Goal: Information Seeking & Learning: Learn about a topic

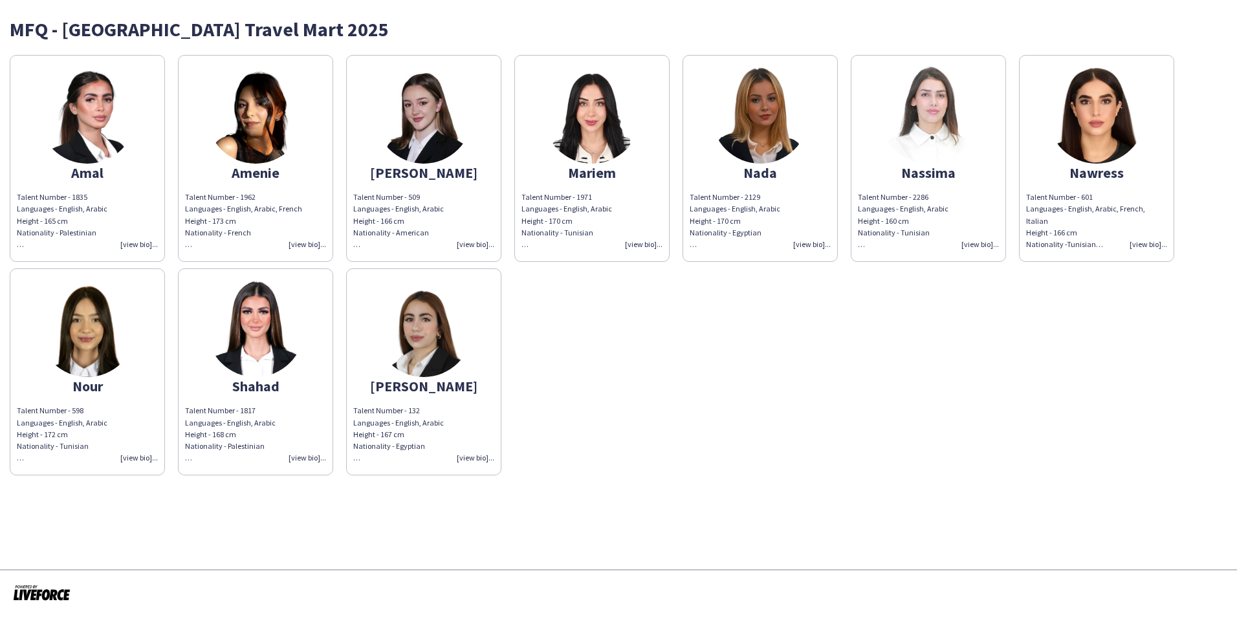
click at [1149, 245] on div "Talent Number - 601 Languages - English, Arabic, French, Italian Height - 166 c…" at bounding box center [1096, 220] width 141 height 59
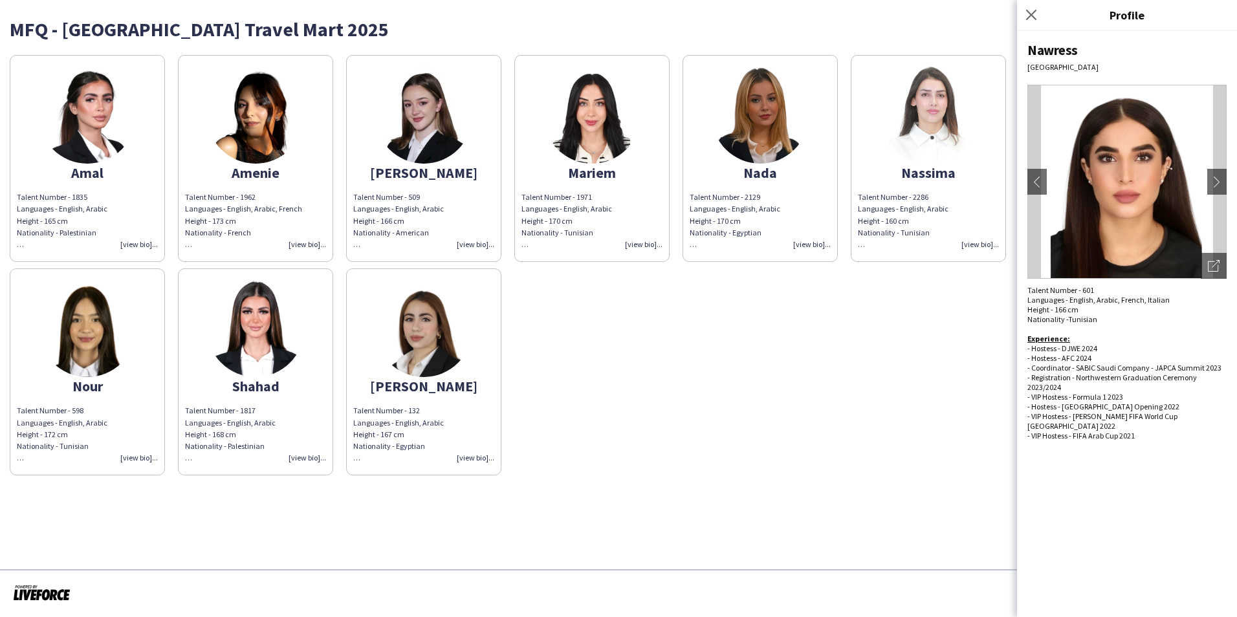
click at [995, 365] on div "Amal Talent Number - 1835 Languages - English, Arabic Height - 165 cm Nationali…" at bounding box center [618, 262] width 1217 height 427
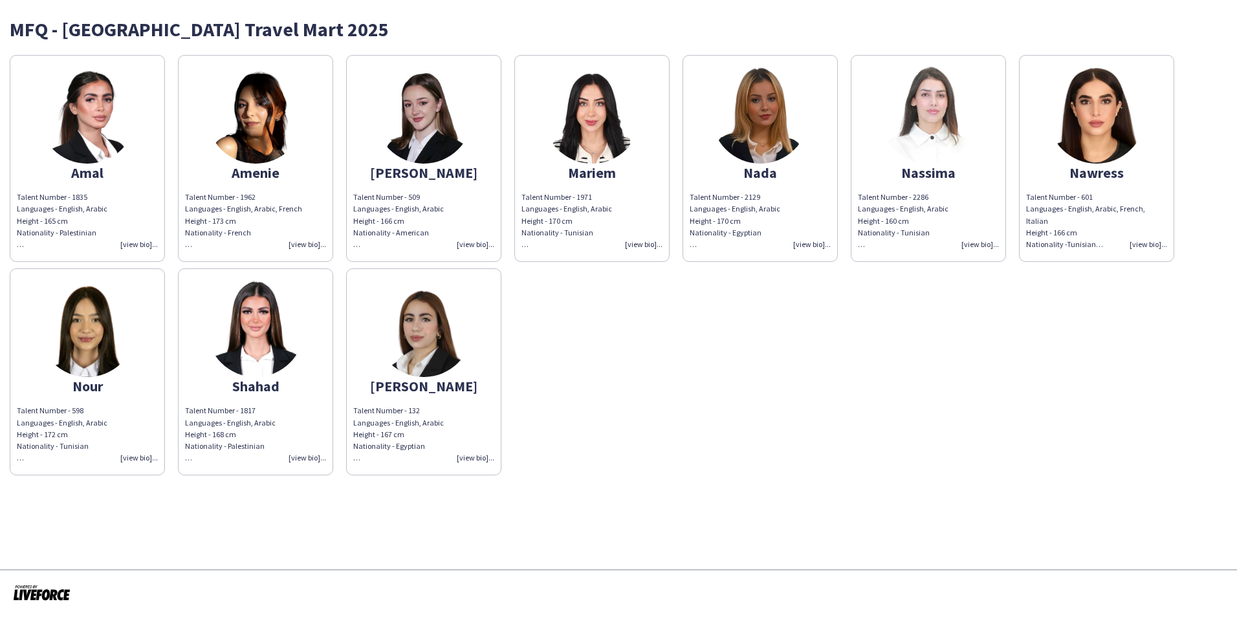
click at [1125, 134] on img at bounding box center [1096, 115] width 97 height 97
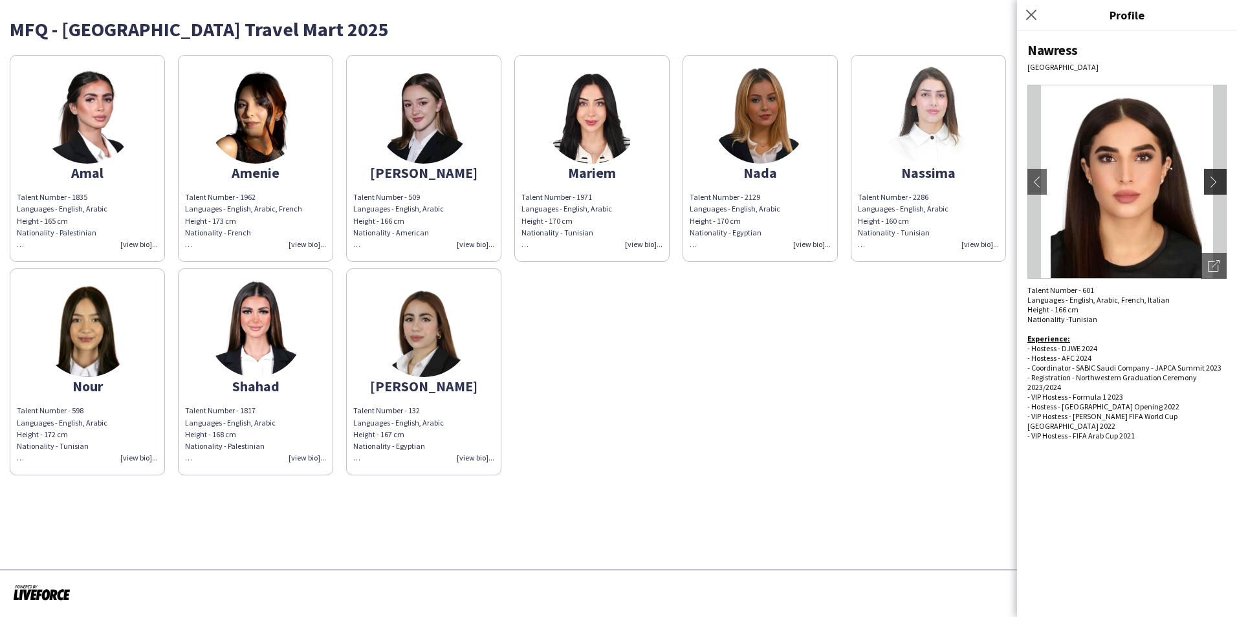
click at [1217, 182] on app-icon "chevron-right" at bounding box center [1217, 182] width 18 height 12
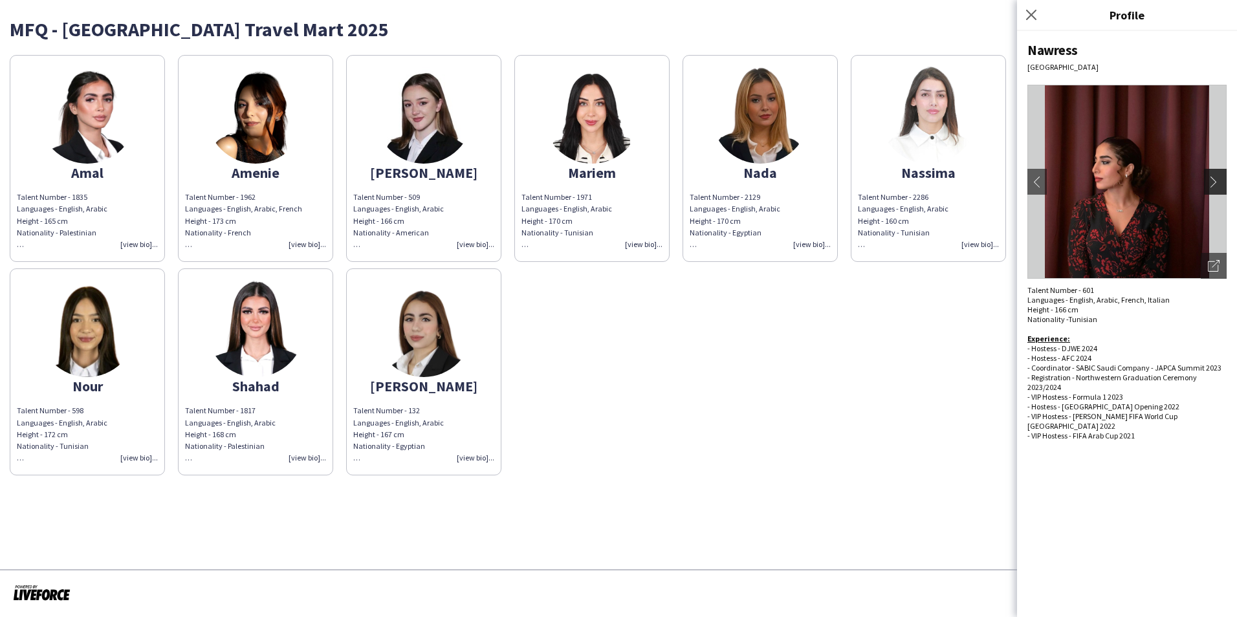
click at [1216, 182] on app-icon "chevron-right" at bounding box center [1217, 182] width 18 height 12
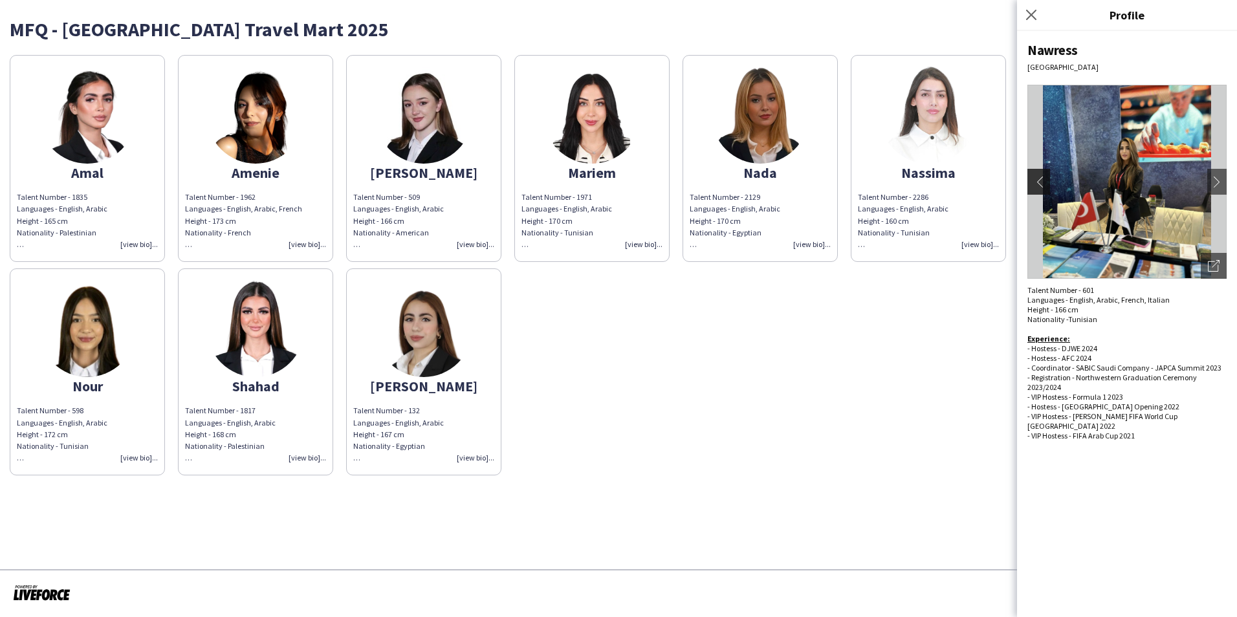
click at [1040, 185] on app-icon "chevron-left" at bounding box center [1037, 182] width 18 height 12
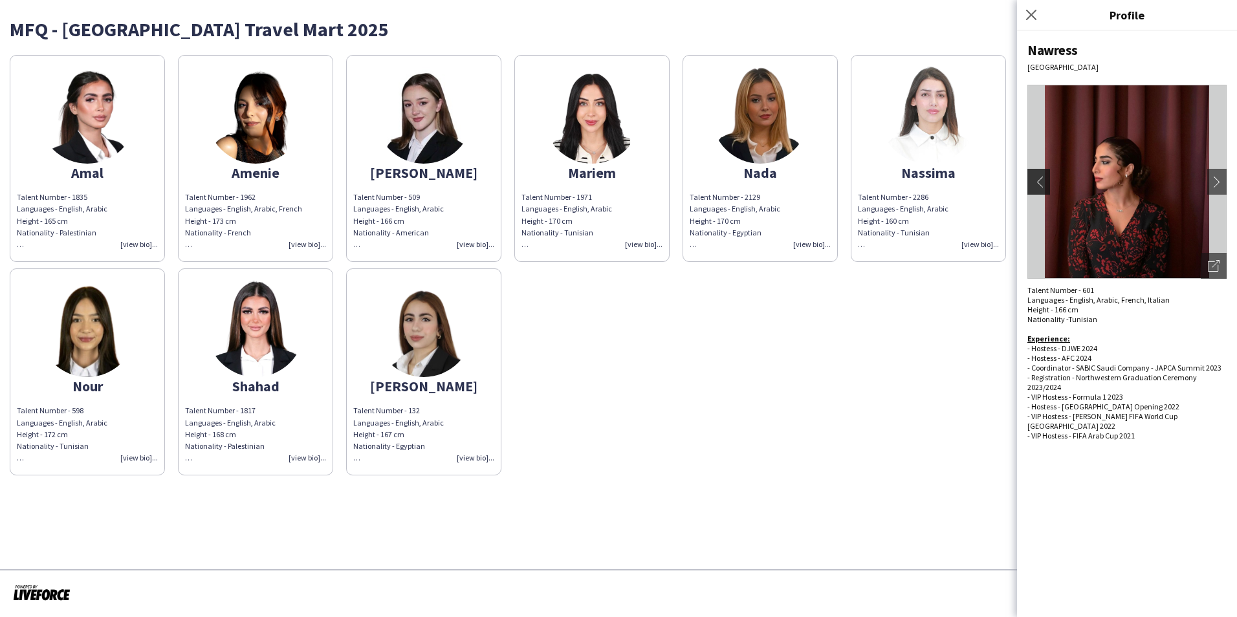
click at [1040, 185] on app-icon "chevron-left" at bounding box center [1037, 182] width 18 height 12
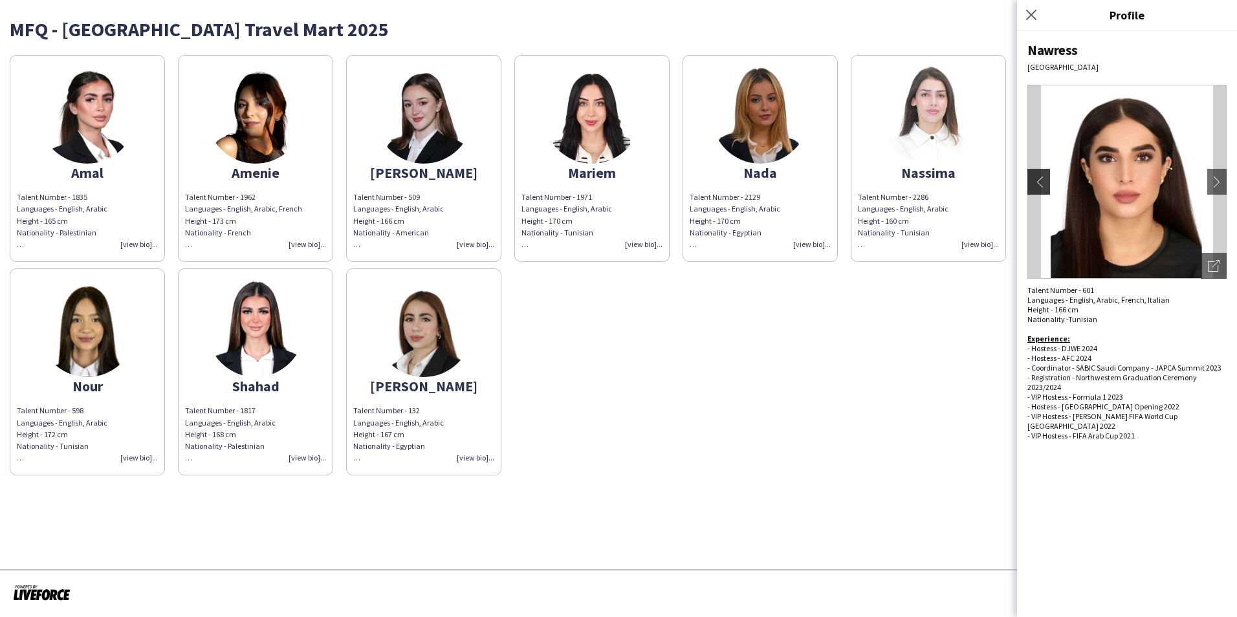
click at [1040, 185] on app-icon "chevron-left" at bounding box center [1037, 182] width 18 height 12
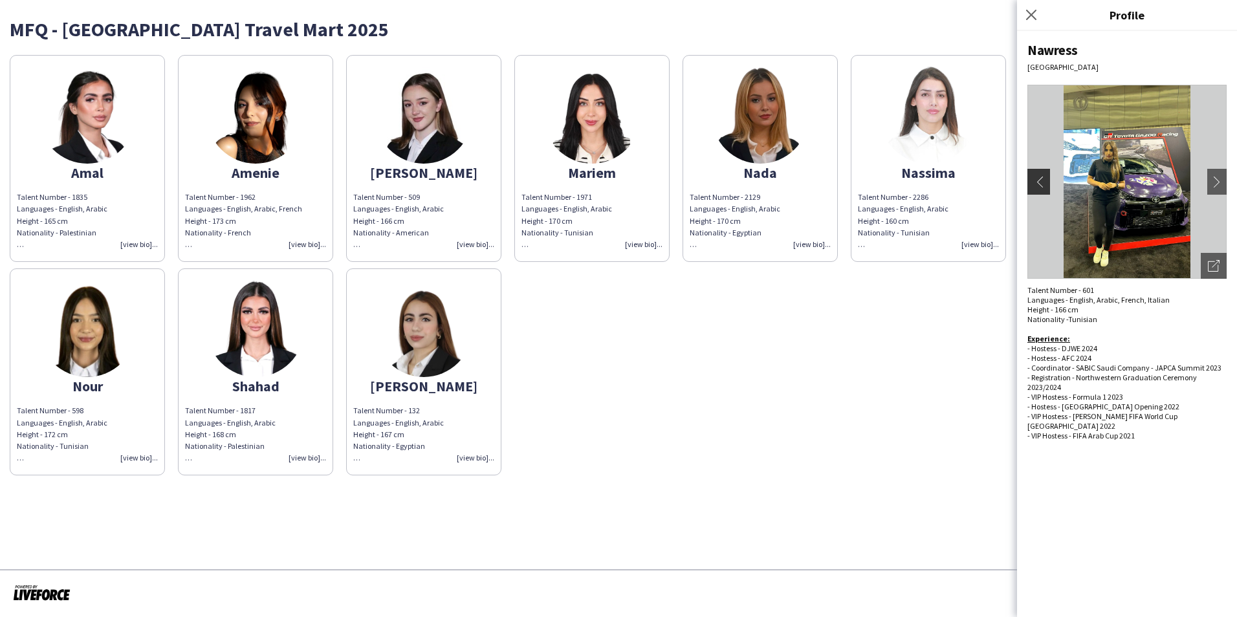
click at [1034, 179] on app-icon "chevron-left" at bounding box center [1037, 182] width 18 height 12
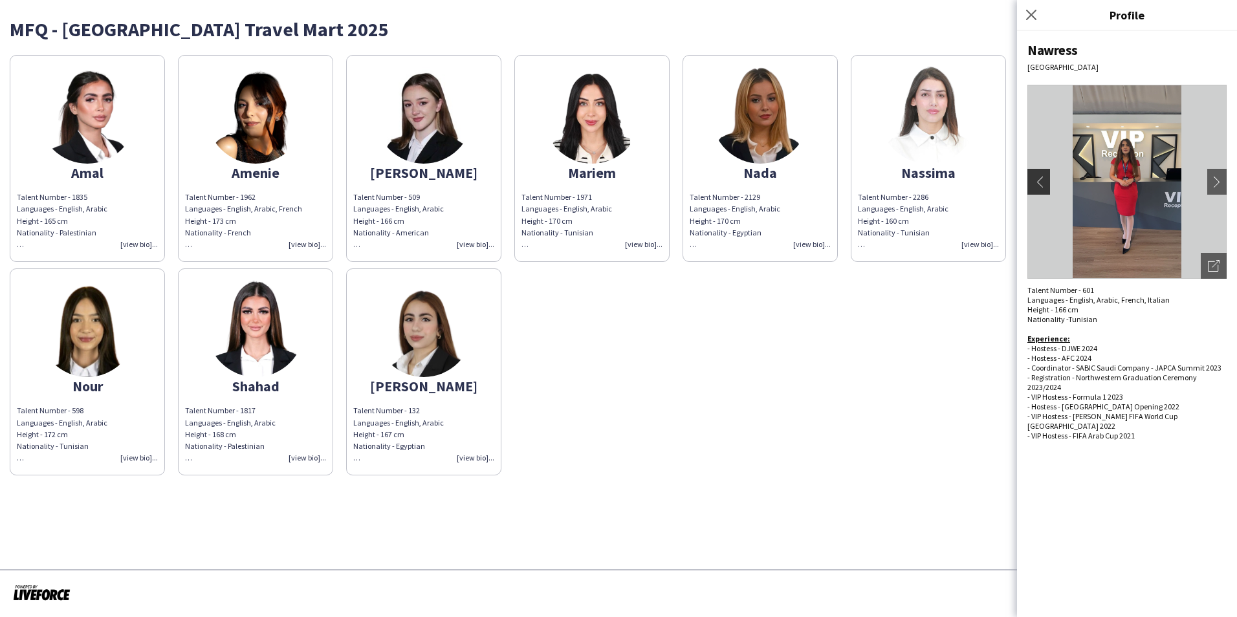
click at [1035, 183] on app-icon "chevron-left" at bounding box center [1037, 182] width 18 height 12
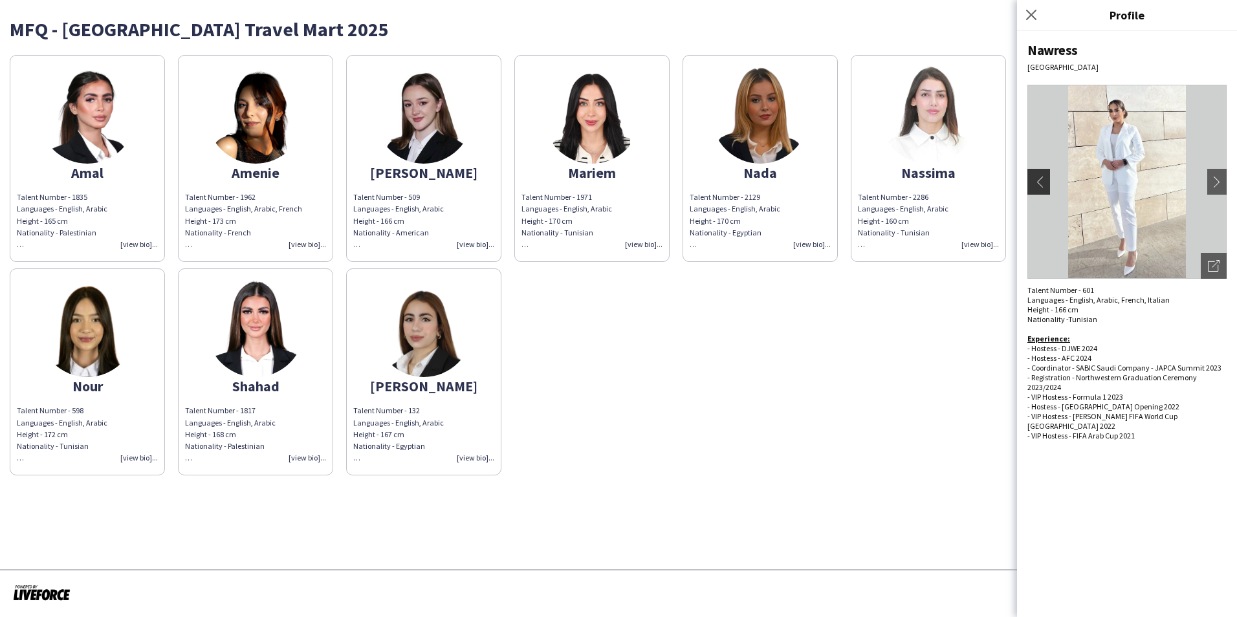
click at [1035, 183] on app-icon "chevron-left" at bounding box center [1037, 182] width 18 height 12
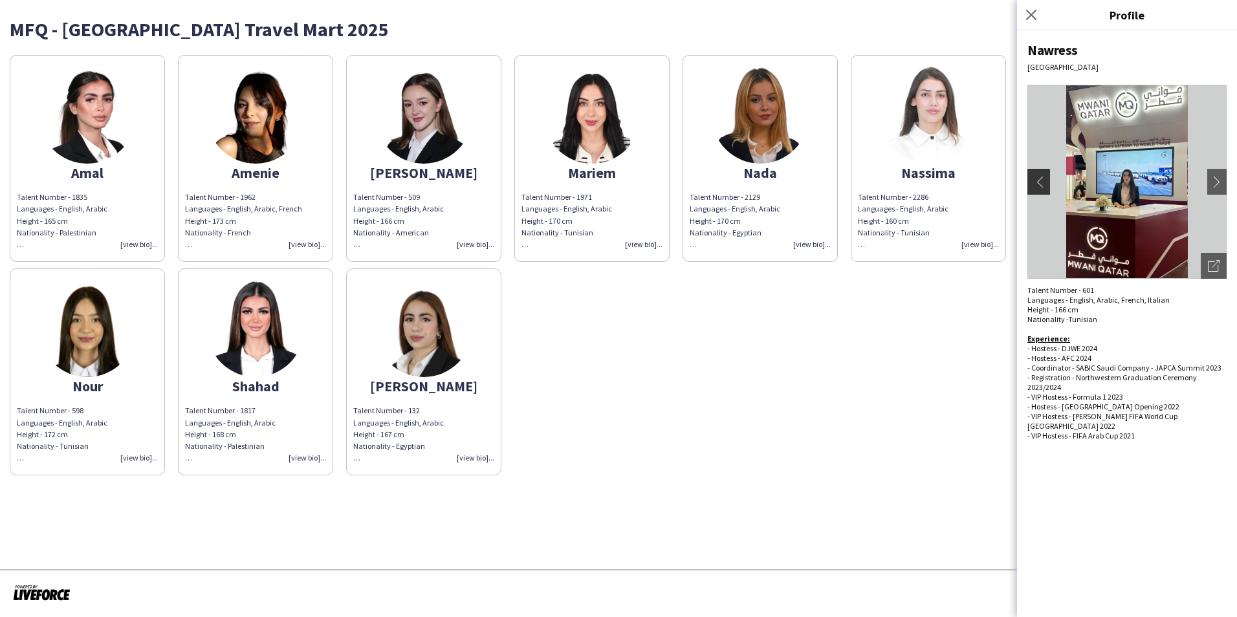
click at [1035, 183] on app-icon "chevron-left" at bounding box center [1037, 182] width 18 height 12
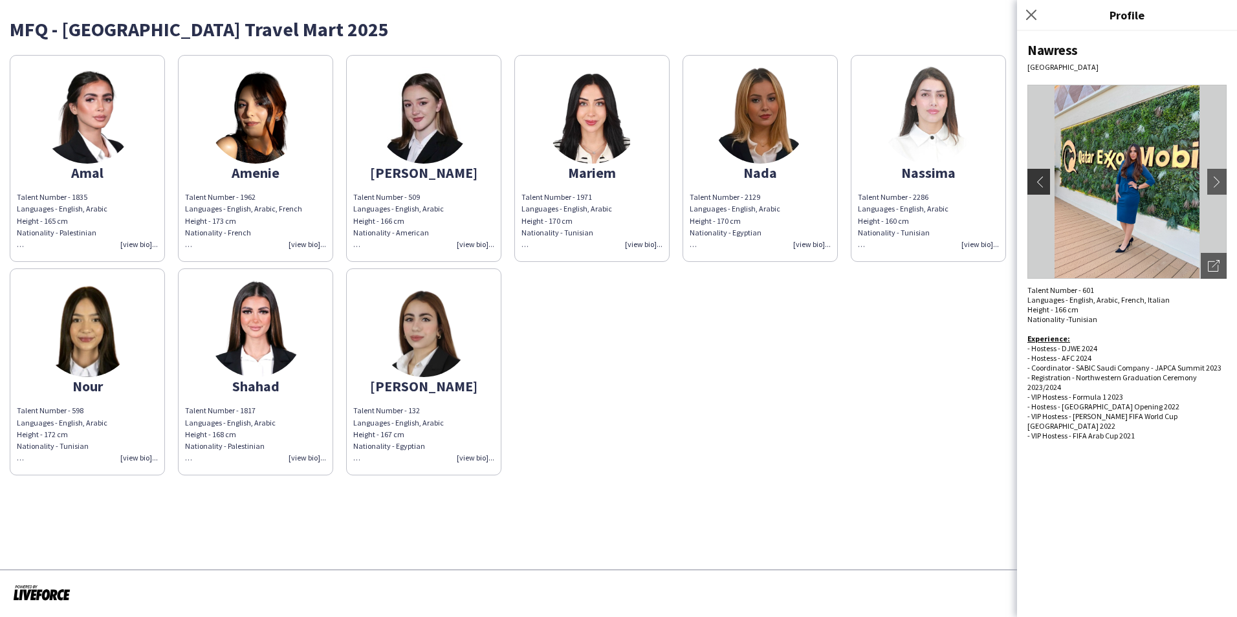
click at [1035, 183] on app-icon "chevron-left" at bounding box center [1037, 182] width 18 height 12
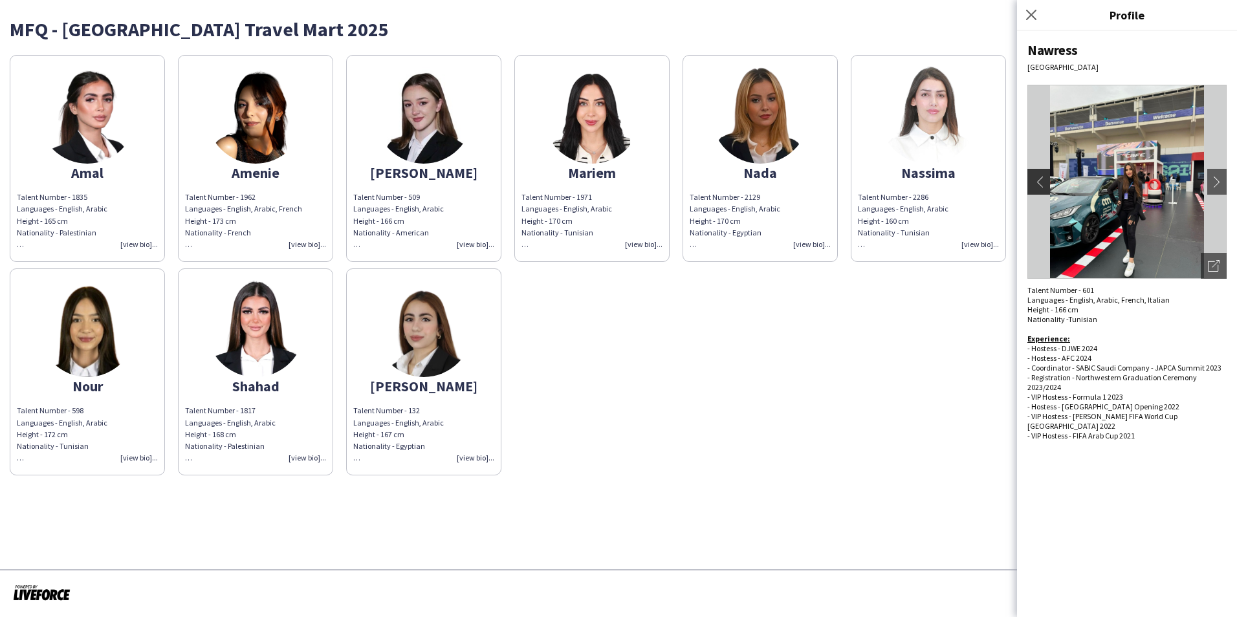
click at [1035, 183] on app-icon "chevron-left" at bounding box center [1037, 182] width 18 height 12
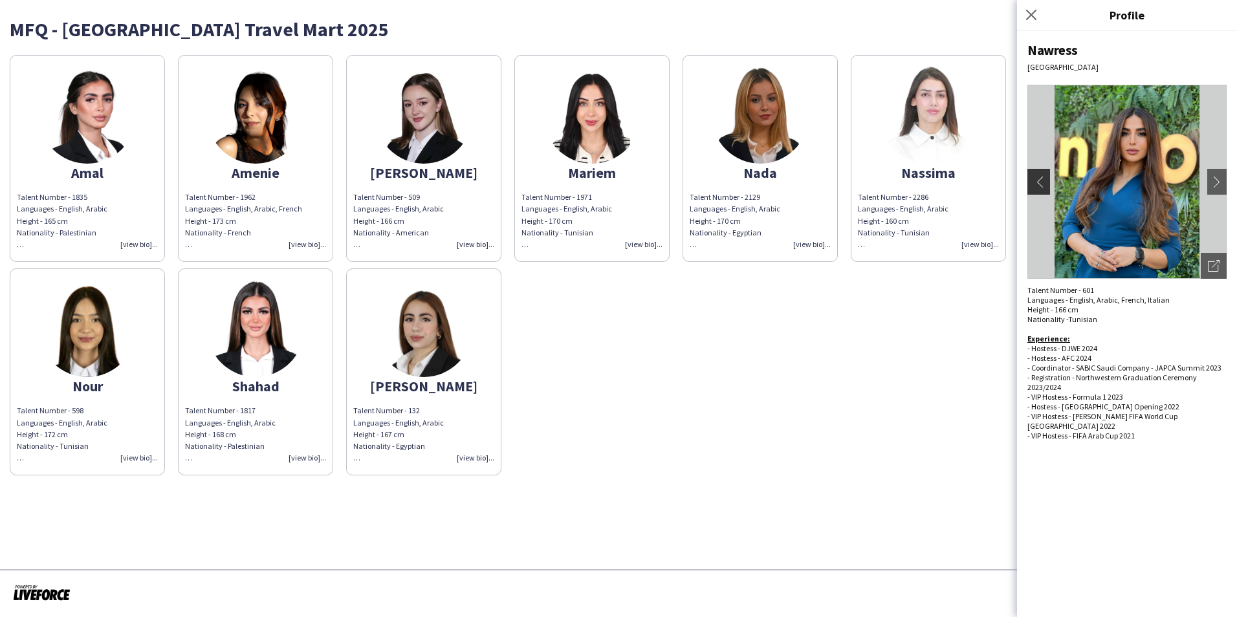
click at [1035, 183] on app-icon "chevron-left" at bounding box center [1037, 182] width 18 height 12
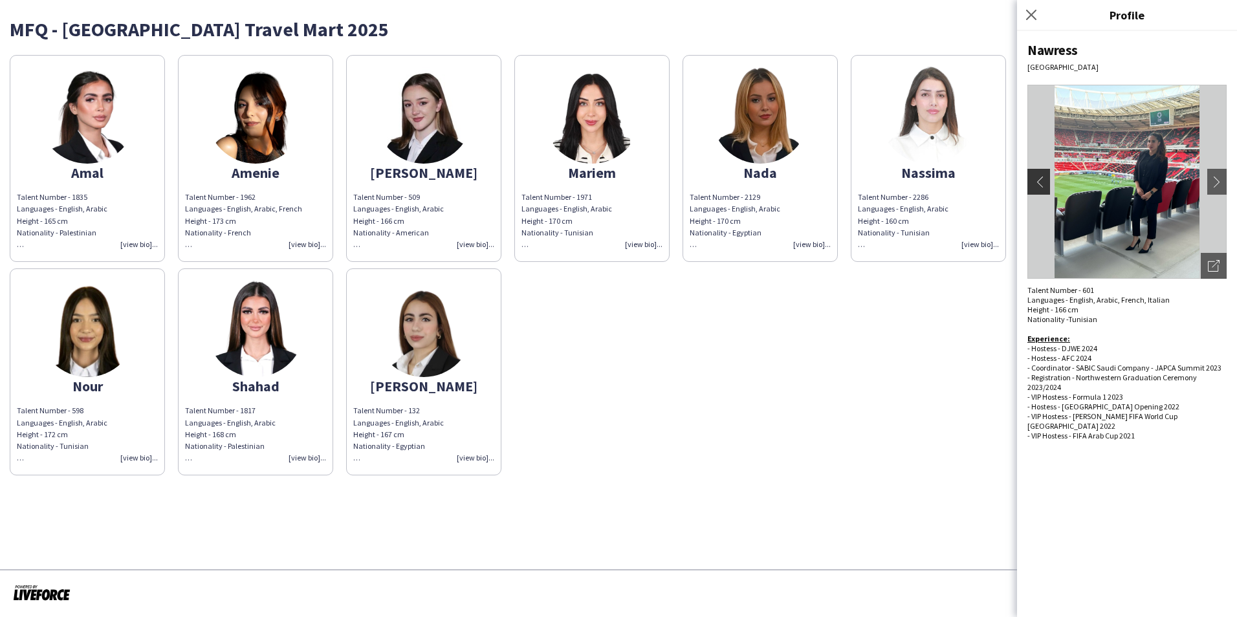
click at [1035, 183] on app-icon "chevron-left" at bounding box center [1037, 182] width 18 height 12
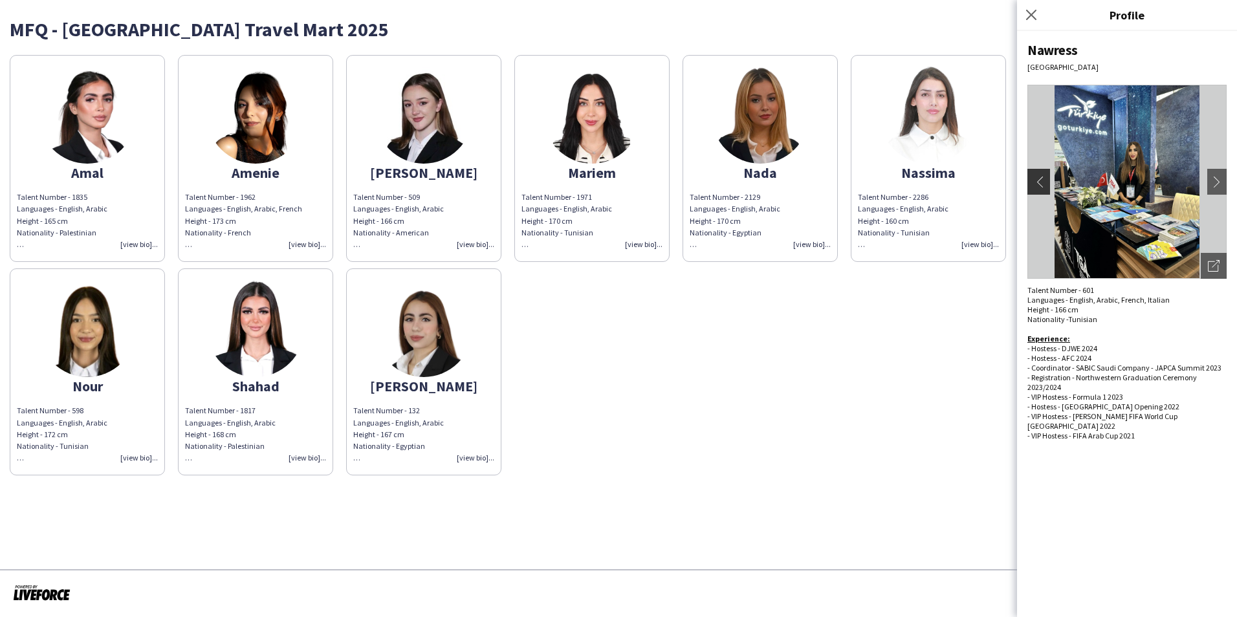
click at [1035, 183] on app-icon "chevron-left" at bounding box center [1037, 182] width 18 height 12
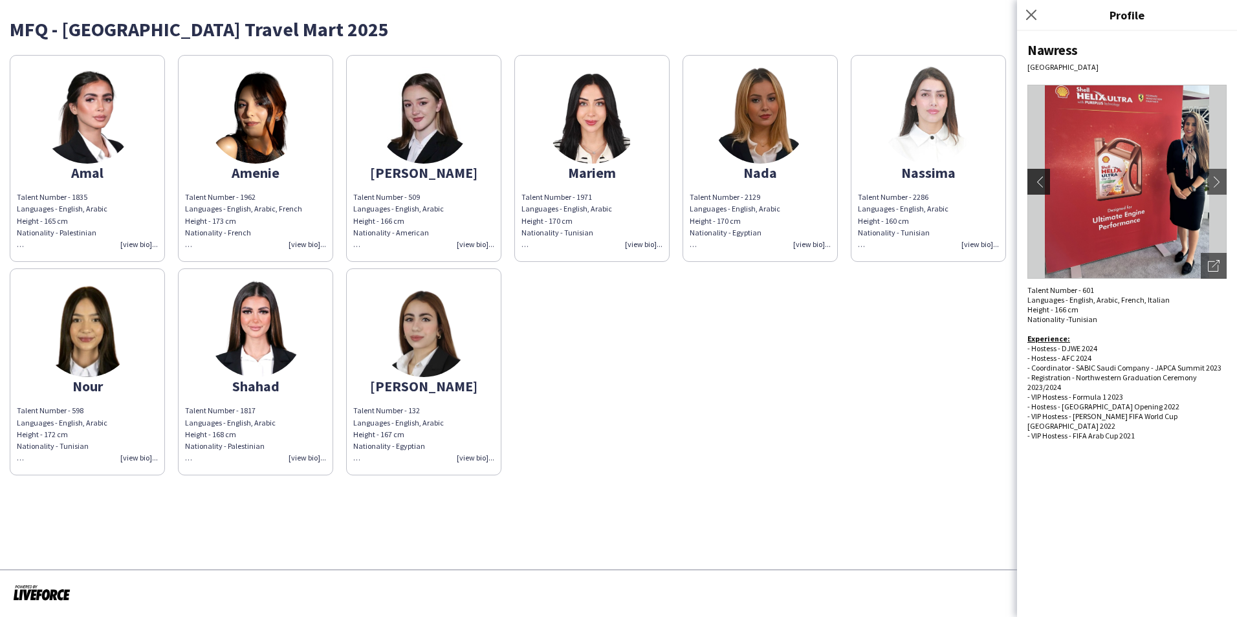
click at [1035, 183] on app-icon "chevron-left" at bounding box center [1037, 182] width 18 height 12
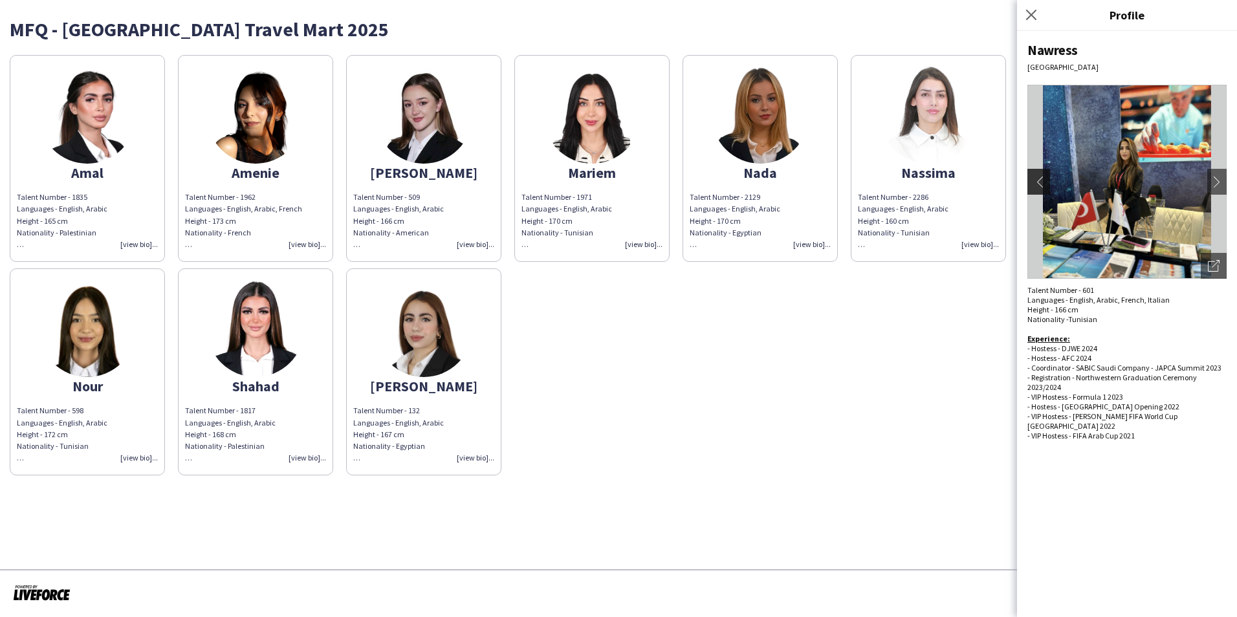
click at [1035, 183] on app-icon "chevron-left" at bounding box center [1037, 182] width 18 height 12
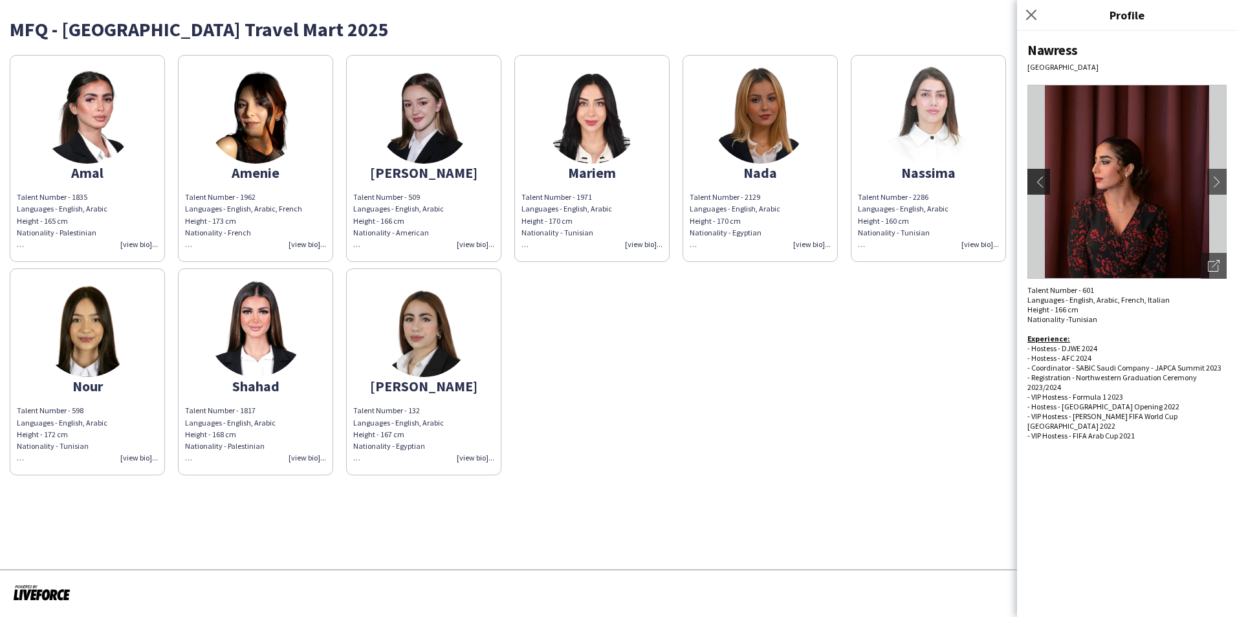
click at [1035, 183] on app-icon "chevron-left" at bounding box center [1037, 182] width 18 height 12
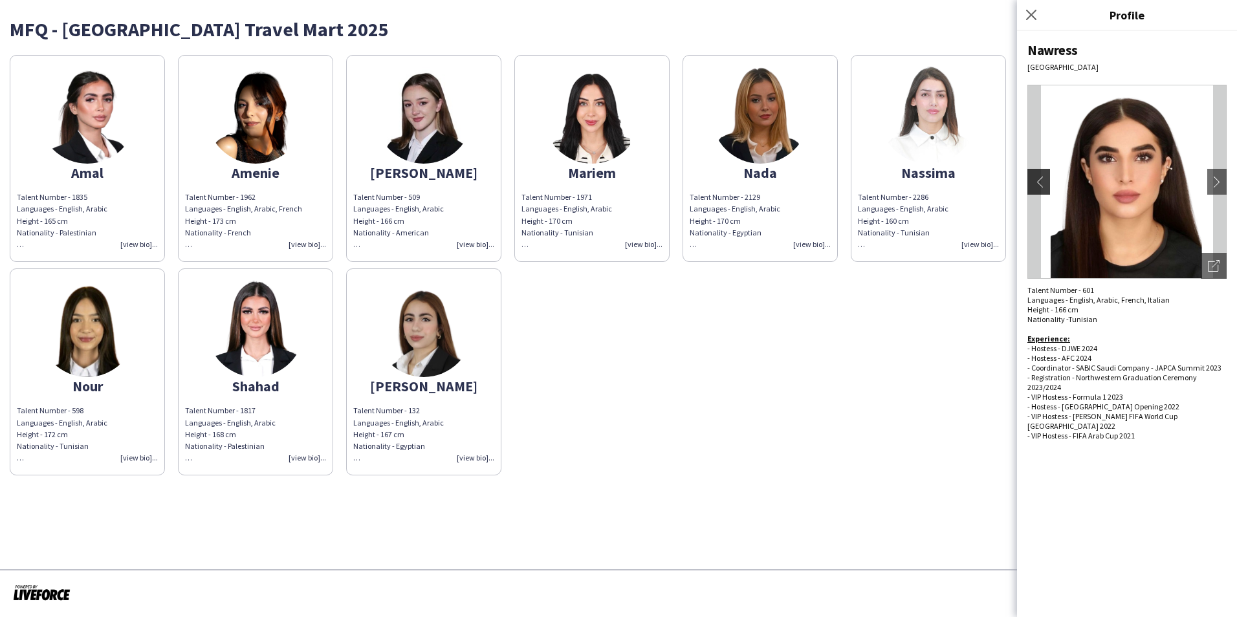
click at [1035, 183] on app-icon "chevron-left" at bounding box center [1037, 182] width 18 height 12
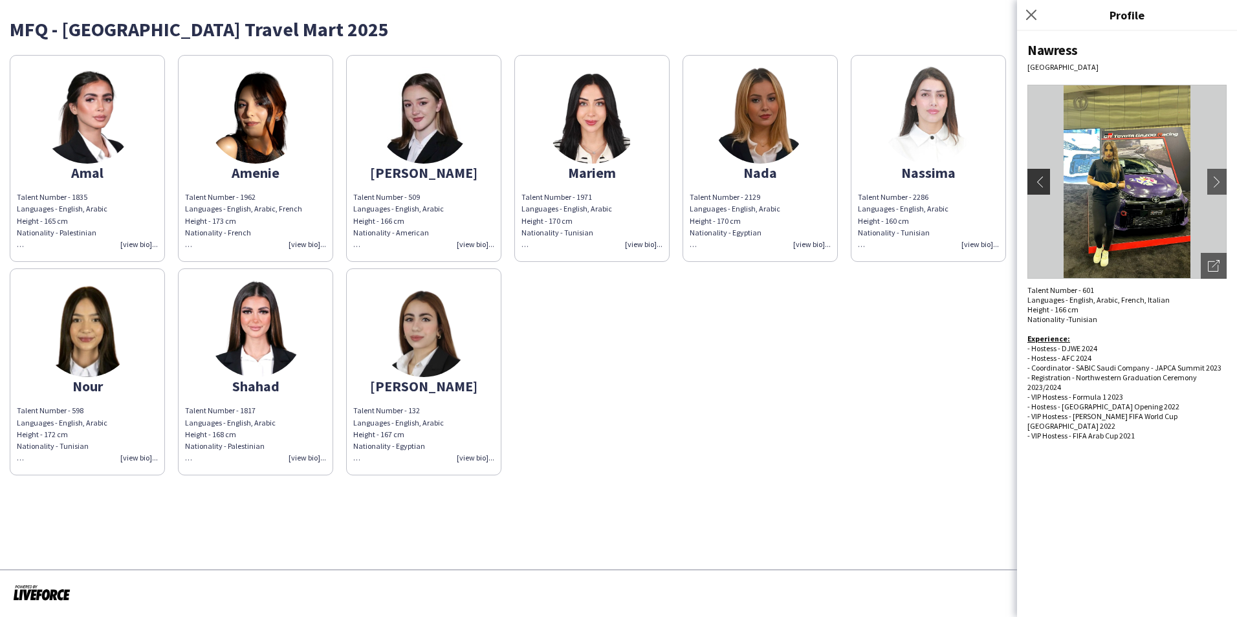
click at [1035, 183] on app-icon "chevron-left" at bounding box center [1037, 182] width 18 height 12
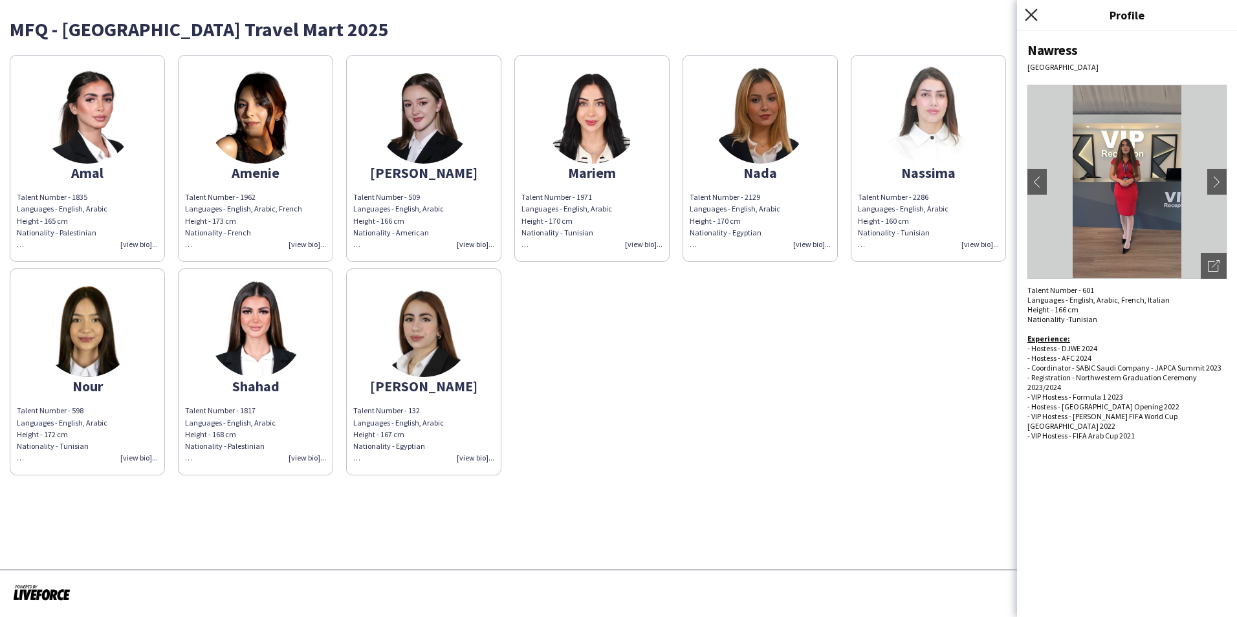
click at [1032, 16] on icon at bounding box center [1031, 14] width 12 height 12
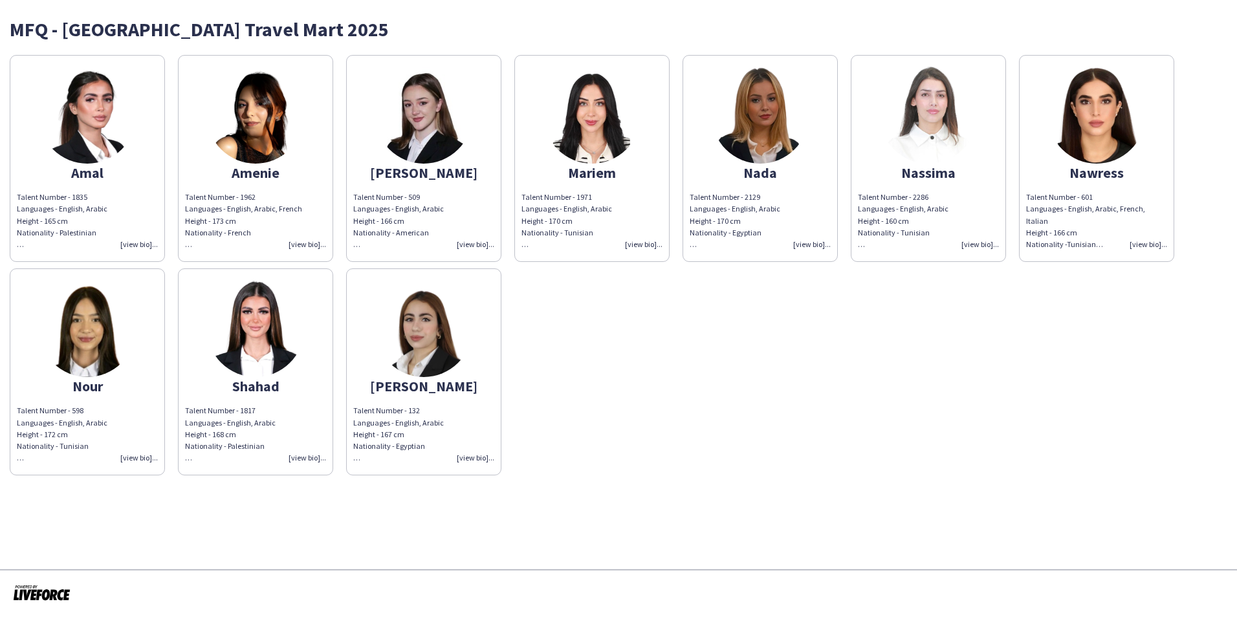
click at [132, 459] on div "Talent Number - 598 Languages - English, Arabic Height - 172 cm Nationality - T…" at bounding box center [87, 434] width 141 height 59
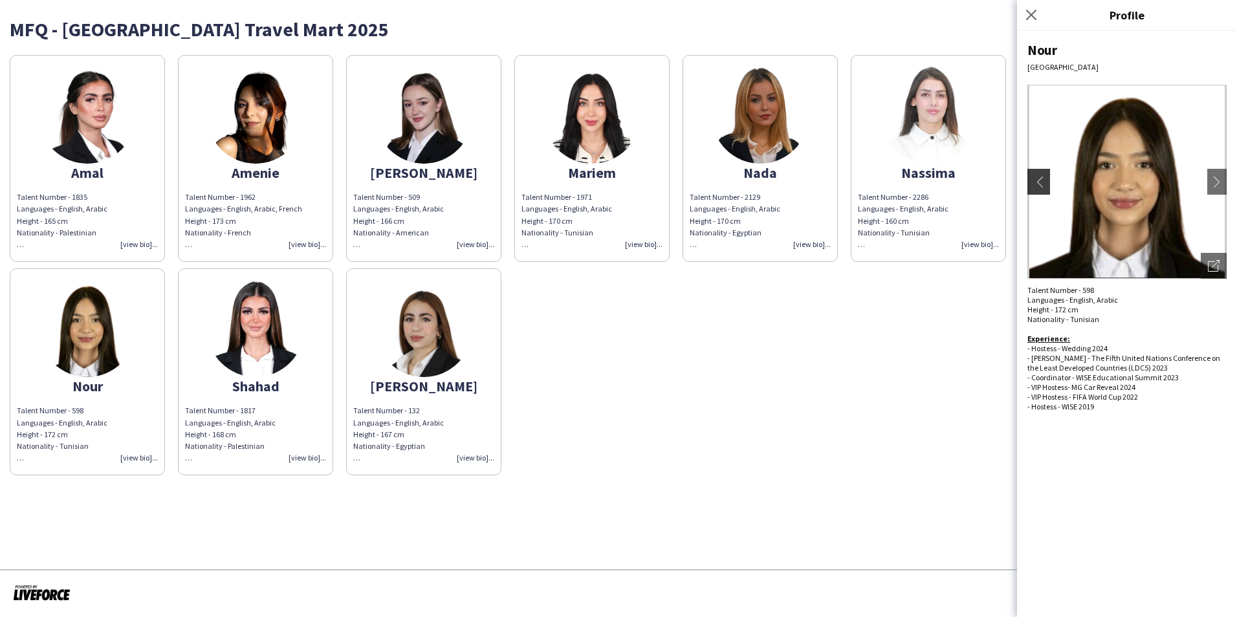
click at [1043, 184] on app-icon "chevron-left" at bounding box center [1037, 182] width 18 height 12
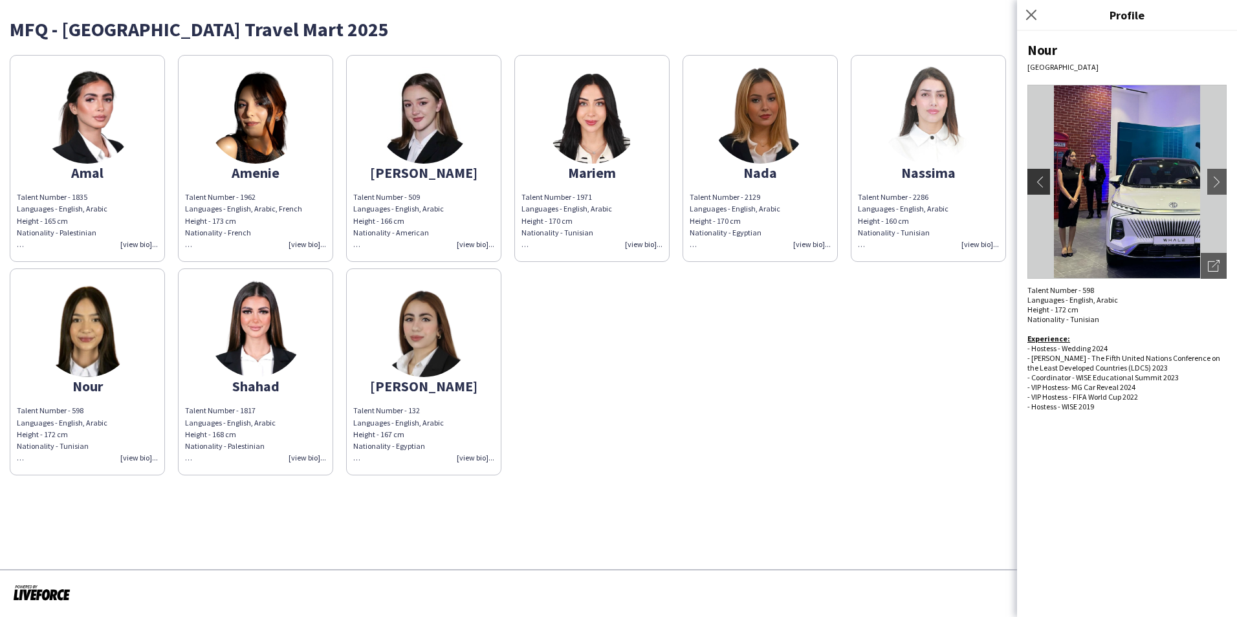
click at [1043, 184] on app-icon "chevron-left" at bounding box center [1037, 182] width 18 height 12
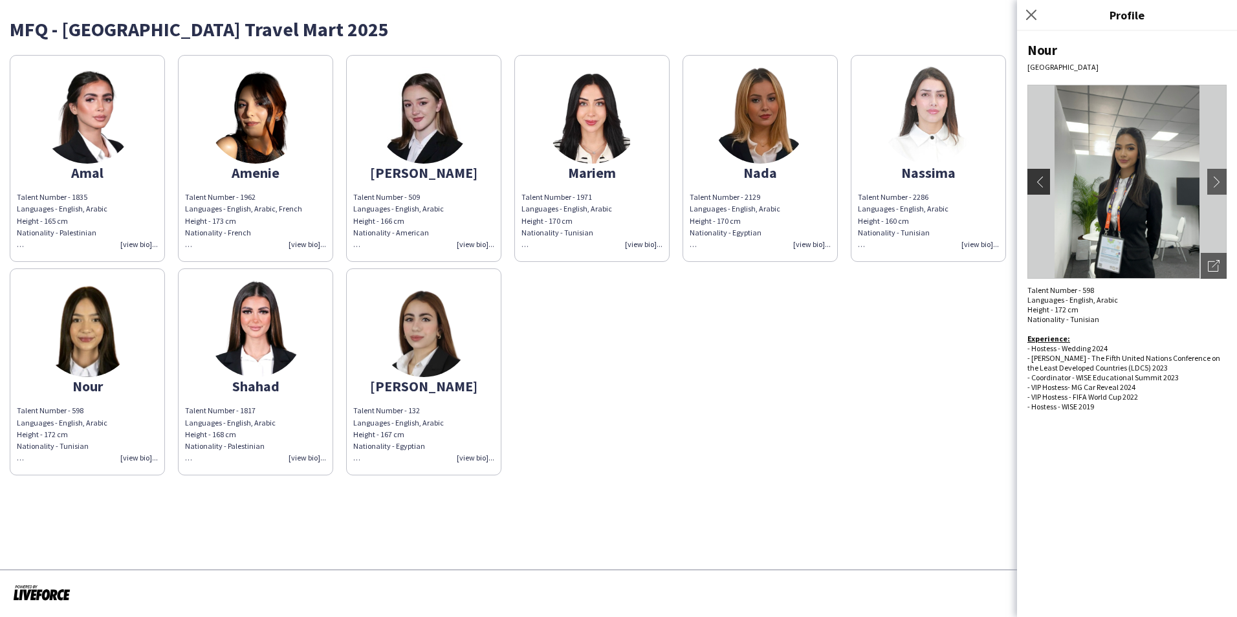
click at [1038, 184] on app-icon "chevron-left" at bounding box center [1037, 182] width 18 height 12
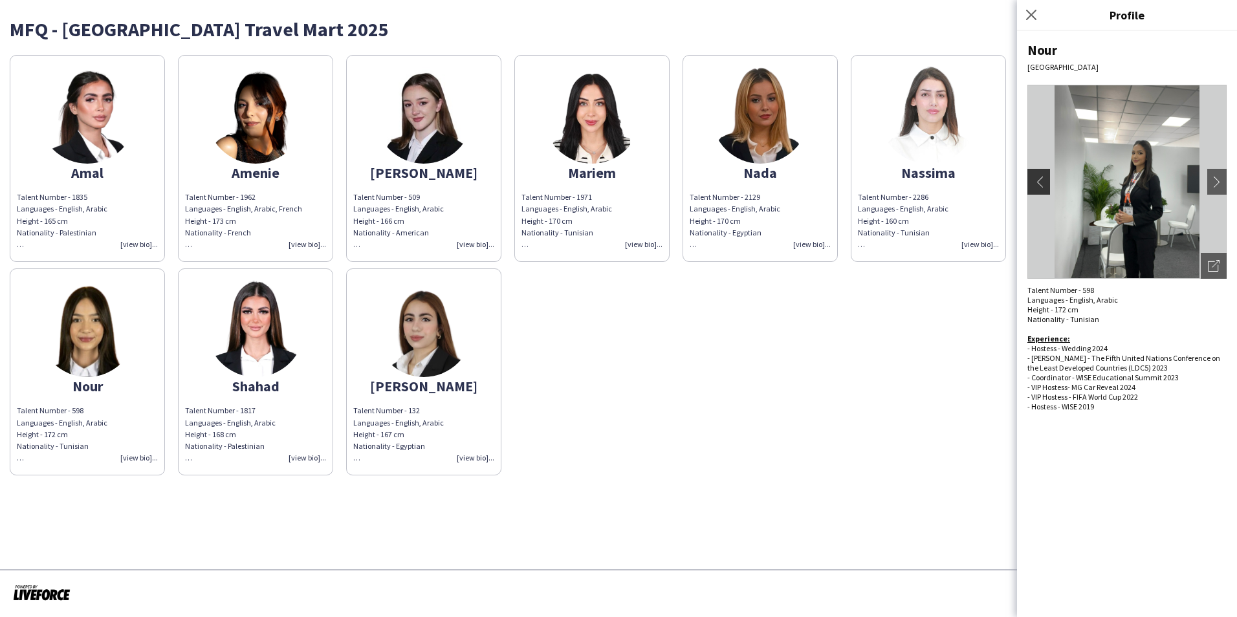
click at [1038, 184] on app-icon "chevron-left" at bounding box center [1037, 182] width 18 height 12
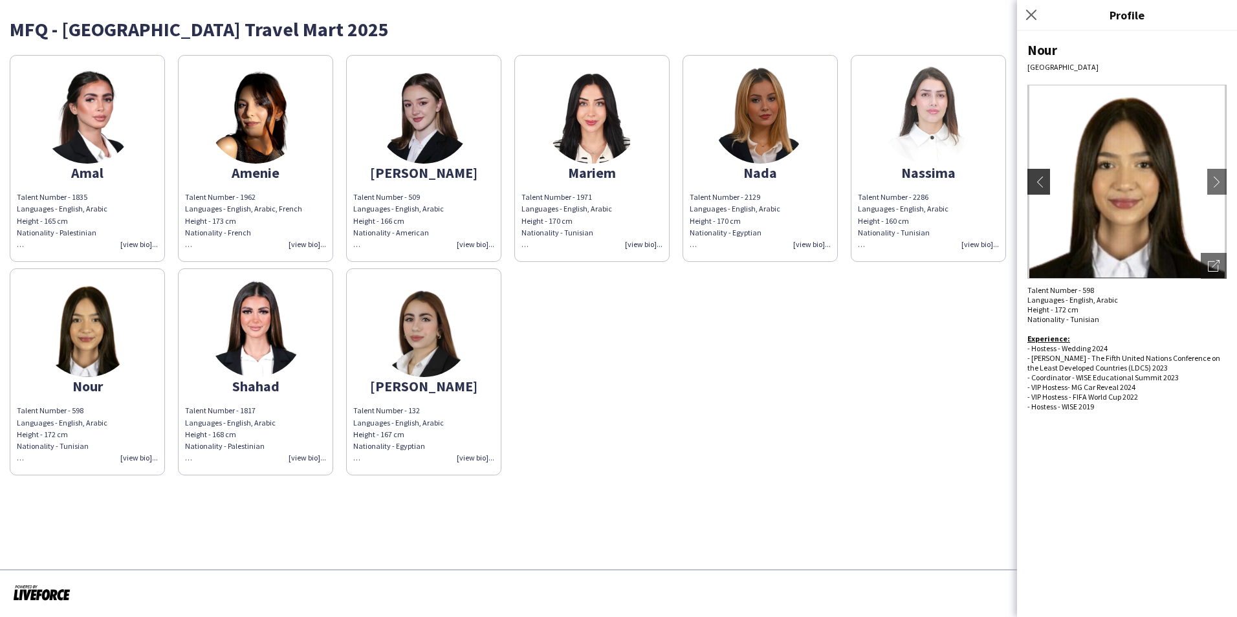
click at [1038, 184] on app-icon "chevron-left" at bounding box center [1037, 182] width 18 height 12
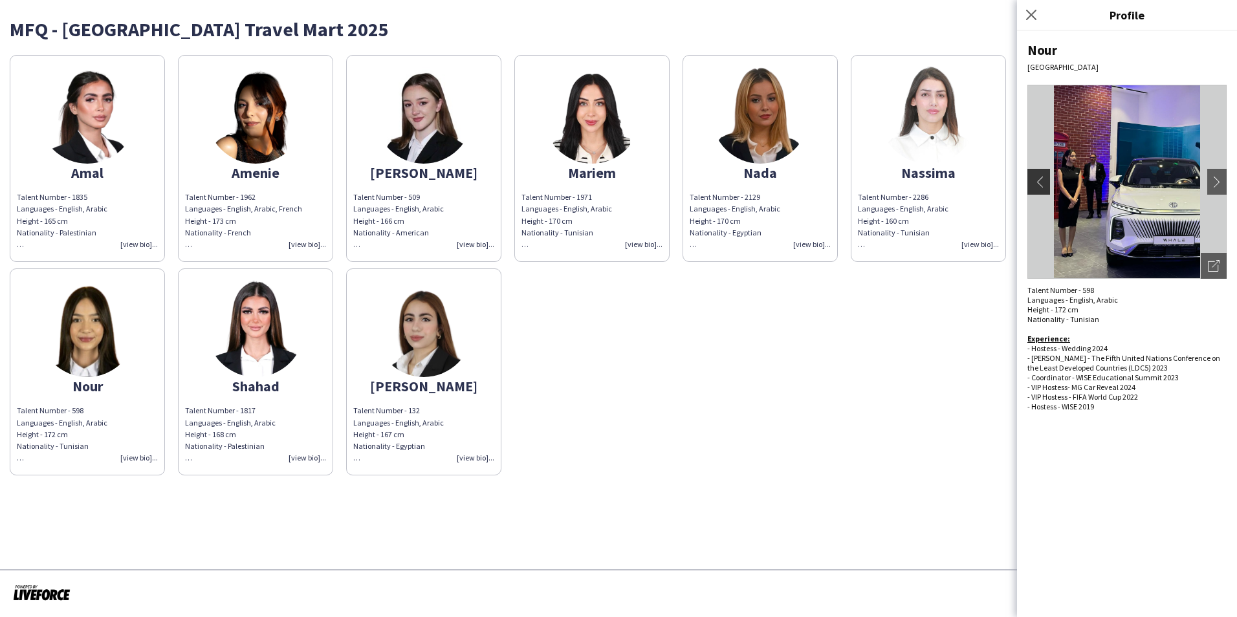
click at [1038, 184] on app-icon "chevron-left" at bounding box center [1037, 182] width 18 height 12
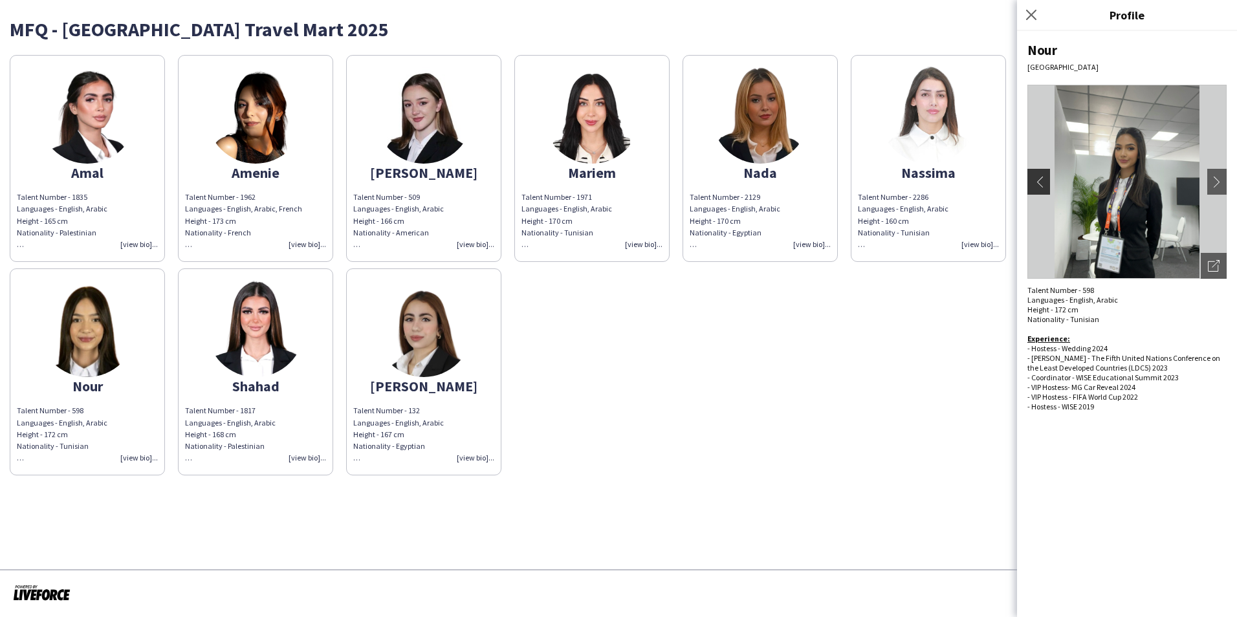
click at [1038, 184] on app-icon "chevron-left" at bounding box center [1037, 182] width 18 height 12
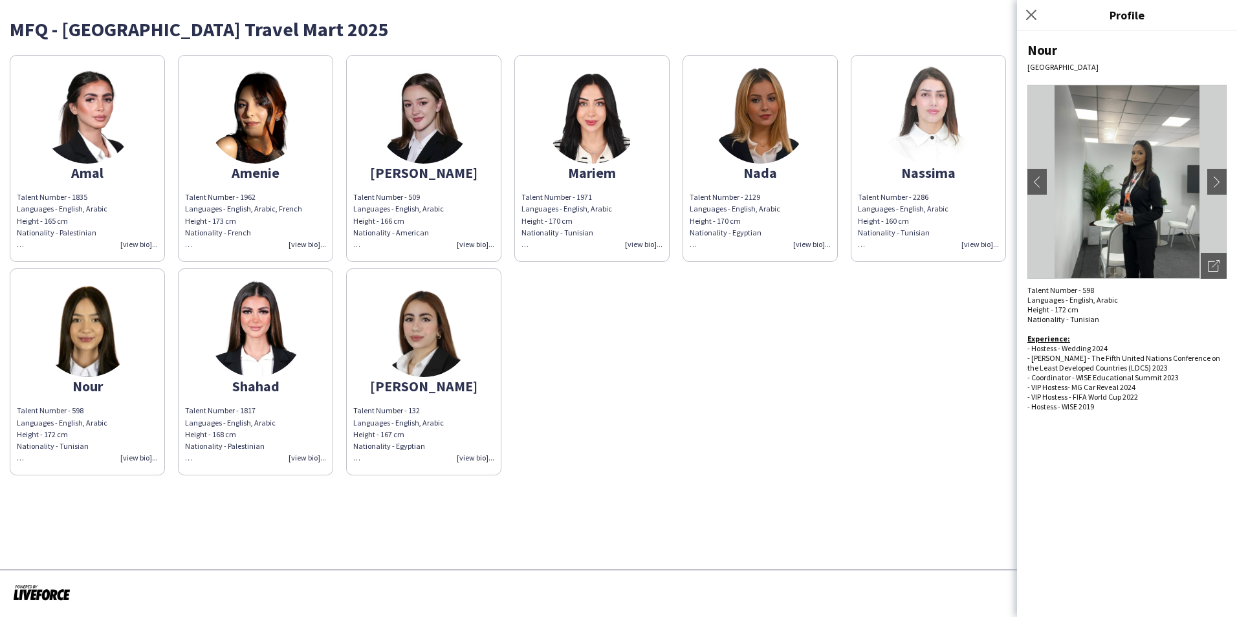
click at [472, 455] on div "Talent Number - 132 Languages - English, Arabic Height - 167 cm Nationality - E…" at bounding box center [423, 434] width 141 height 59
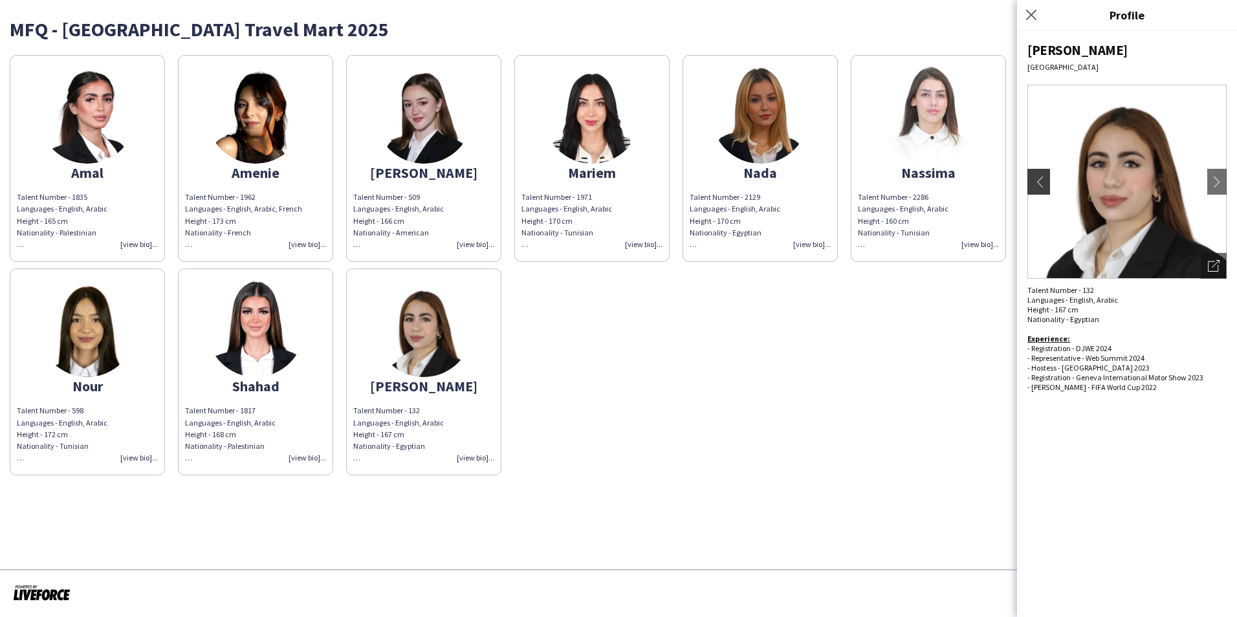
click at [1034, 179] on app-icon "chevron-left" at bounding box center [1037, 182] width 18 height 12
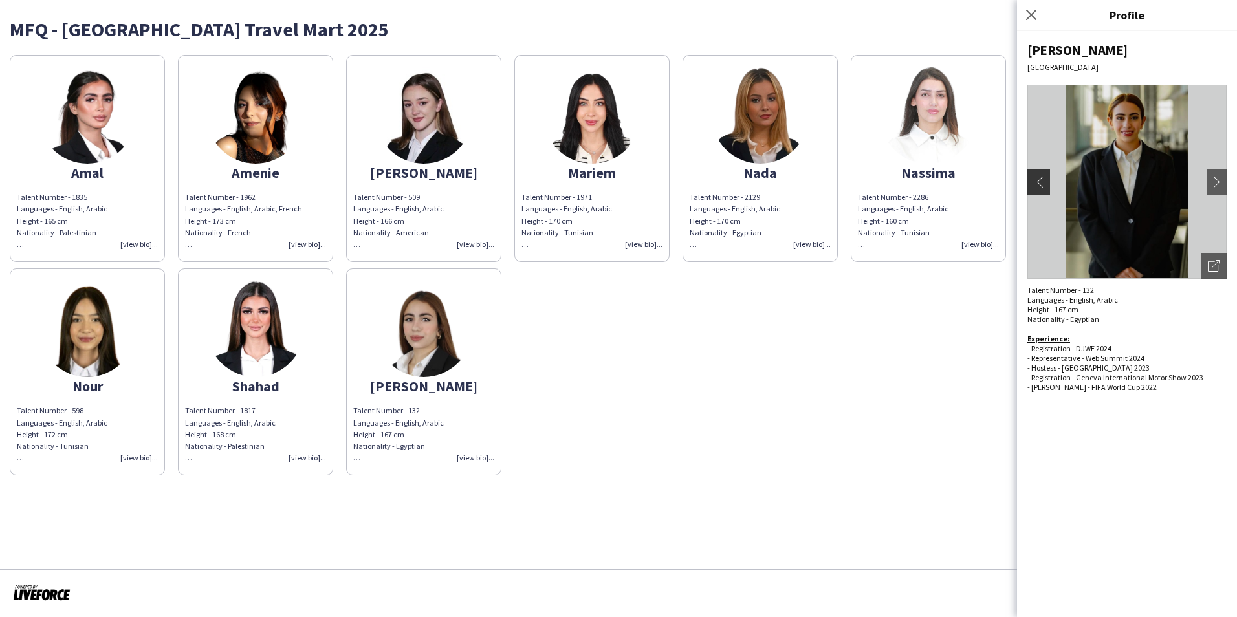
click at [1035, 181] on app-icon "chevron-left" at bounding box center [1037, 182] width 18 height 12
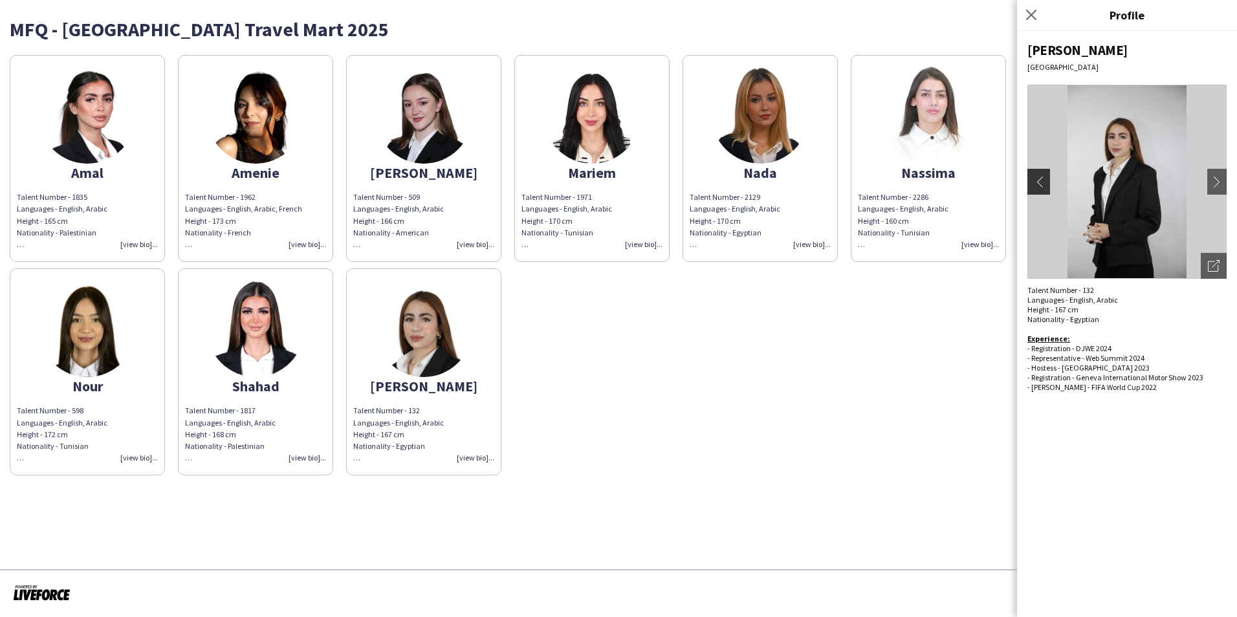
click at [1035, 181] on app-icon "chevron-left" at bounding box center [1037, 182] width 18 height 12
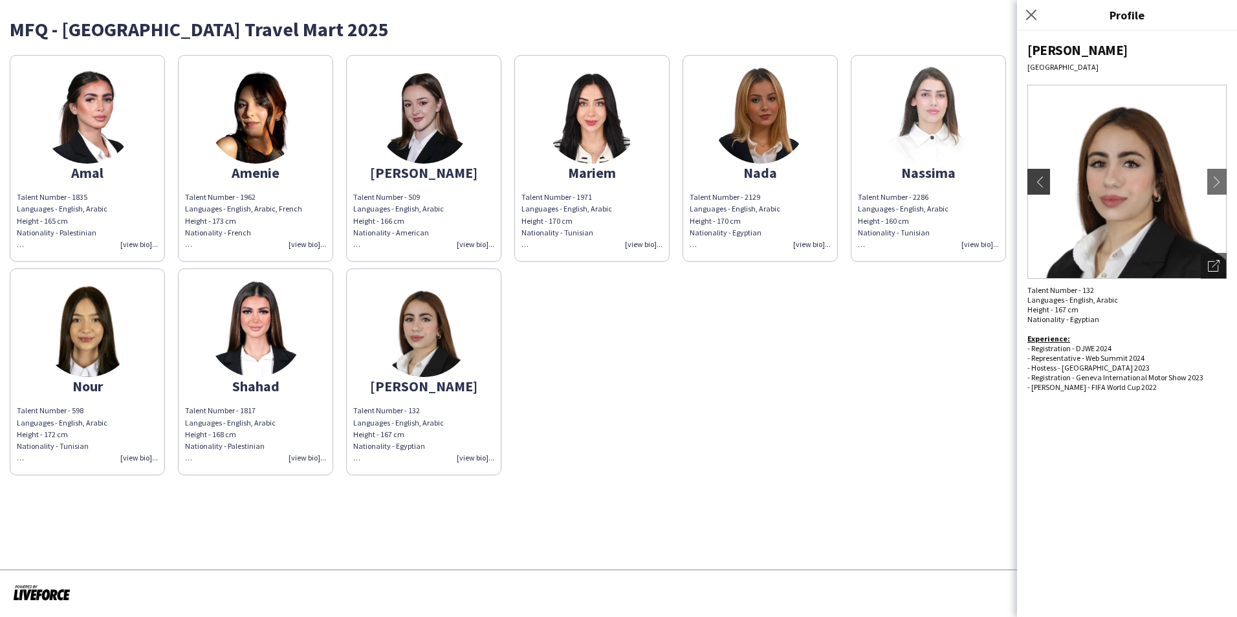
click at [1035, 181] on app-icon "chevron-left" at bounding box center [1037, 182] width 18 height 12
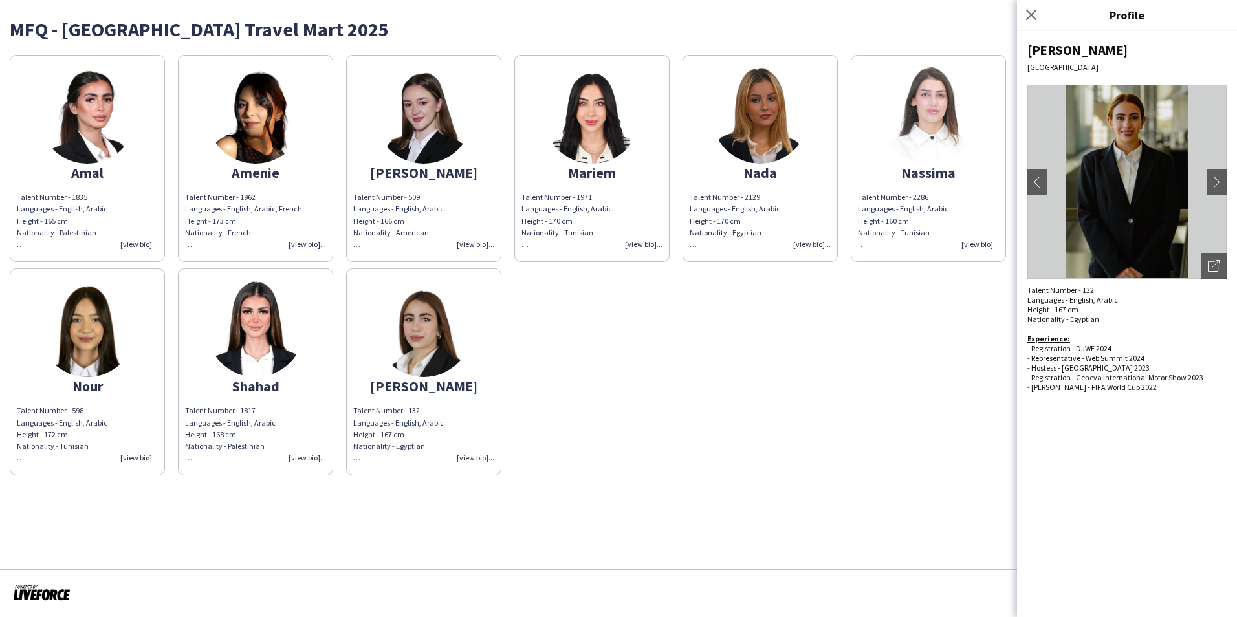
click at [298, 456] on div "Talent Number - 1817 Languages - English, Arabic Height - 168 cm Nationality - …" at bounding box center [255, 434] width 141 height 59
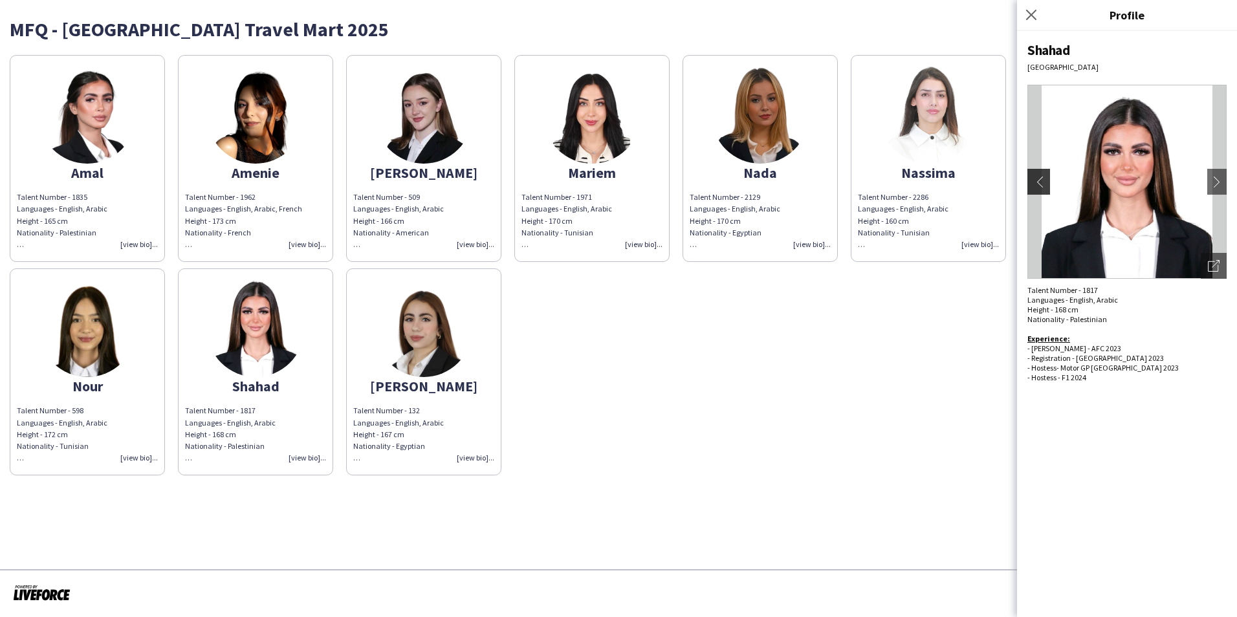
click at [1043, 179] on app-icon "chevron-left" at bounding box center [1037, 182] width 18 height 12
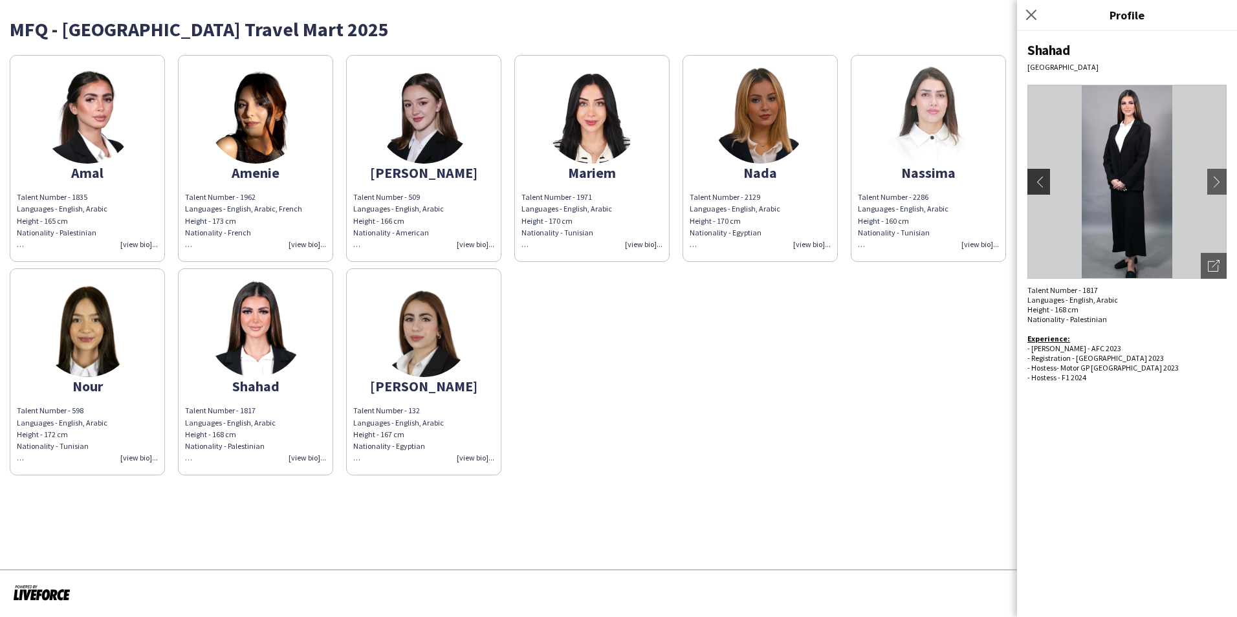
click at [1043, 179] on app-icon "chevron-left" at bounding box center [1037, 182] width 18 height 12
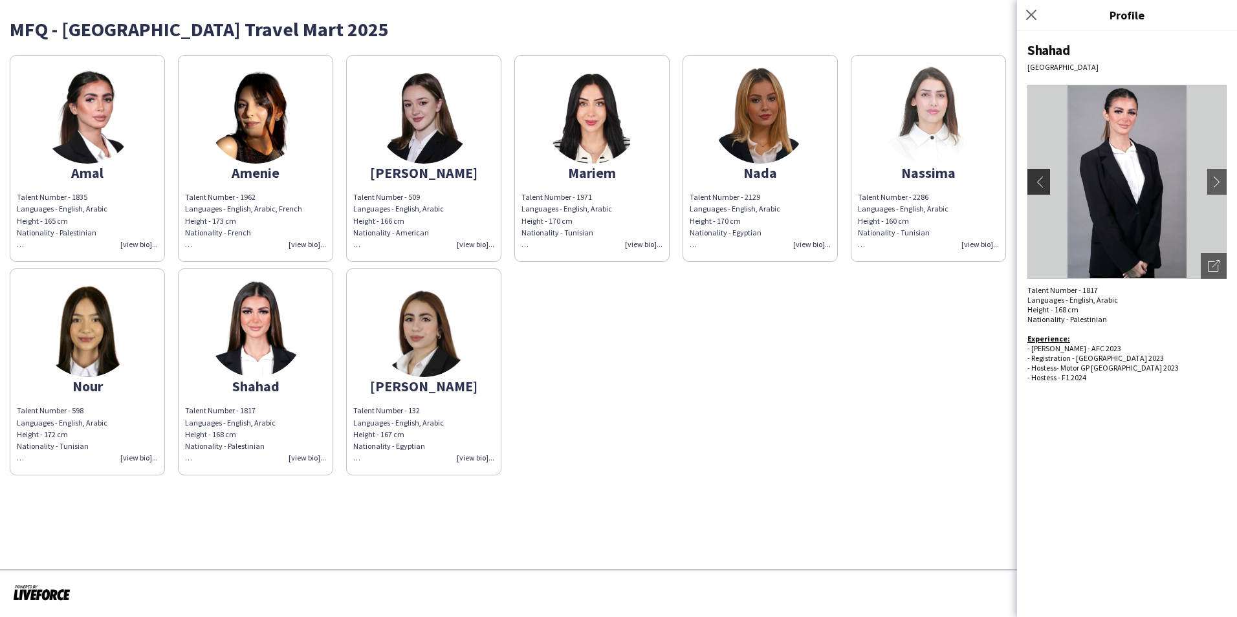
click at [1043, 179] on app-icon "chevron-left" at bounding box center [1037, 182] width 18 height 12
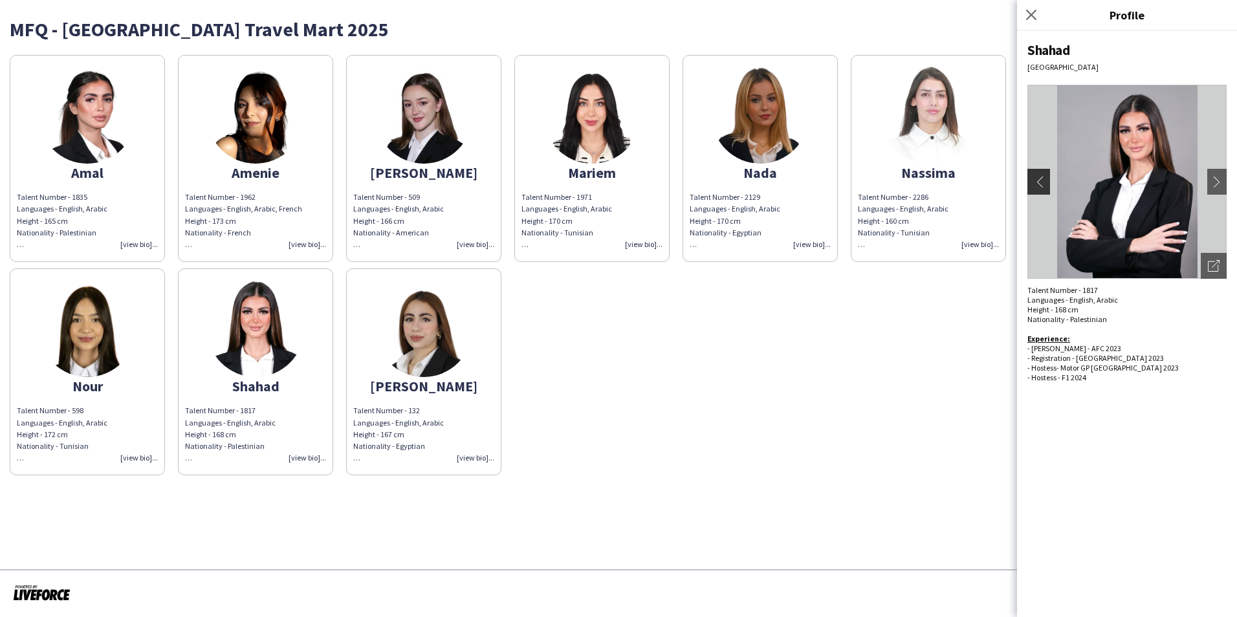
click at [1043, 179] on app-icon "chevron-left" at bounding box center [1037, 182] width 18 height 12
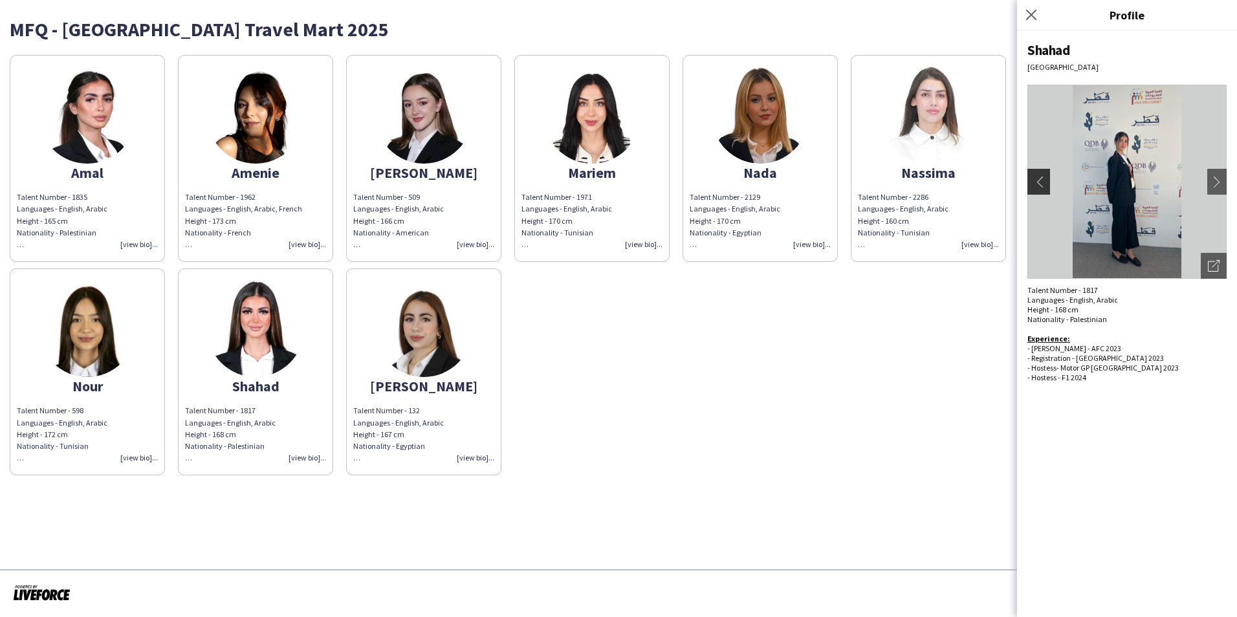
click at [1043, 179] on app-icon "chevron-left" at bounding box center [1037, 182] width 18 height 12
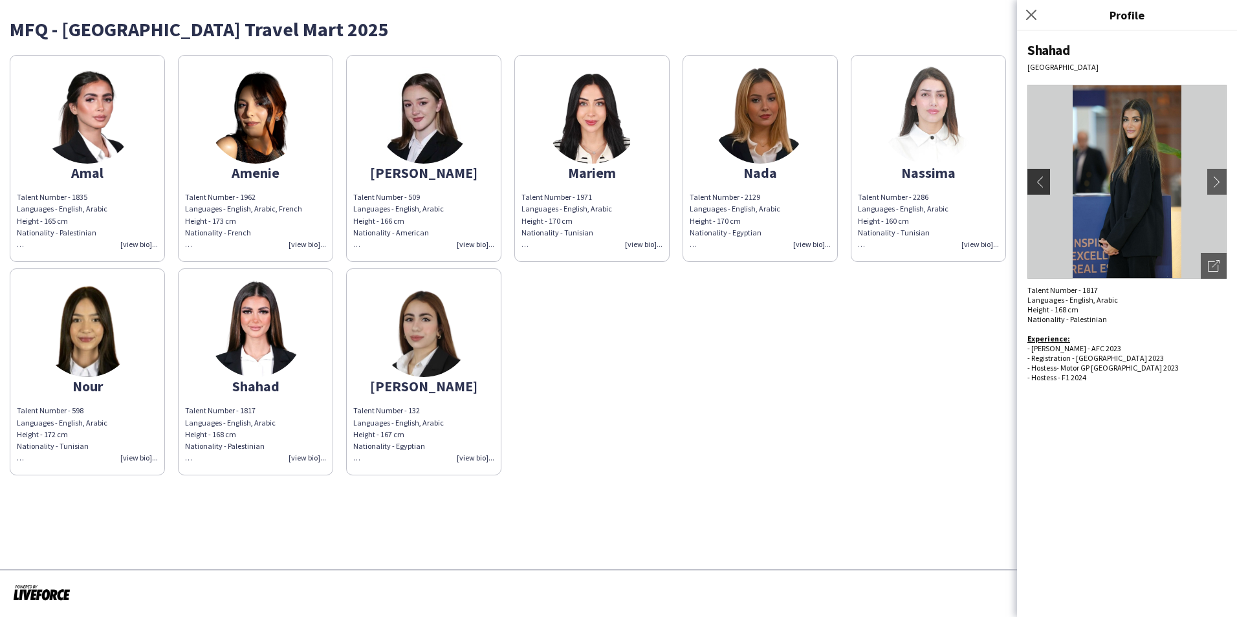
click at [1043, 179] on app-icon "chevron-left" at bounding box center [1037, 182] width 18 height 12
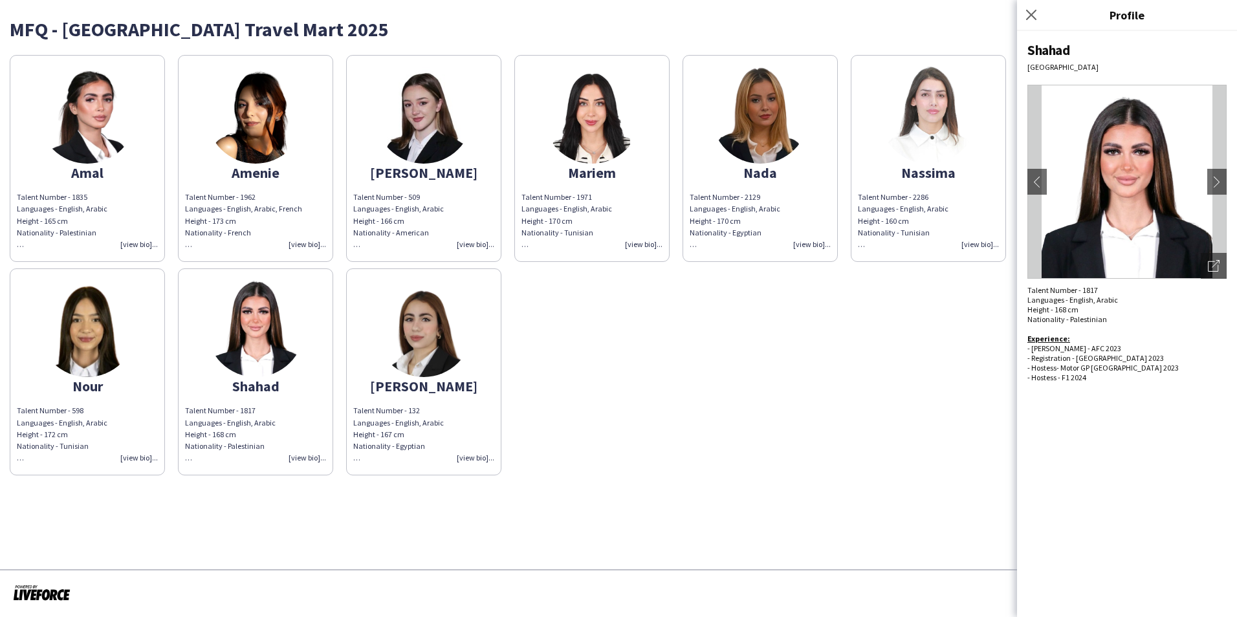
click at [642, 238] on div "Talent Number - 1971 Languages - English, Arabic Height - 170 cm Nationality - …" at bounding box center [591, 220] width 141 height 59
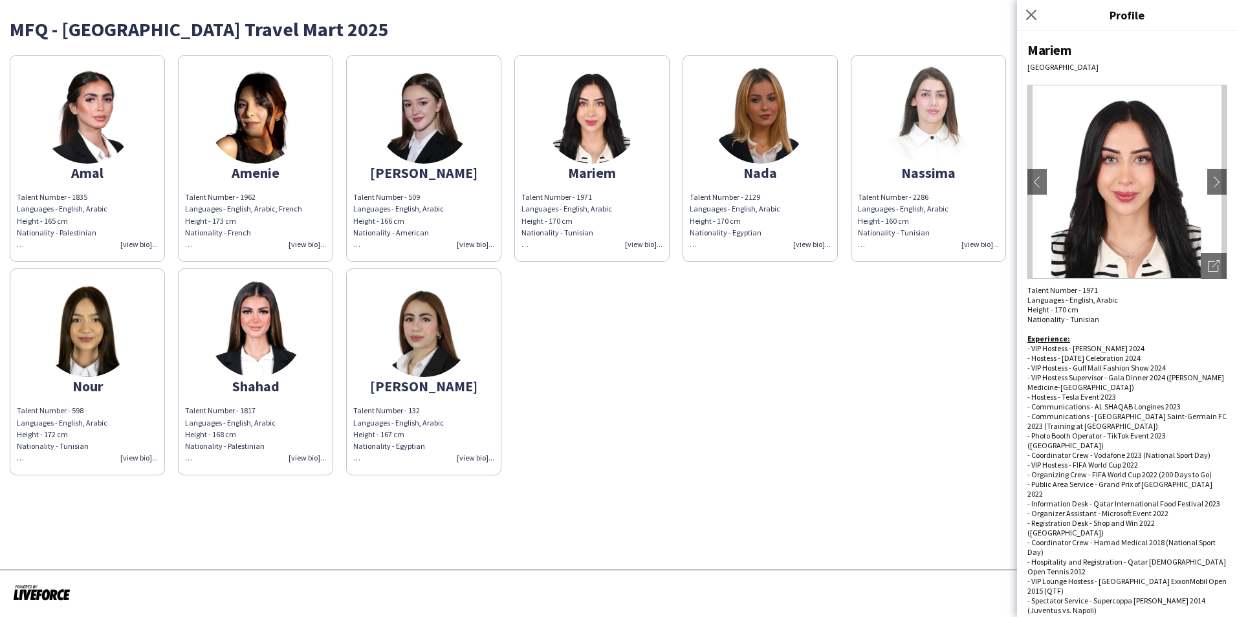
scroll to position [18, 0]
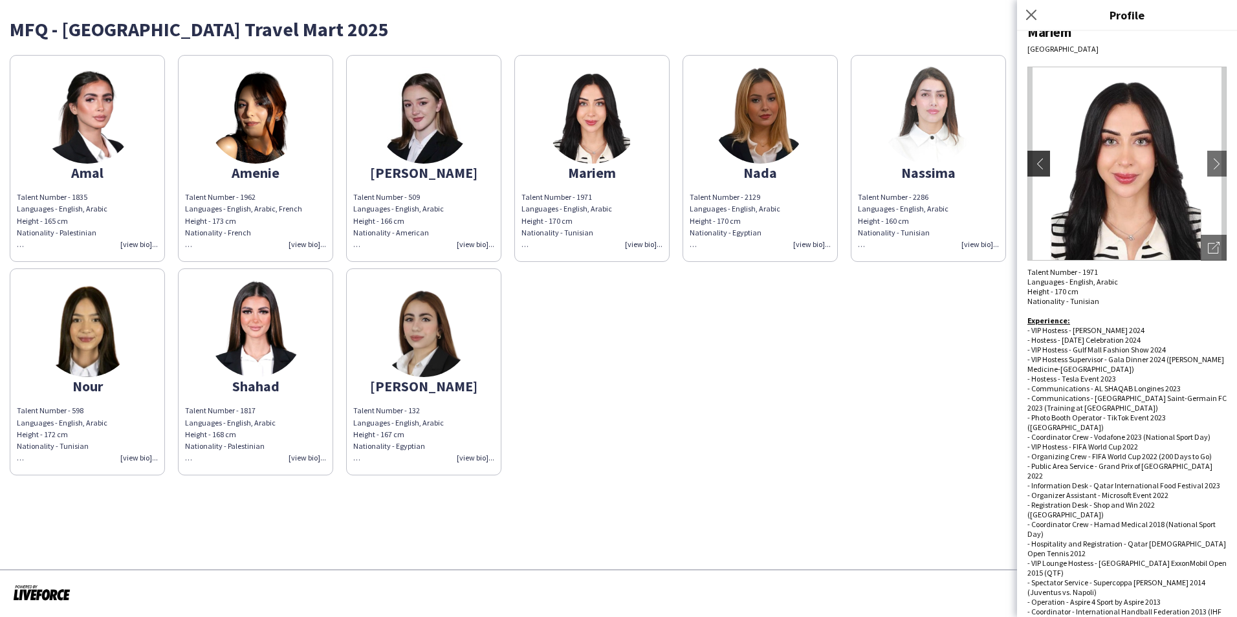
click at [1036, 164] on app-icon "chevron-left" at bounding box center [1037, 164] width 18 height 12
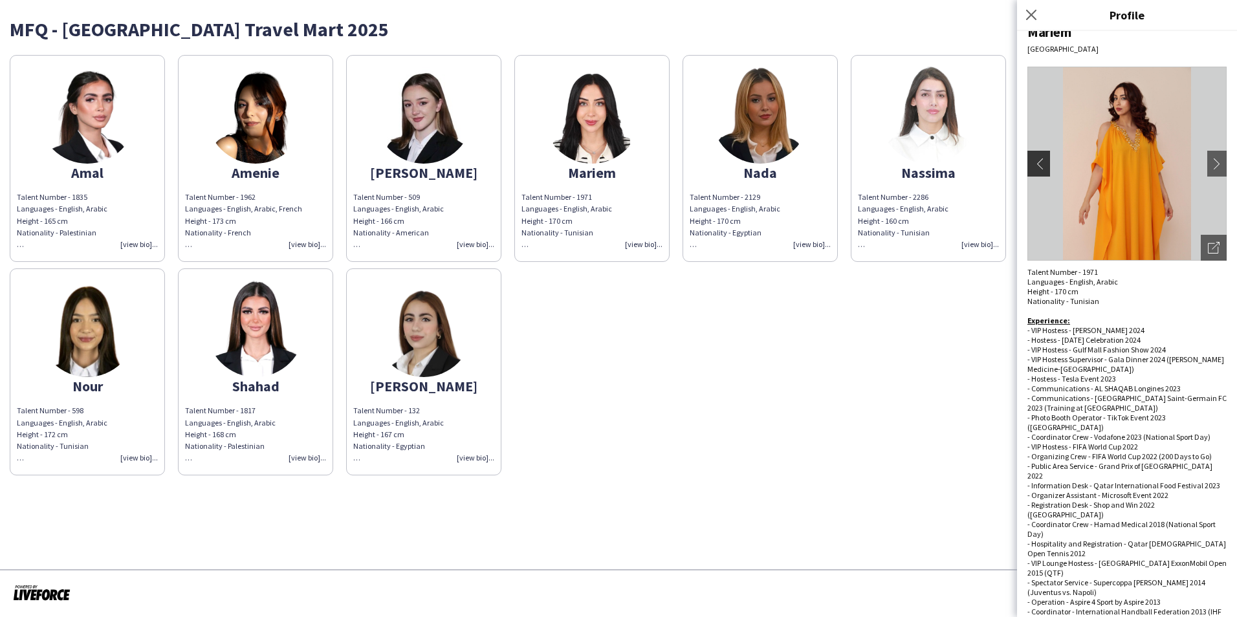
click at [1036, 164] on app-icon "chevron-left" at bounding box center [1037, 164] width 18 height 12
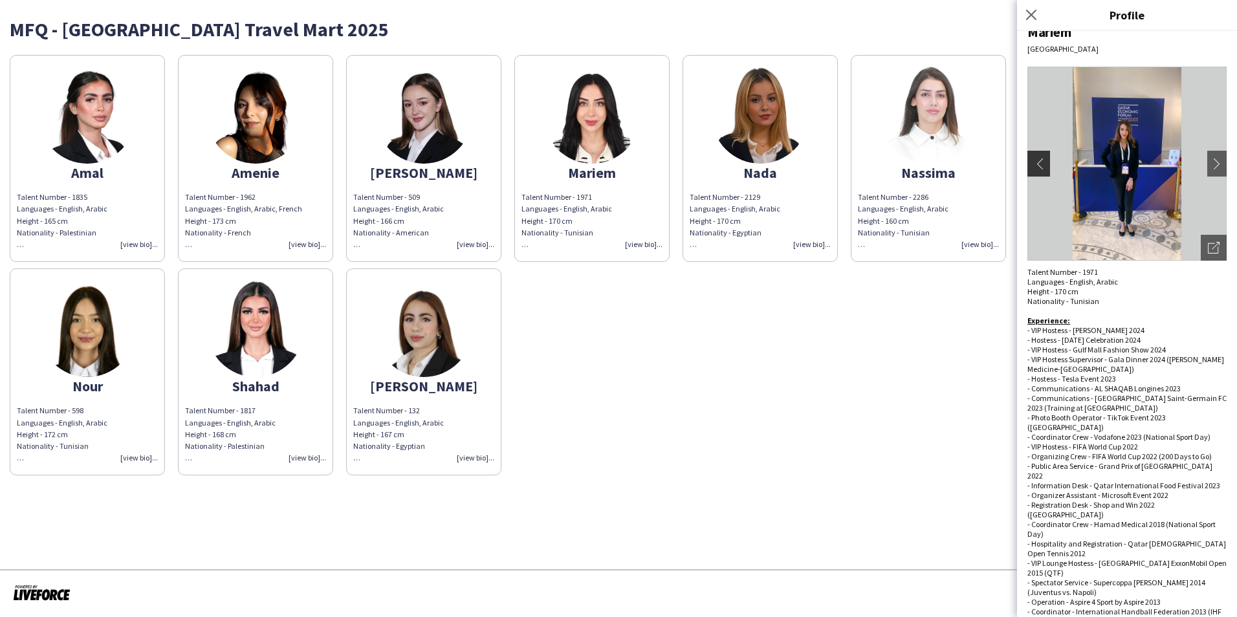
click at [1036, 164] on app-icon "chevron-left" at bounding box center [1037, 164] width 18 height 12
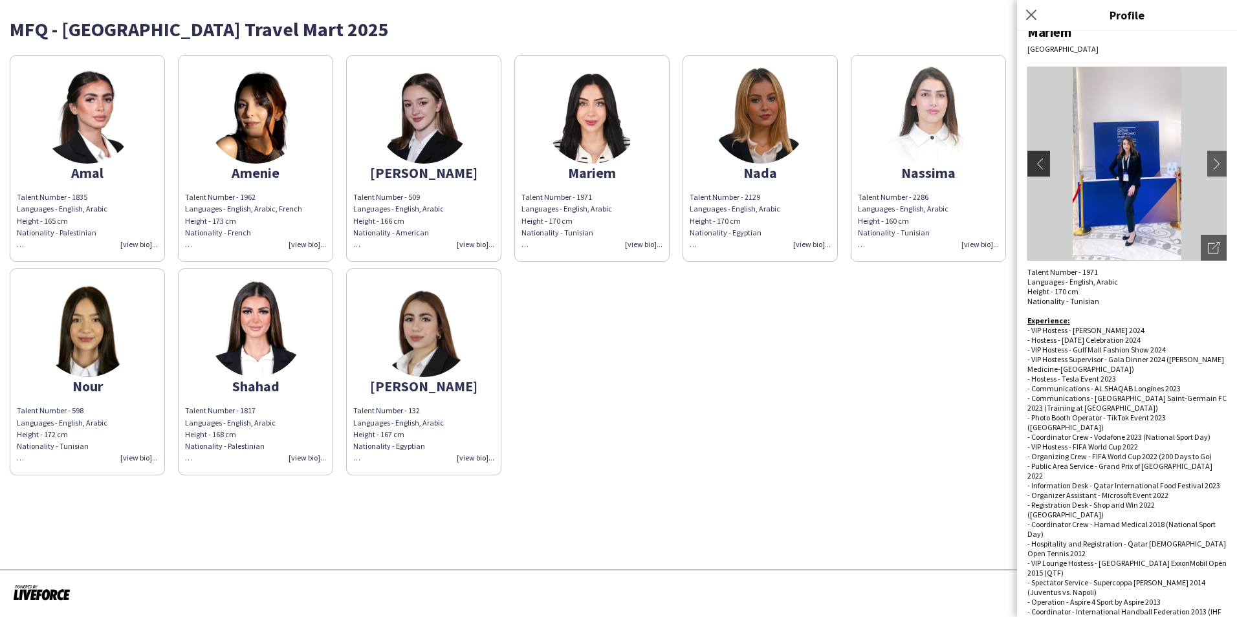
click at [1036, 164] on app-icon "chevron-left" at bounding box center [1037, 164] width 18 height 12
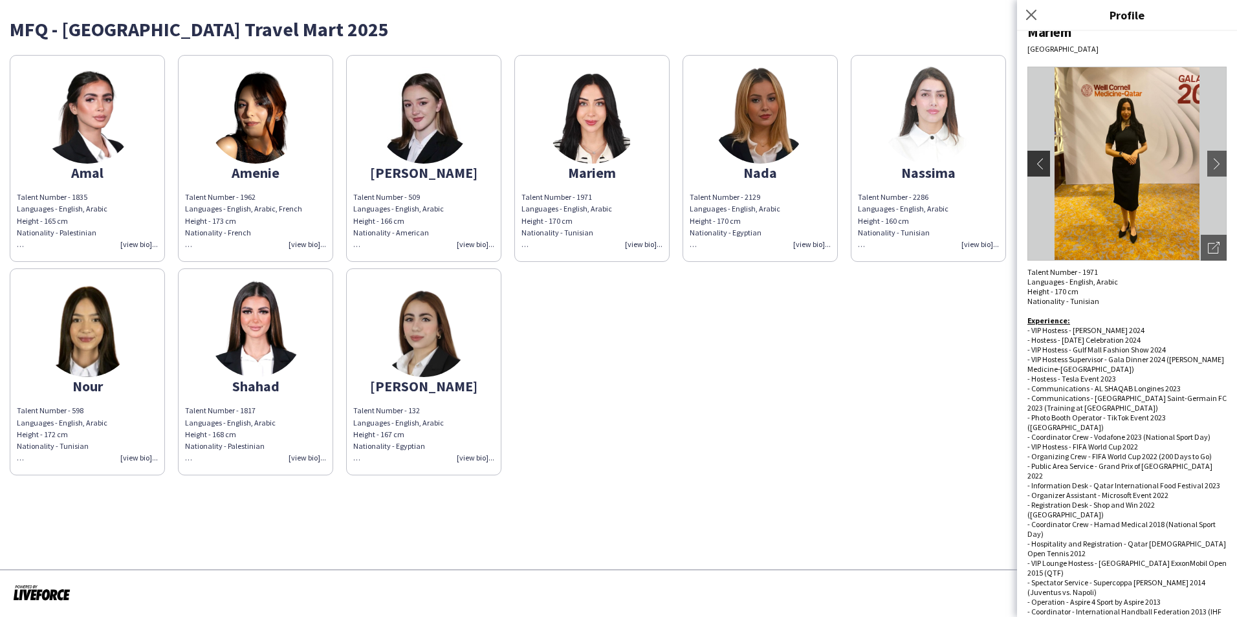
click at [1036, 164] on app-icon "chevron-left" at bounding box center [1037, 164] width 18 height 12
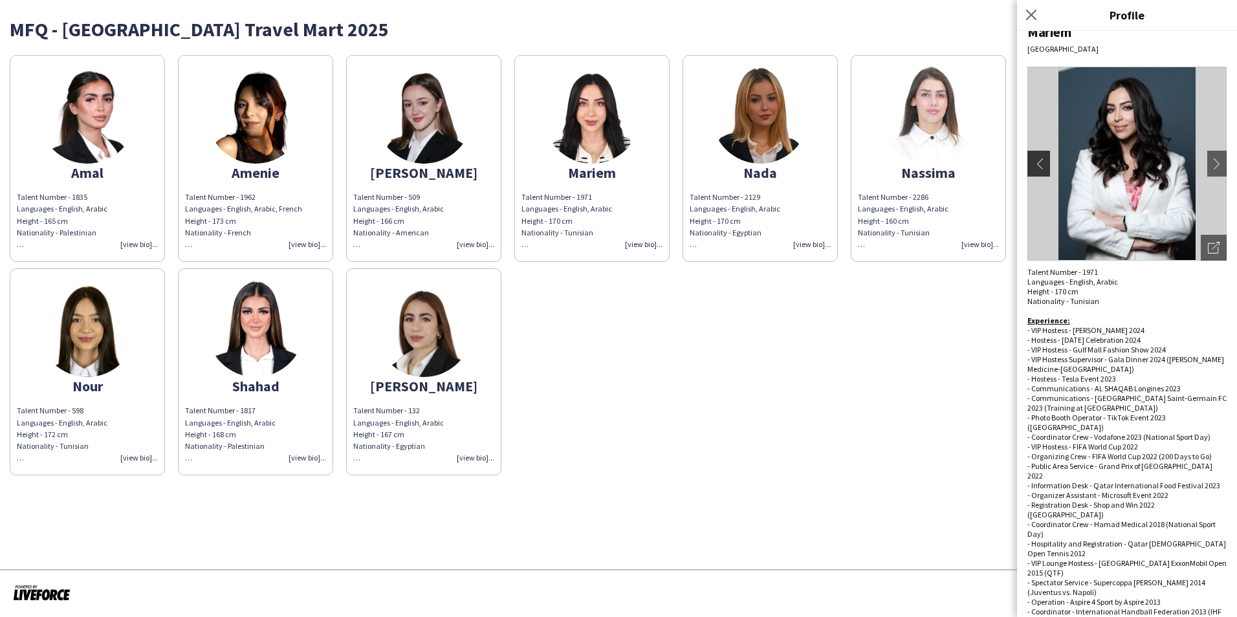
click at [1036, 164] on app-icon "chevron-left" at bounding box center [1037, 164] width 18 height 12
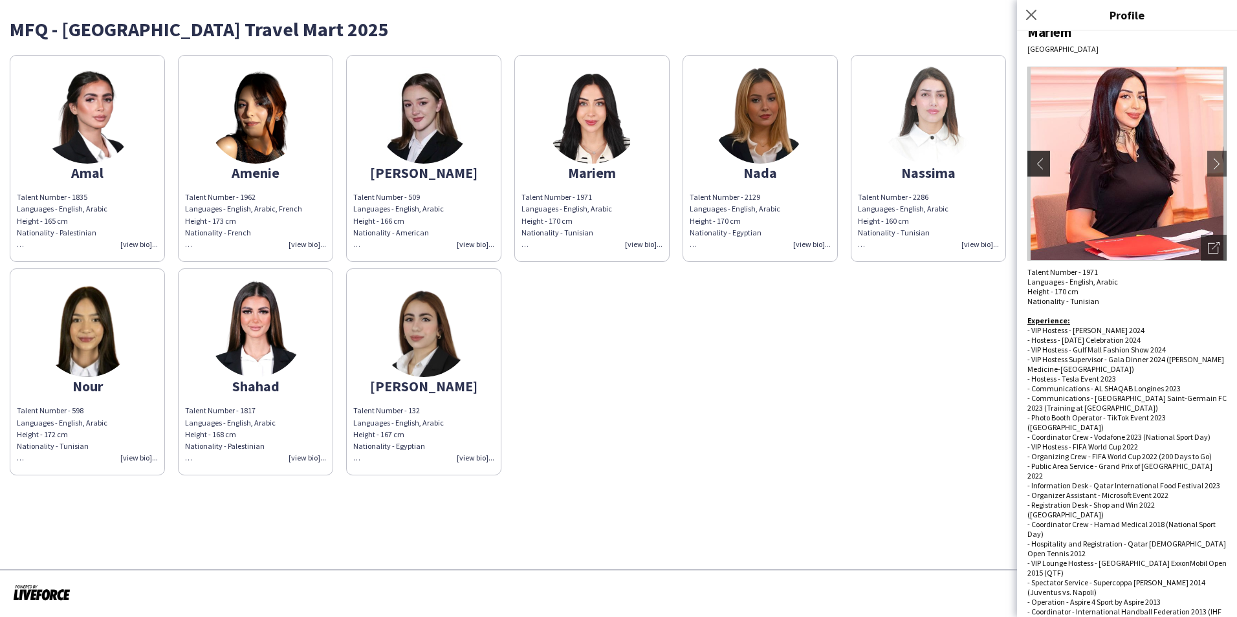
click at [1036, 164] on app-icon "chevron-left" at bounding box center [1037, 164] width 18 height 12
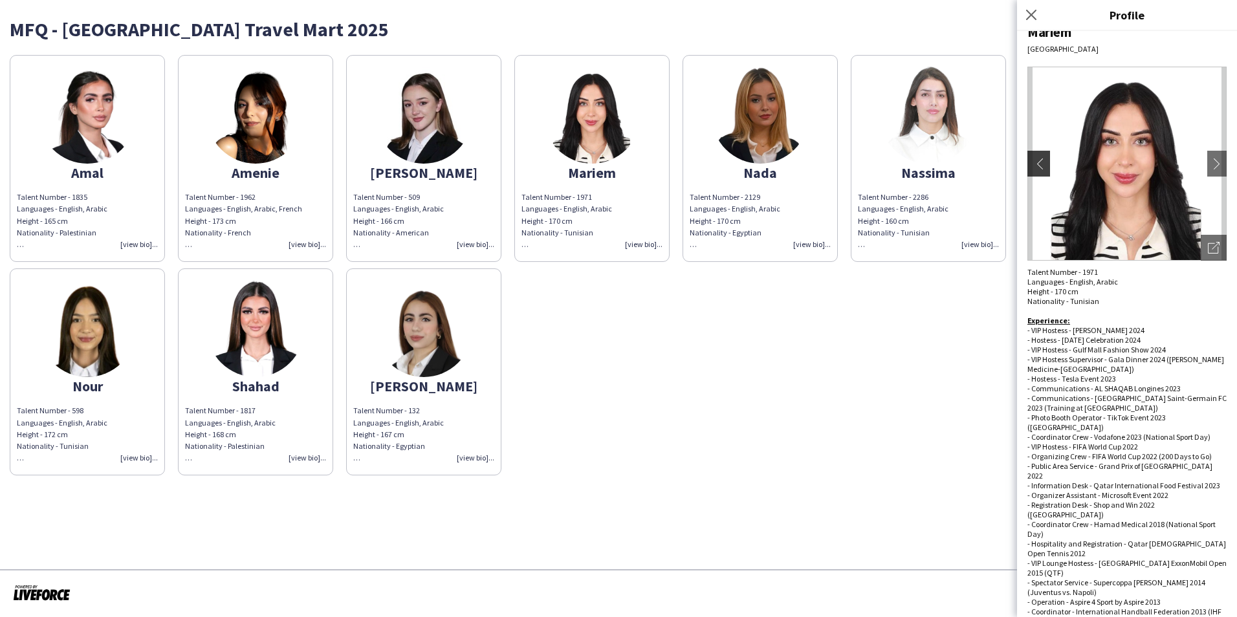
click at [1036, 164] on app-icon "chevron-left" at bounding box center [1037, 164] width 18 height 12
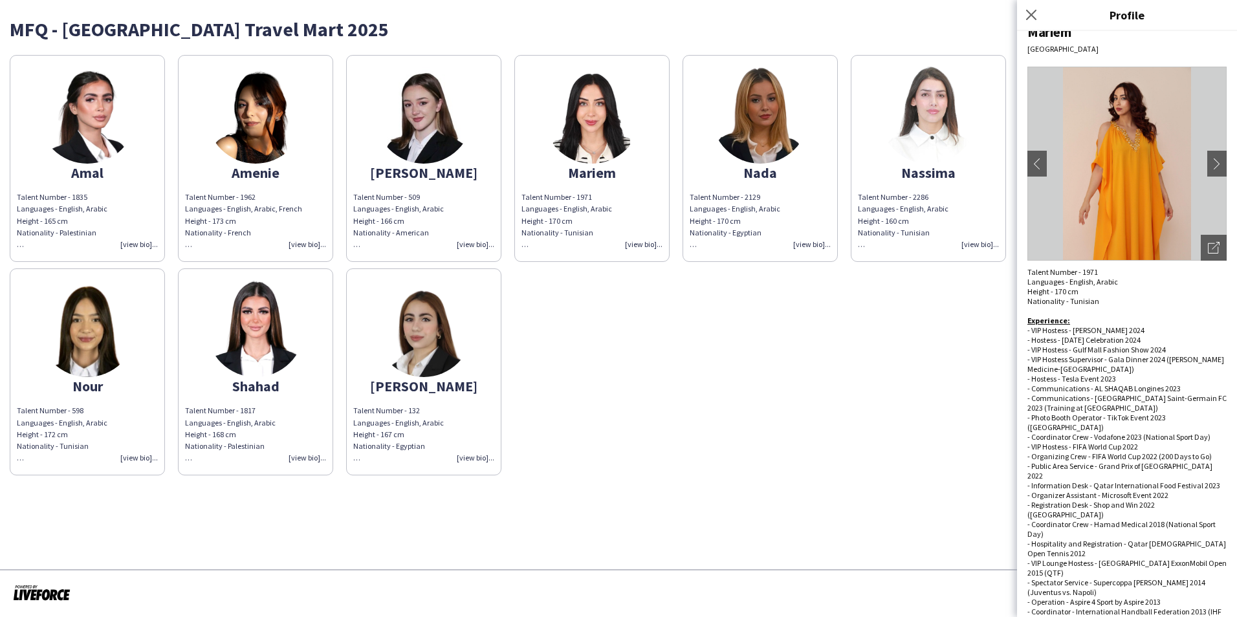
click at [470, 245] on div "Talent Number - 509 Languages - English, Arabic Height - 166 cm Nationality - A…" at bounding box center [423, 220] width 141 height 59
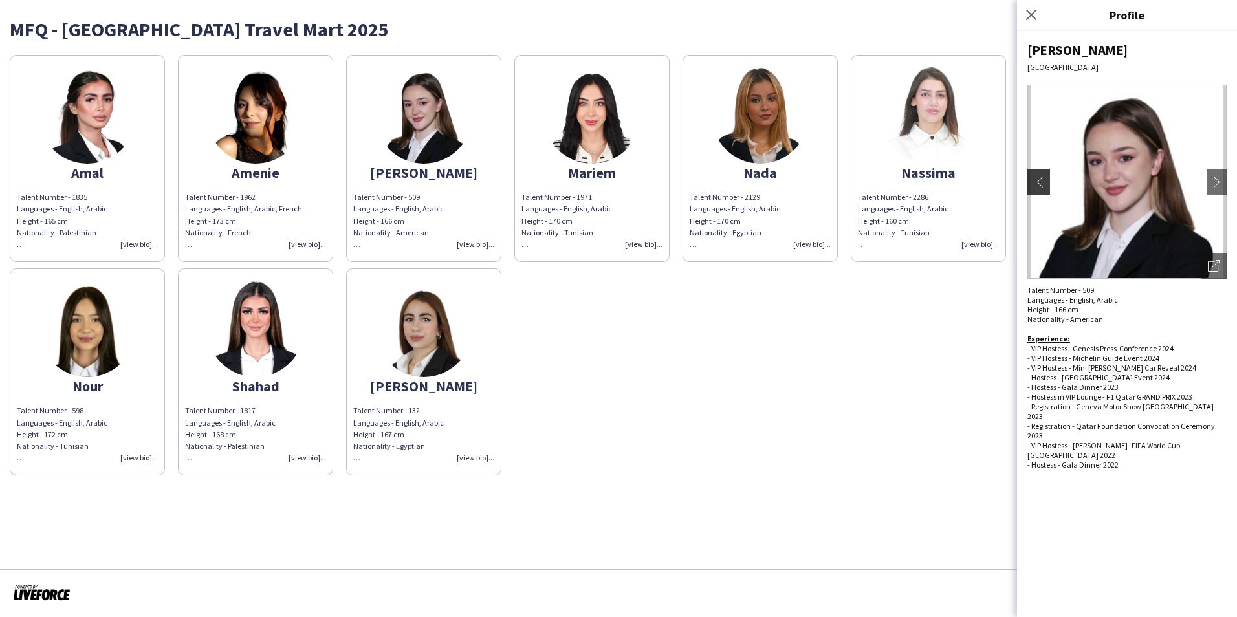
click at [1038, 184] on app-icon "chevron-left" at bounding box center [1037, 182] width 18 height 12
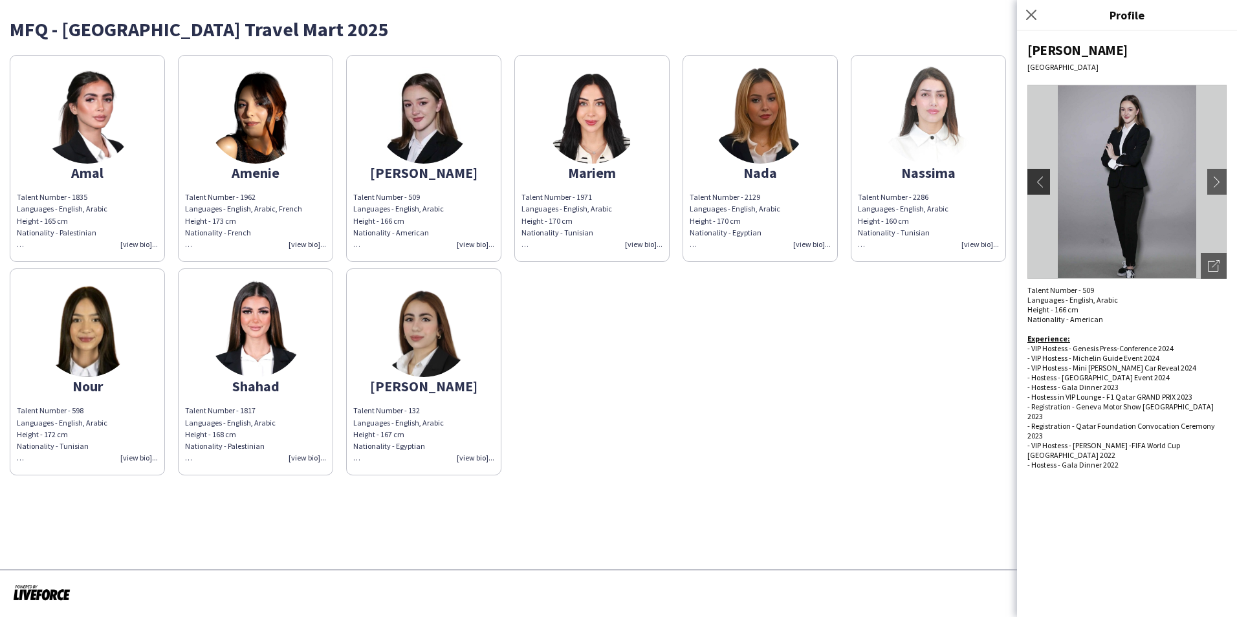
click at [1038, 184] on app-icon "chevron-left" at bounding box center [1037, 182] width 18 height 12
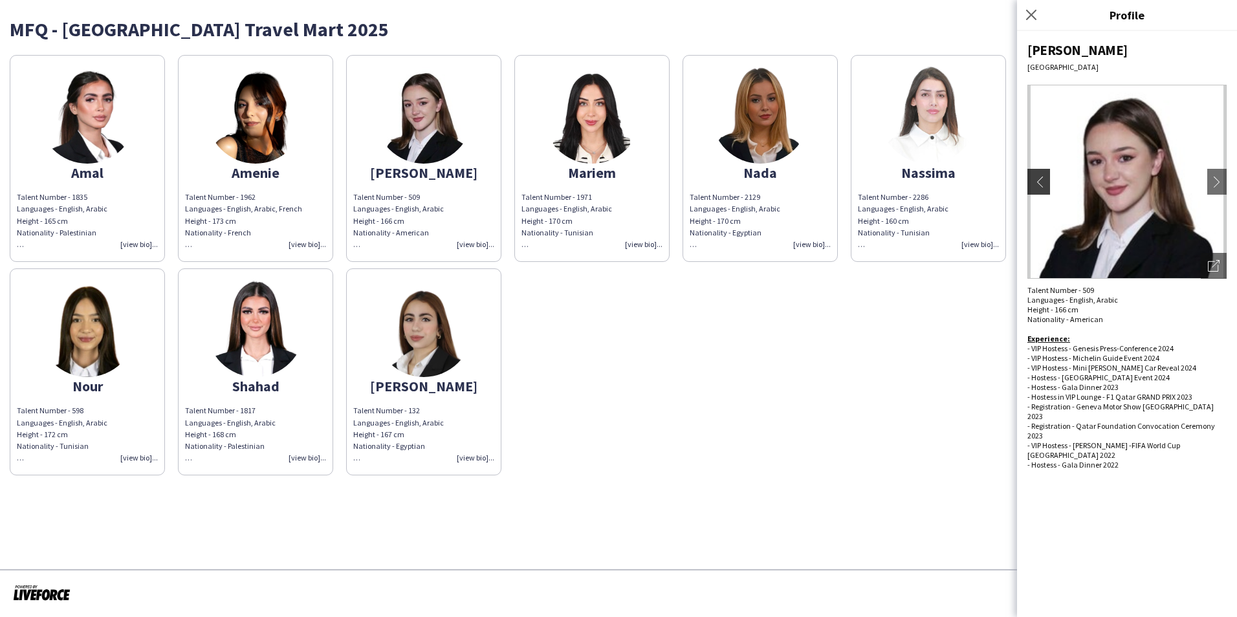
click at [1038, 184] on app-icon "chevron-left" at bounding box center [1037, 182] width 18 height 12
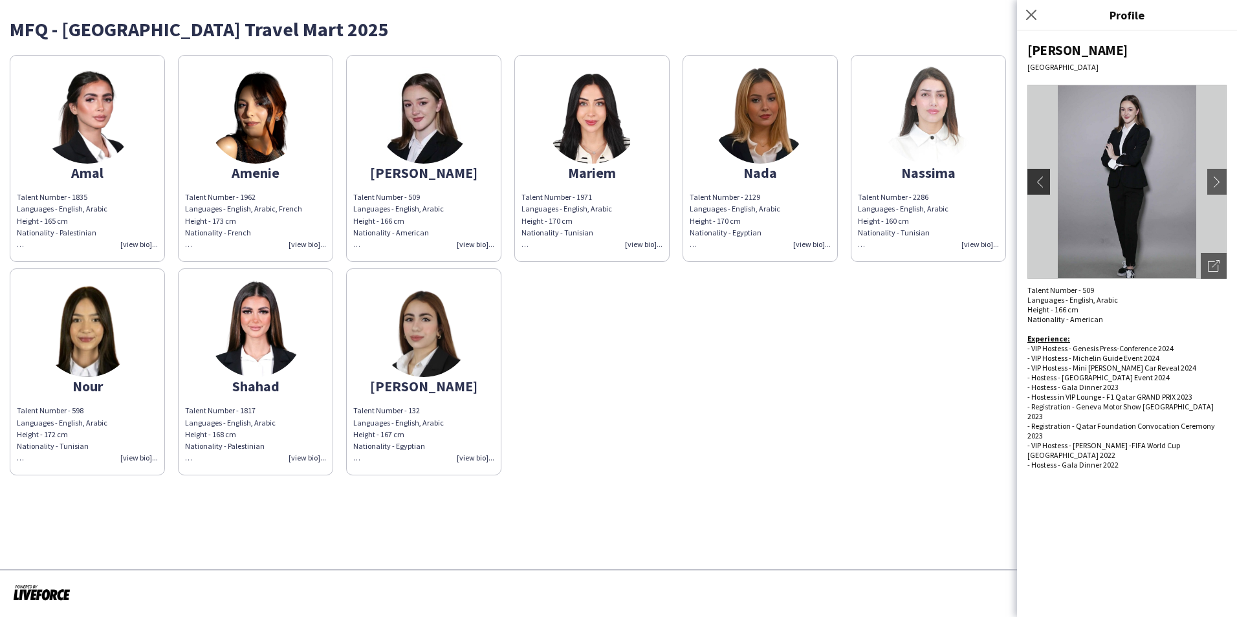
click at [1038, 184] on app-icon "chevron-left" at bounding box center [1037, 182] width 18 height 12
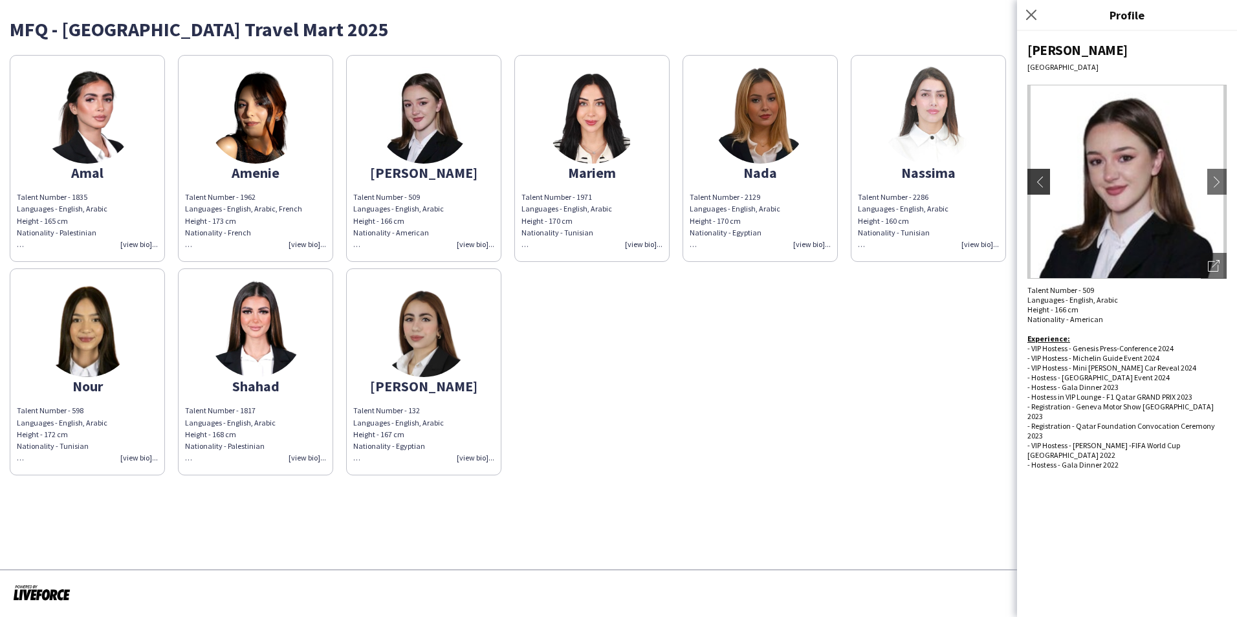
click at [1038, 184] on app-icon "chevron-left" at bounding box center [1037, 182] width 18 height 12
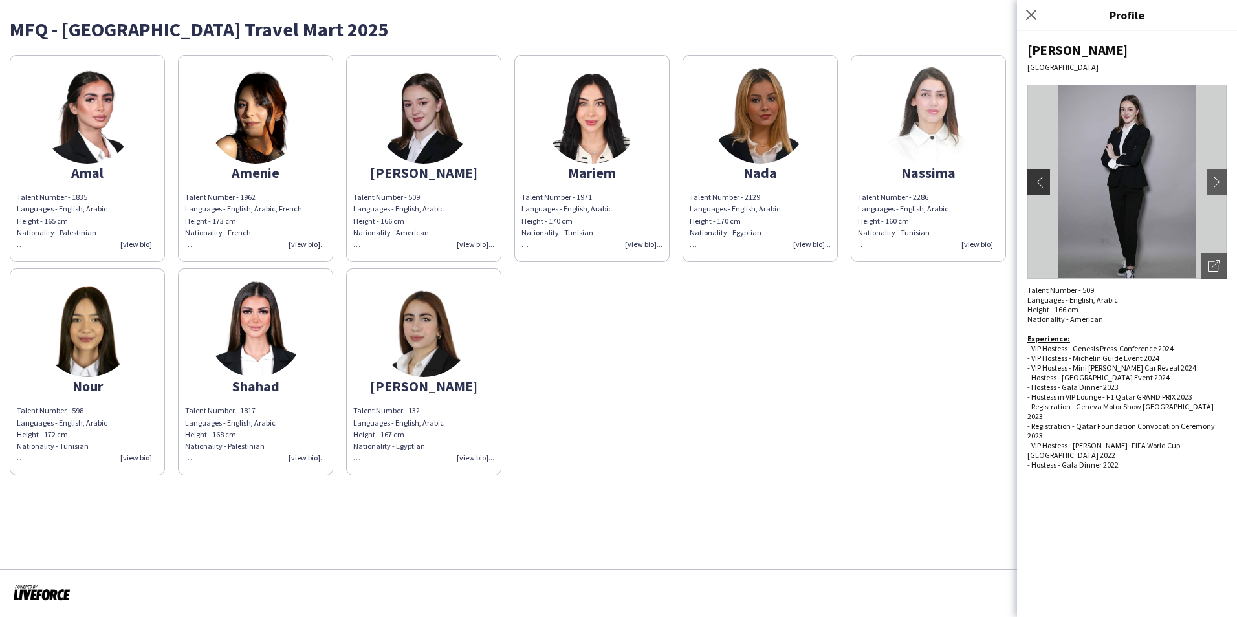
click at [1038, 184] on app-icon "chevron-left" at bounding box center [1037, 182] width 18 height 12
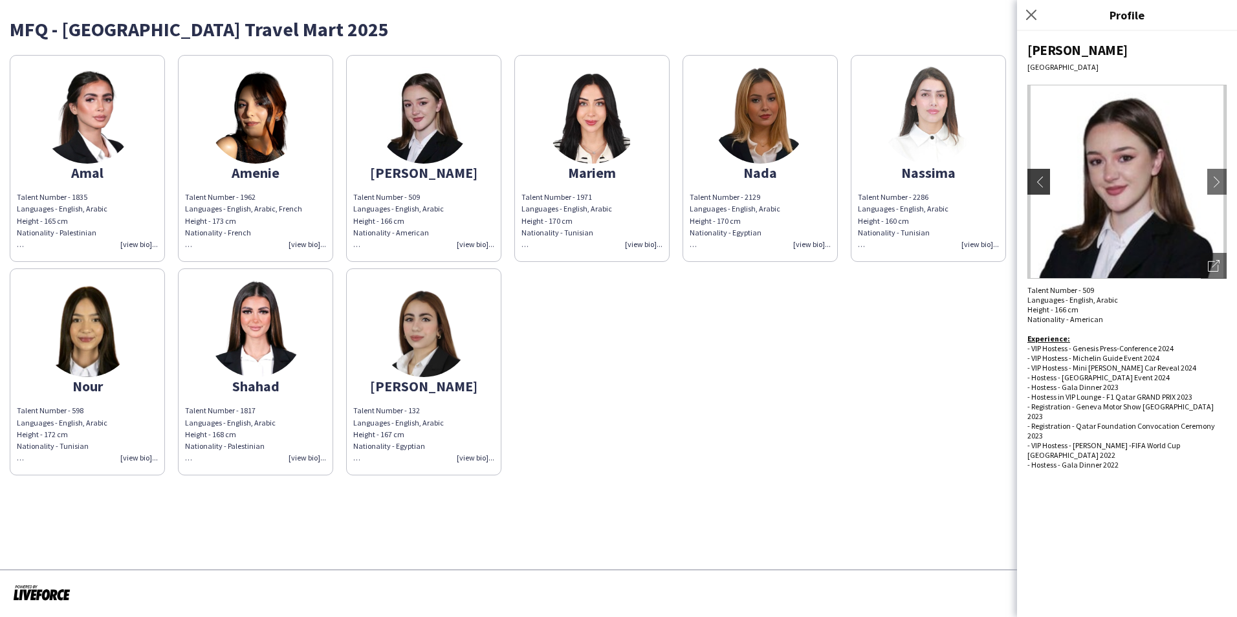
click at [1038, 184] on app-icon "chevron-left" at bounding box center [1037, 182] width 18 height 12
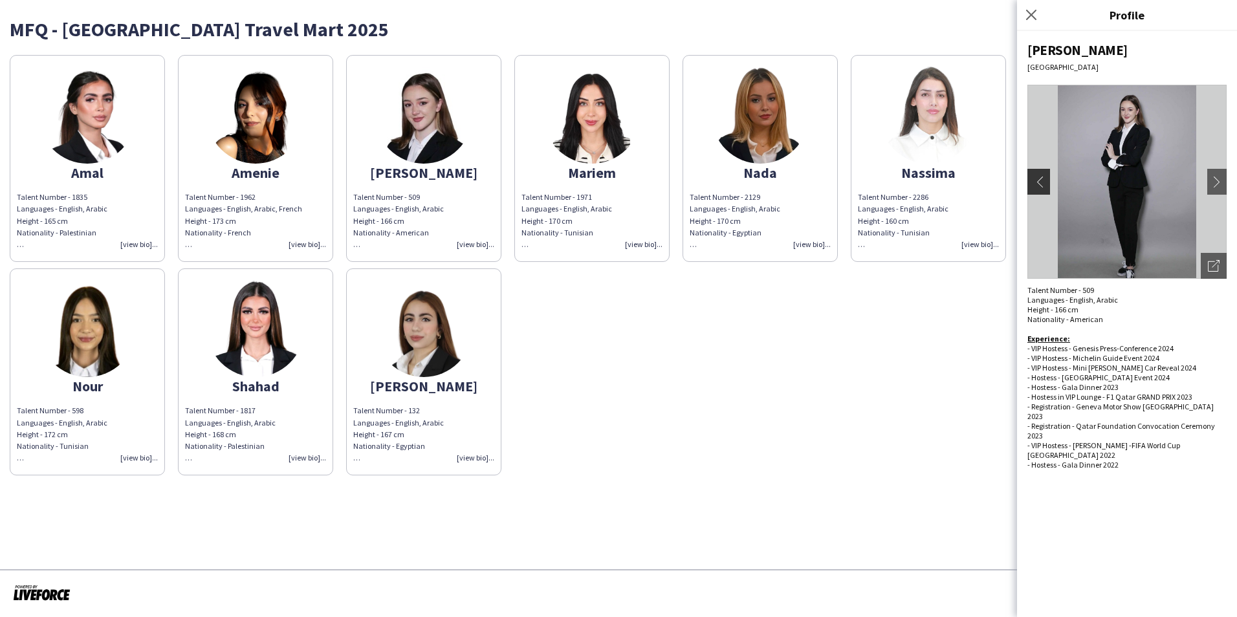
click at [1038, 184] on app-icon "chevron-left" at bounding box center [1037, 182] width 18 height 12
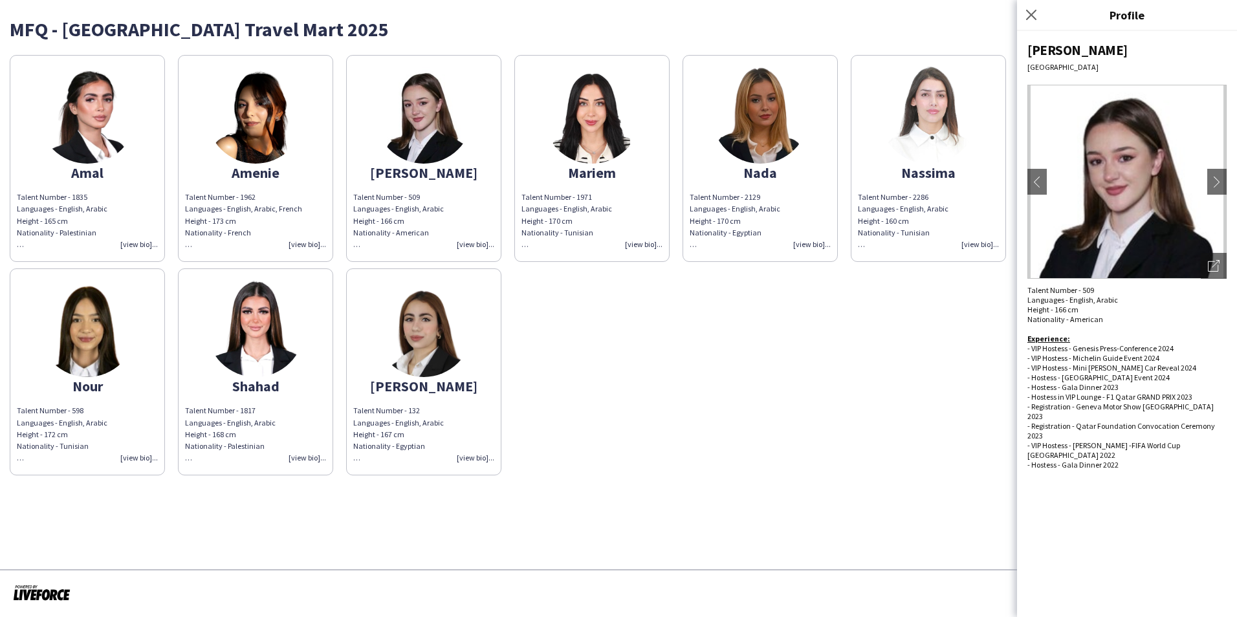
click at [883, 317] on div "Amal Talent Number - 1835 Languages - English, Arabic Height - 165 cm Nationali…" at bounding box center [618, 262] width 1217 height 427
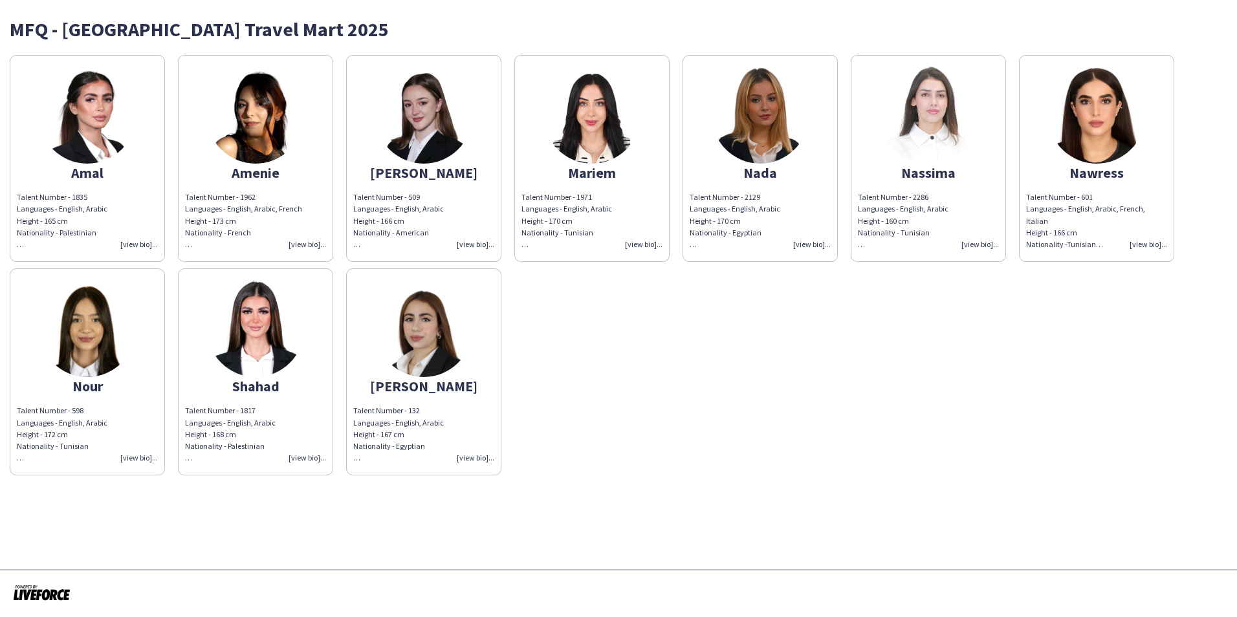
click at [1102, 136] on img at bounding box center [1096, 115] width 97 height 97
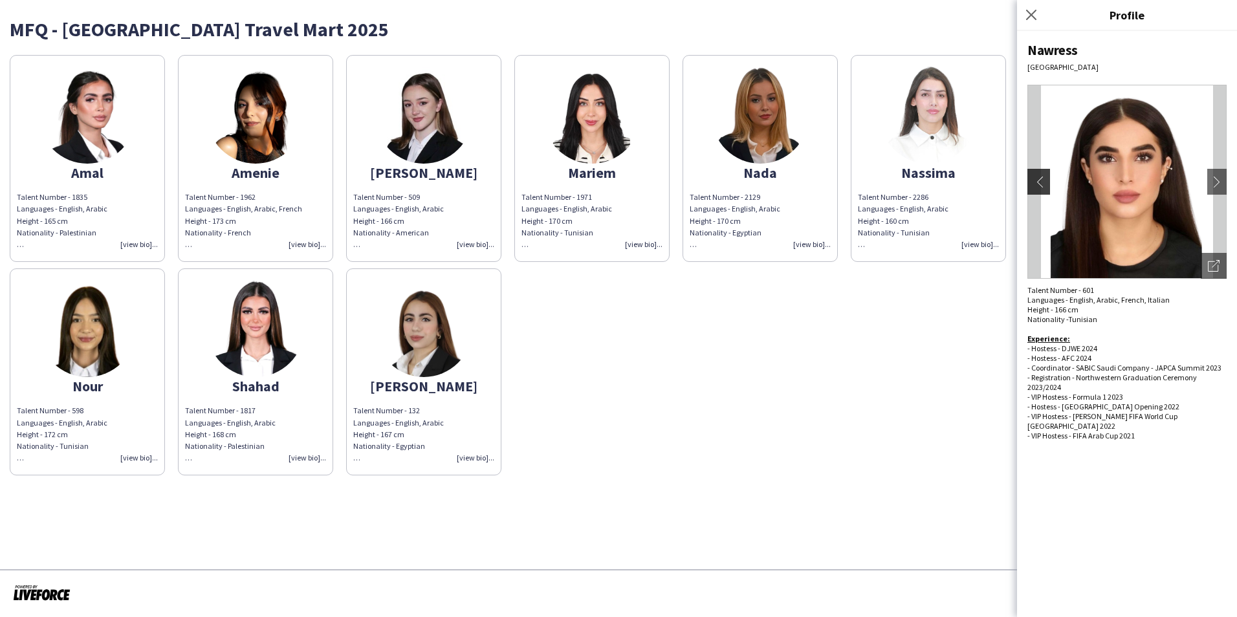
click at [1038, 179] on app-icon "chevron-left" at bounding box center [1037, 182] width 18 height 12
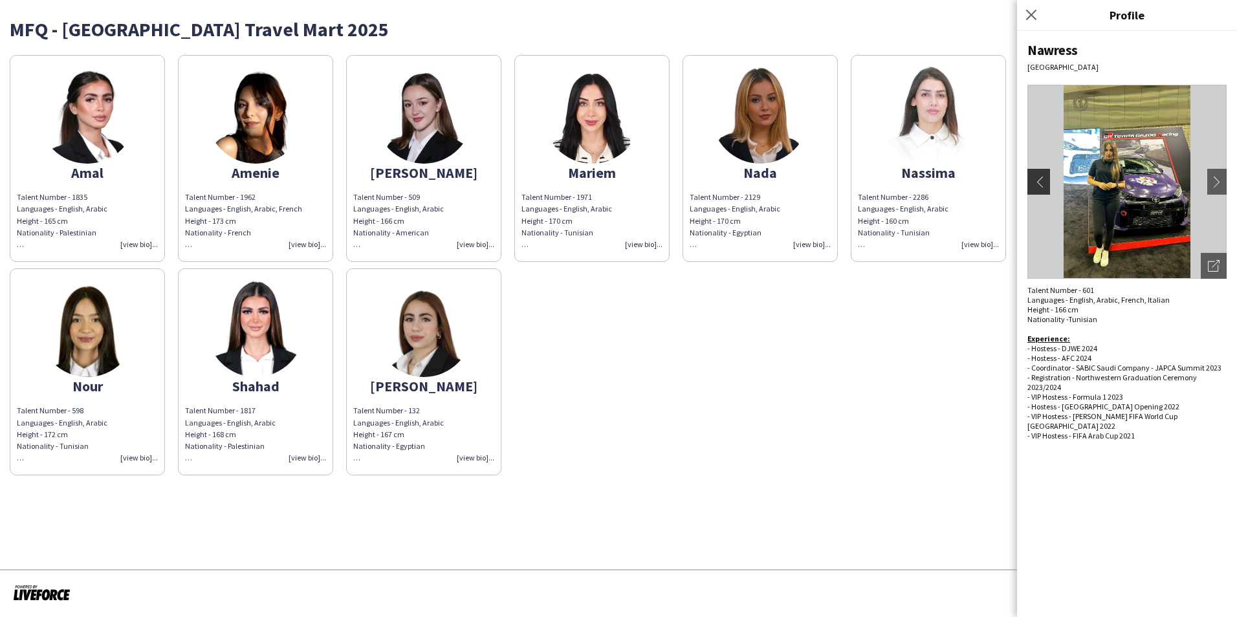
click at [1038, 179] on app-icon "chevron-left" at bounding box center [1037, 182] width 18 height 12
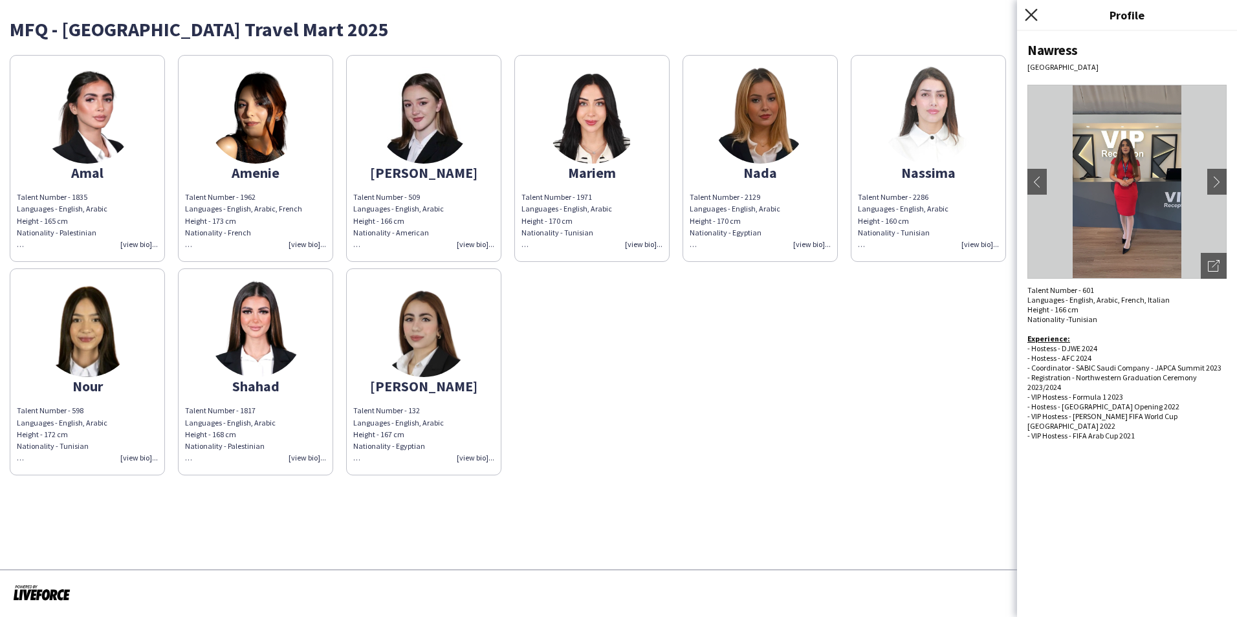
click at [1032, 15] on icon "Close pop-in" at bounding box center [1031, 14] width 12 height 12
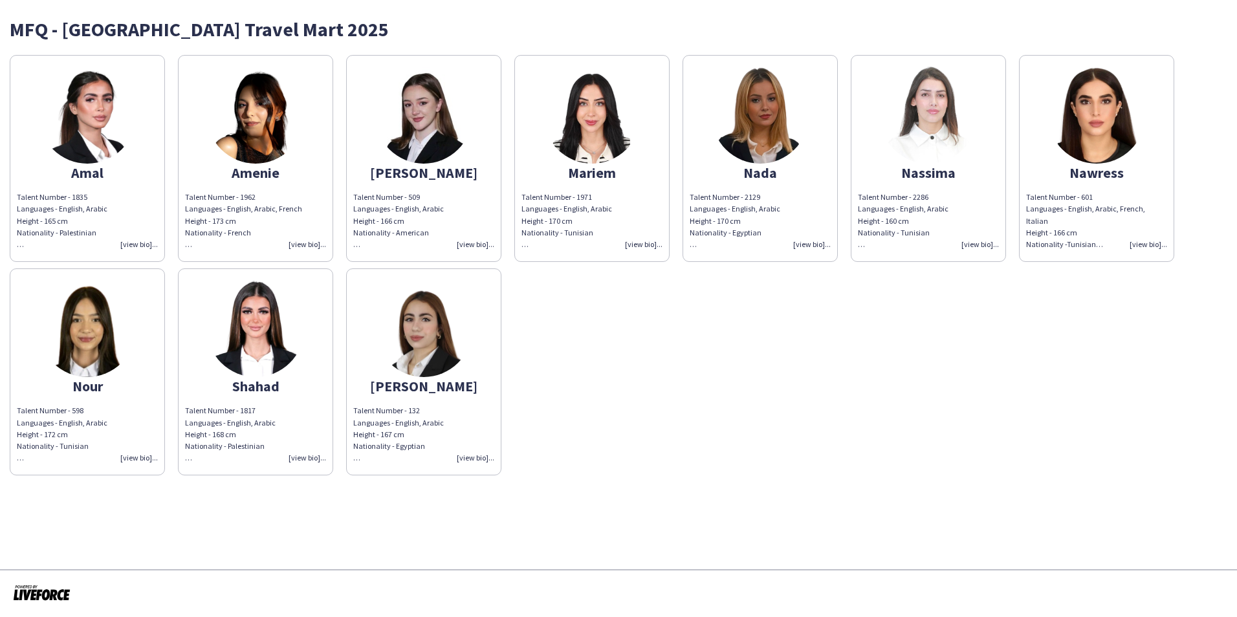
click at [416, 145] on img at bounding box center [423, 115] width 97 height 97
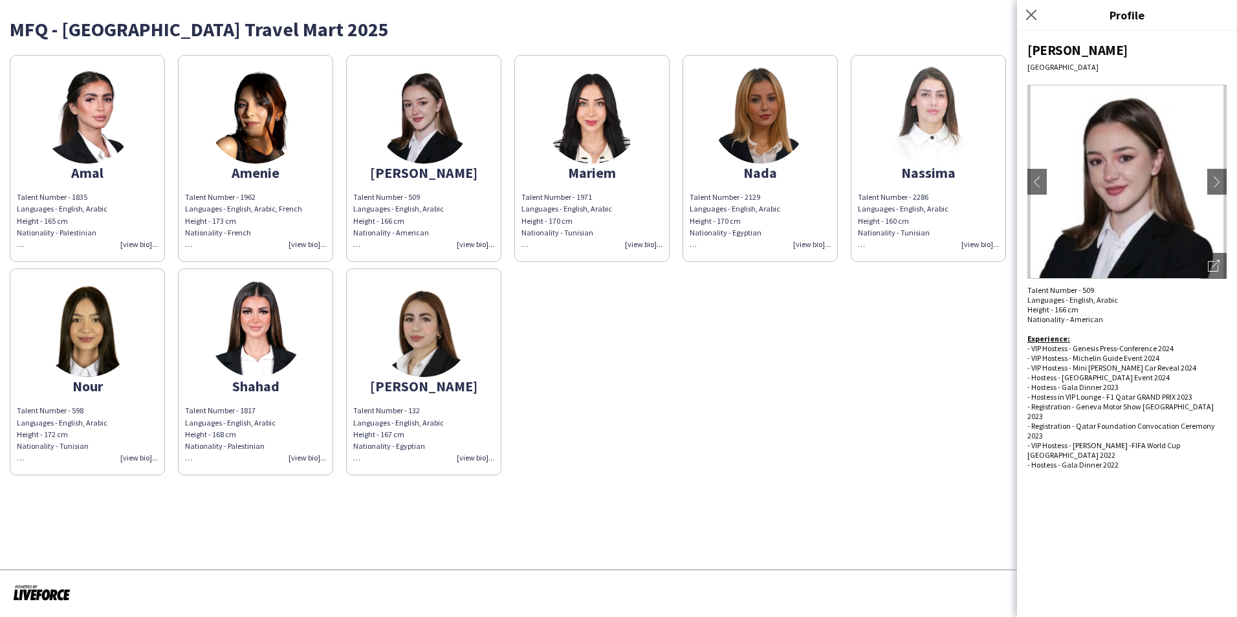
click at [713, 433] on div "Amal Talent Number - 1835 Languages - English, Arabic Height - 165 cm Nationali…" at bounding box center [618, 262] width 1217 height 427
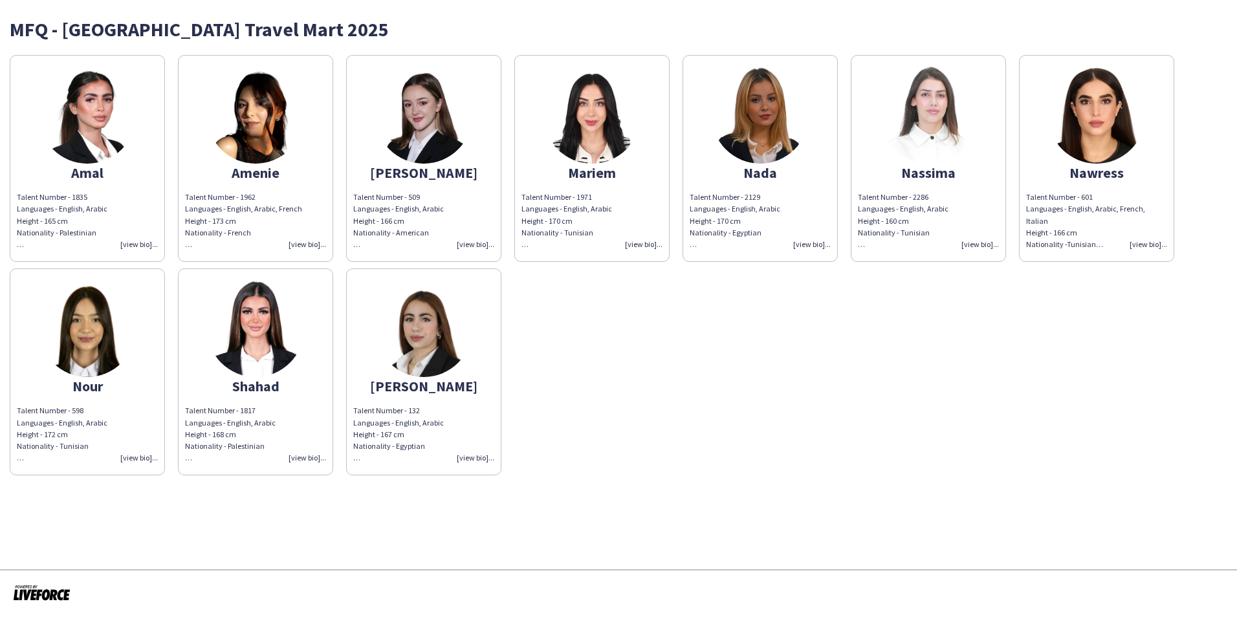
click at [1123, 107] on img at bounding box center [1096, 115] width 97 height 97
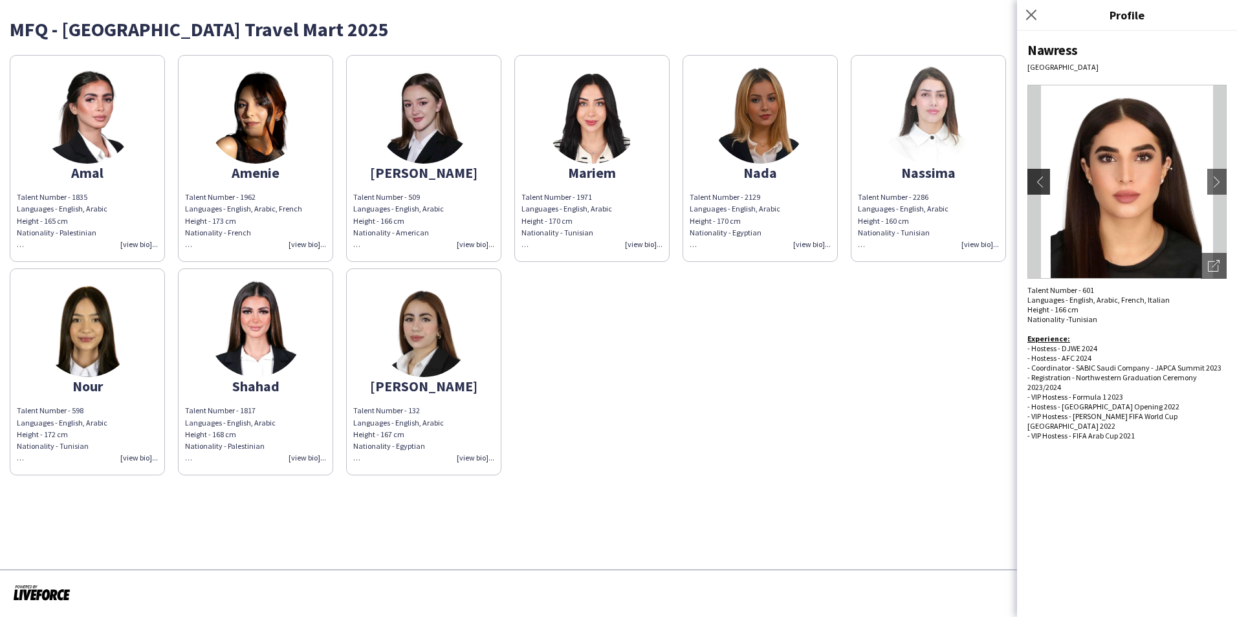
click at [1041, 187] on app-icon "chevron-left" at bounding box center [1037, 182] width 18 height 12
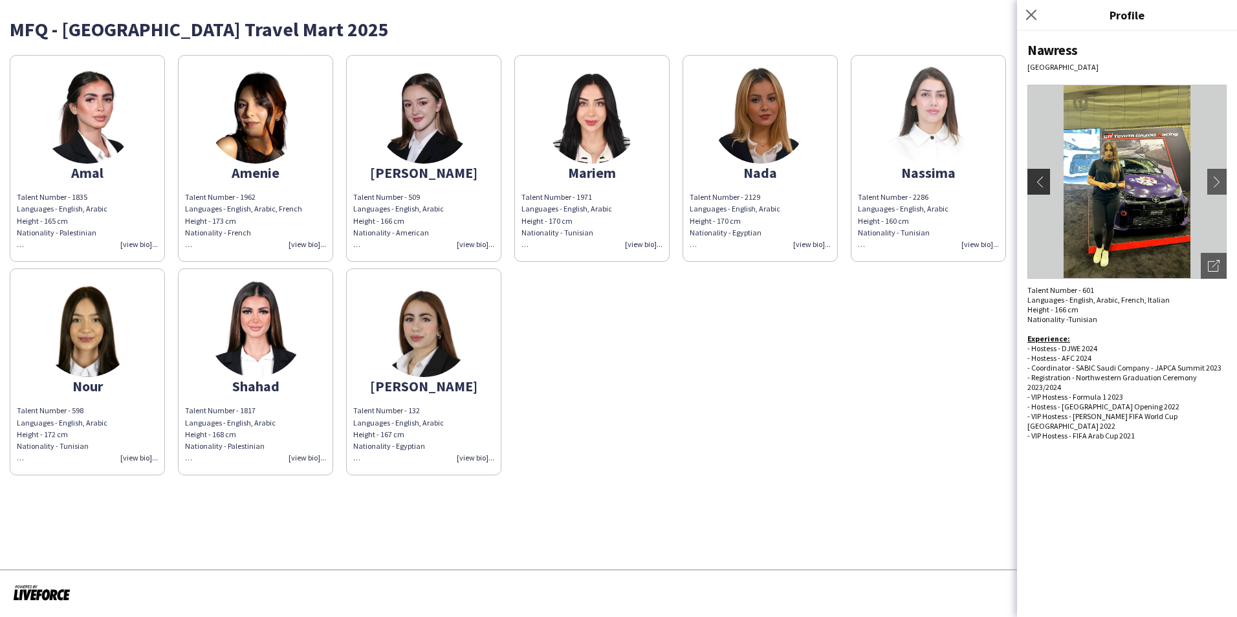
click at [1041, 187] on app-icon "chevron-left" at bounding box center [1037, 182] width 18 height 12
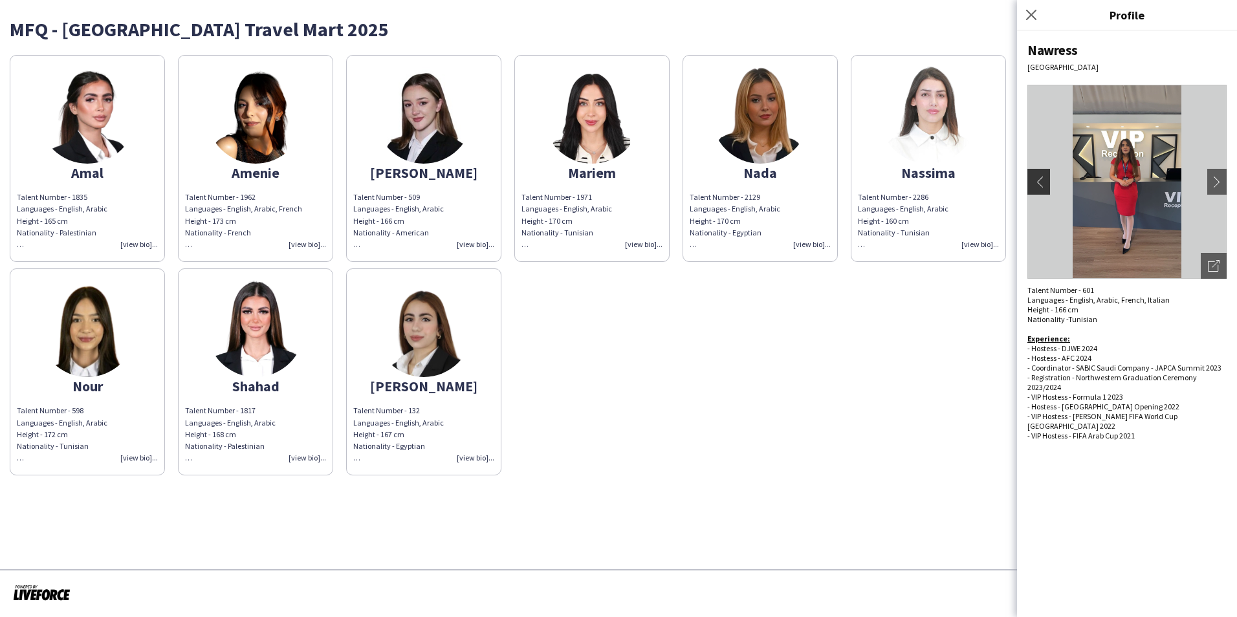
click at [1041, 187] on app-icon "chevron-left" at bounding box center [1037, 182] width 18 height 12
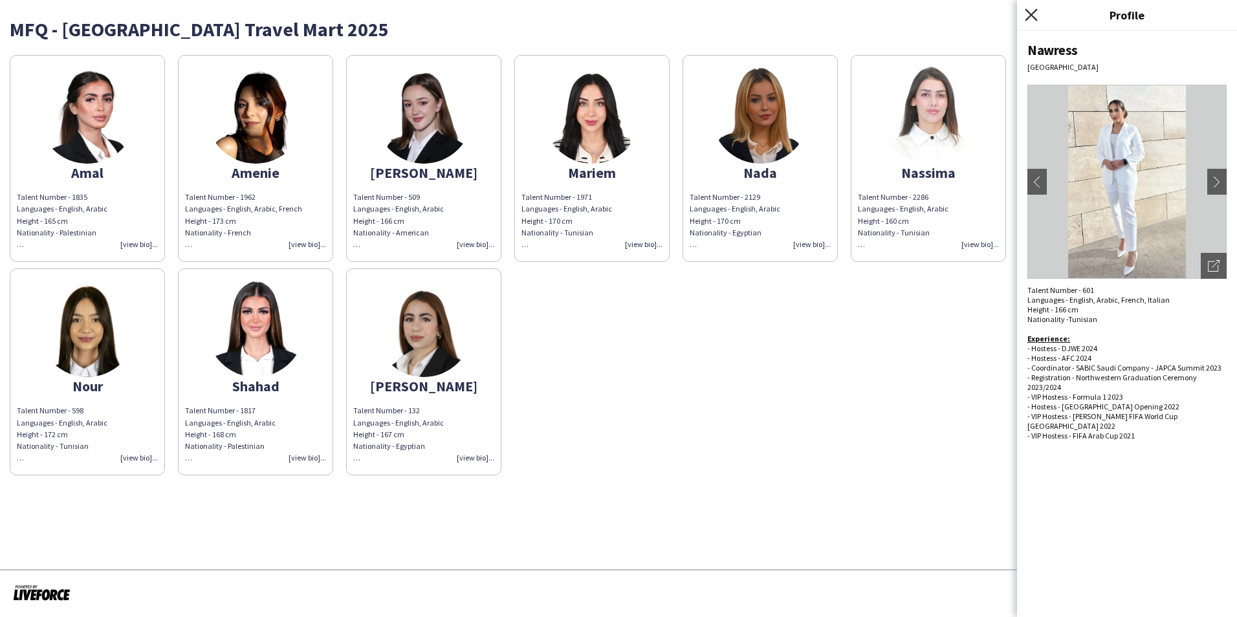
click at [1032, 16] on icon at bounding box center [1031, 14] width 12 height 12
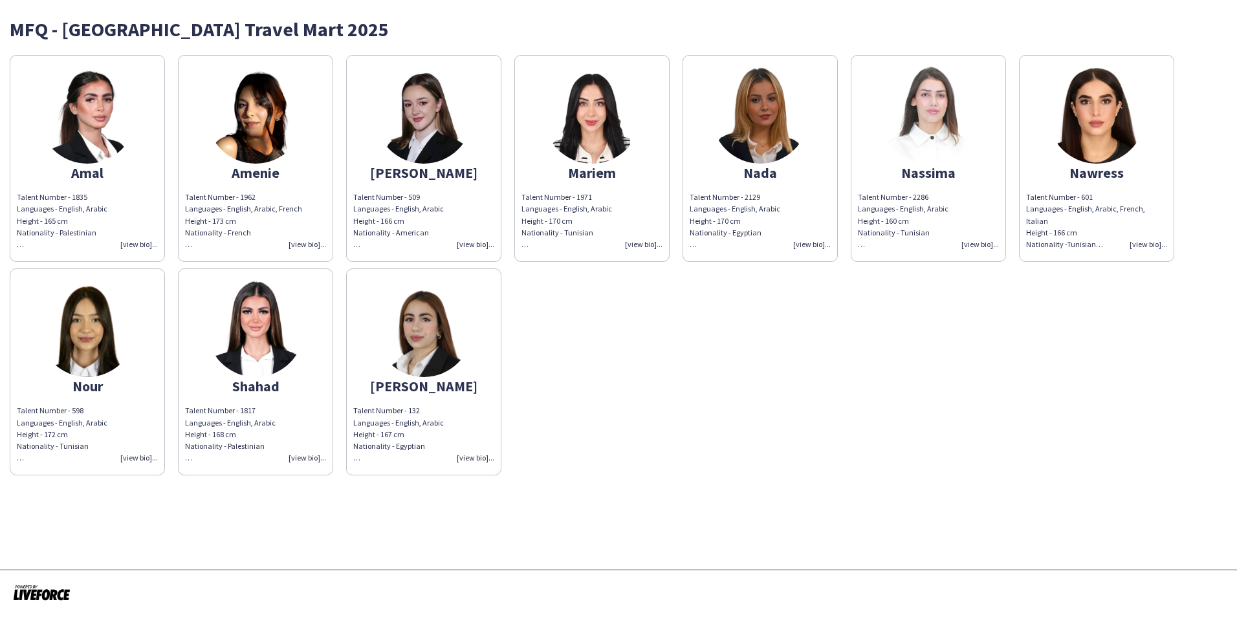
click at [610, 178] on div "Mariem" at bounding box center [591, 173] width 141 height 12
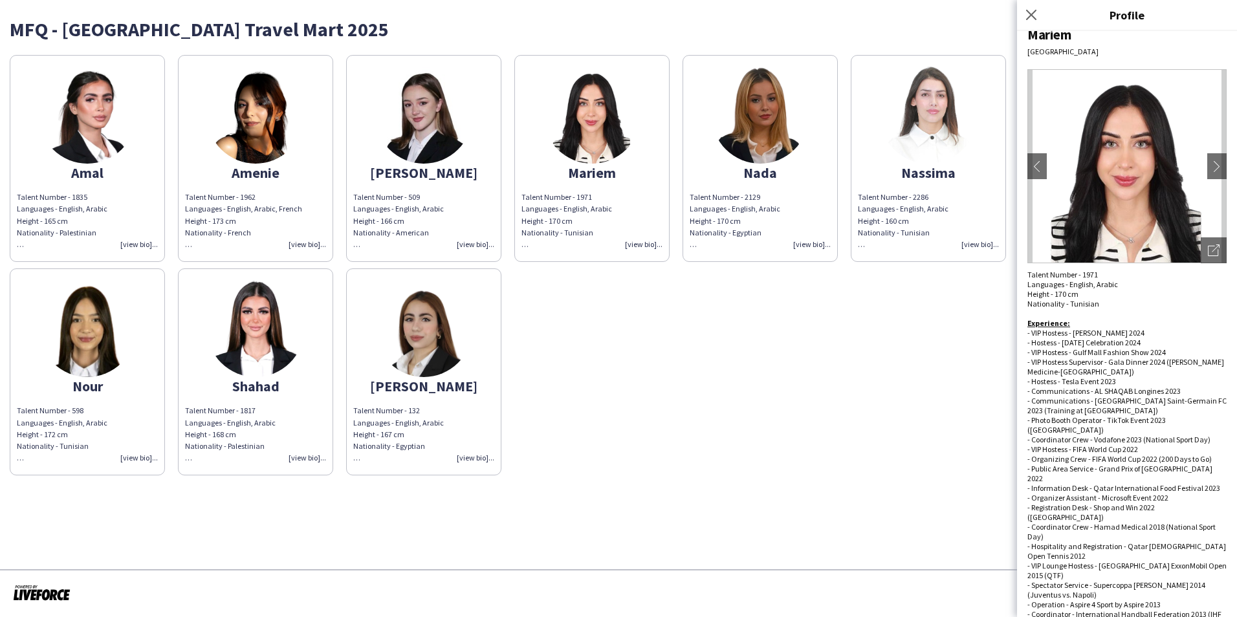
scroll to position [18, 0]
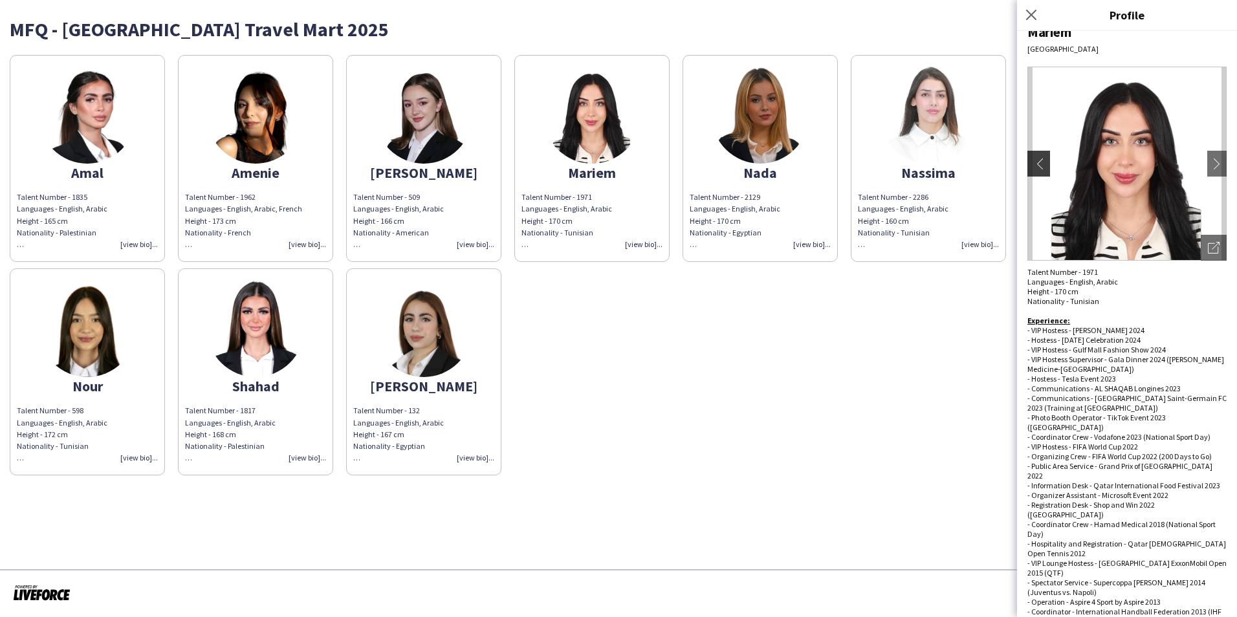
click at [1042, 163] on app-icon "chevron-left" at bounding box center [1037, 164] width 18 height 12
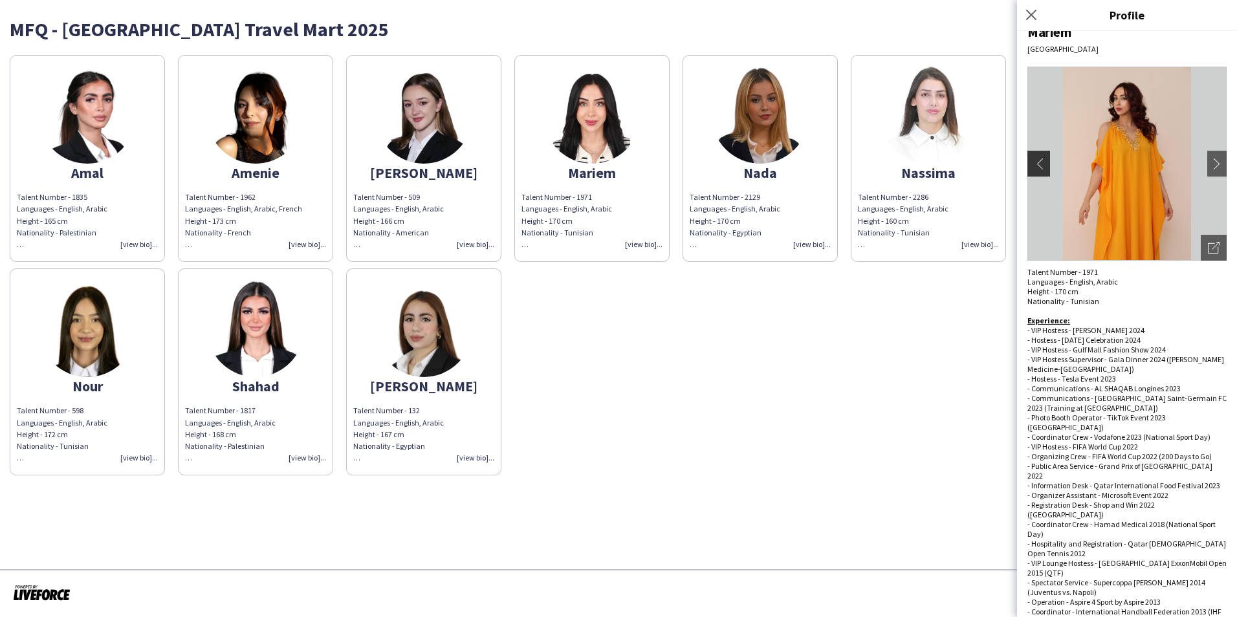
click at [1042, 164] on app-icon "chevron-left" at bounding box center [1037, 164] width 18 height 12
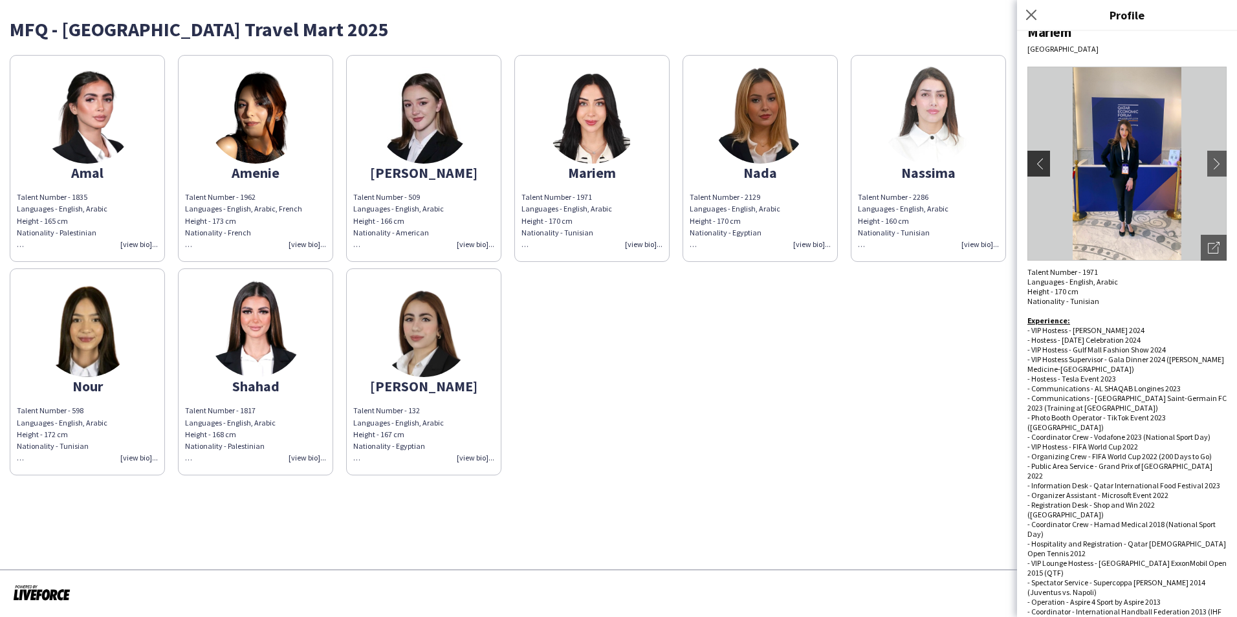
click at [1042, 164] on app-icon "chevron-left" at bounding box center [1037, 164] width 18 height 12
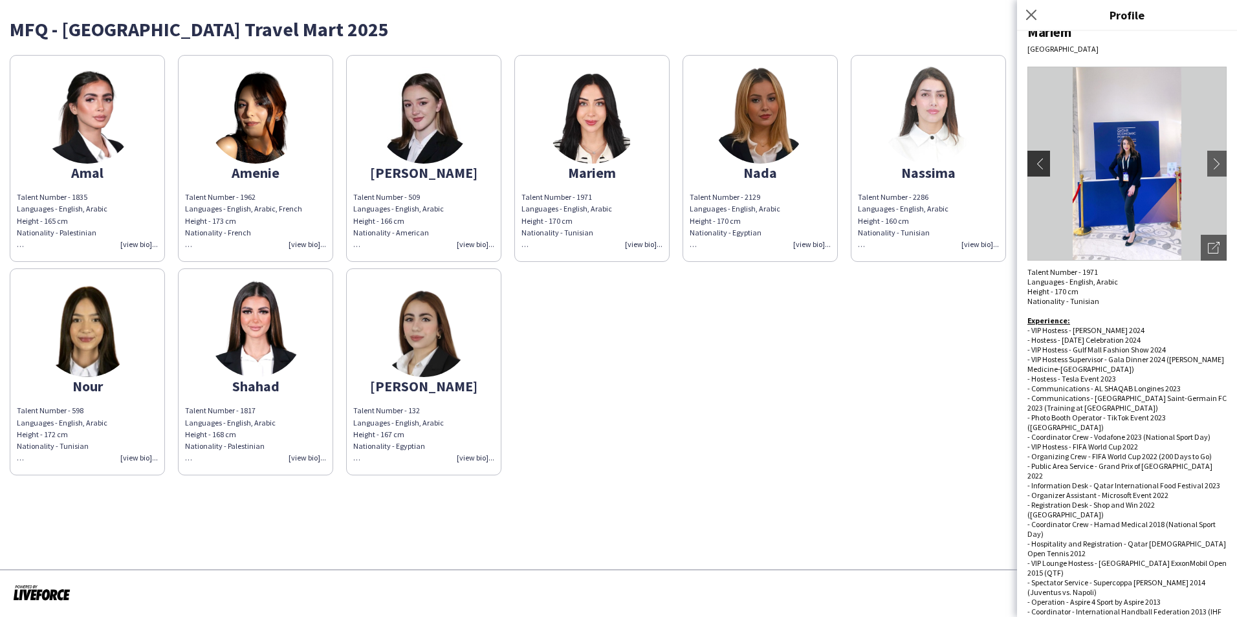
click at [1042, 164] on app-icon "chevron-left" at bounding box center [1037, 164] width 18 height 12
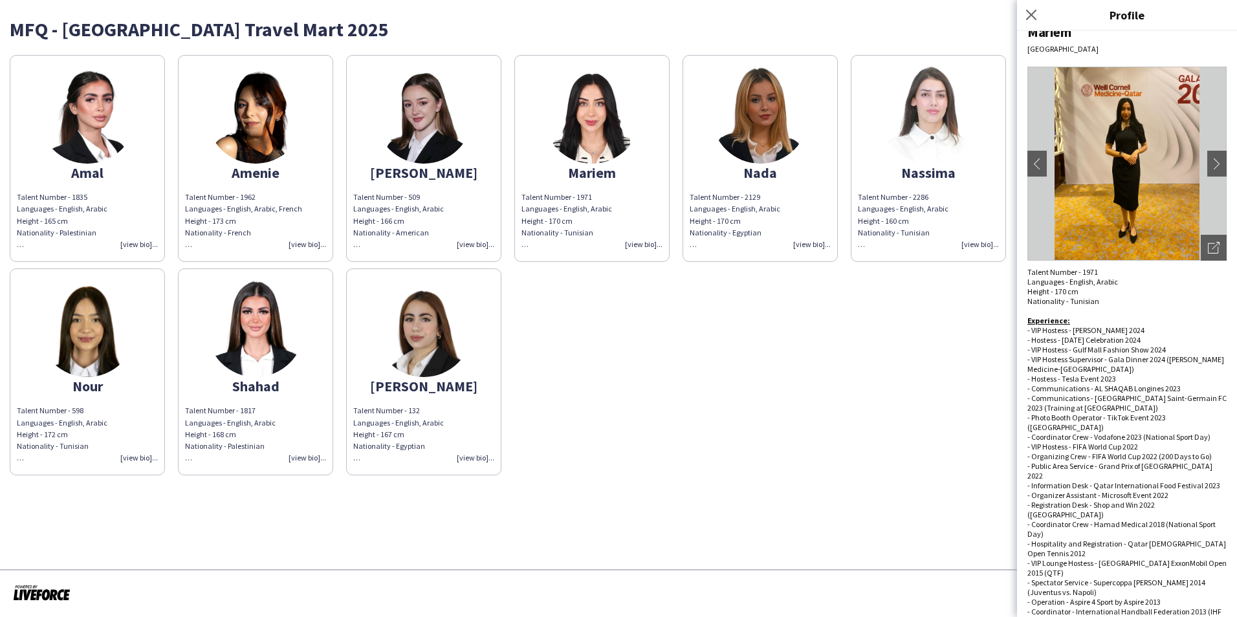
click at [807, 413] on div "Amal Talent Number - 1835 Languages - English, Arabic Height - 165 cm Nationali…" at bounding box center [618, 262] width 1217 height 427
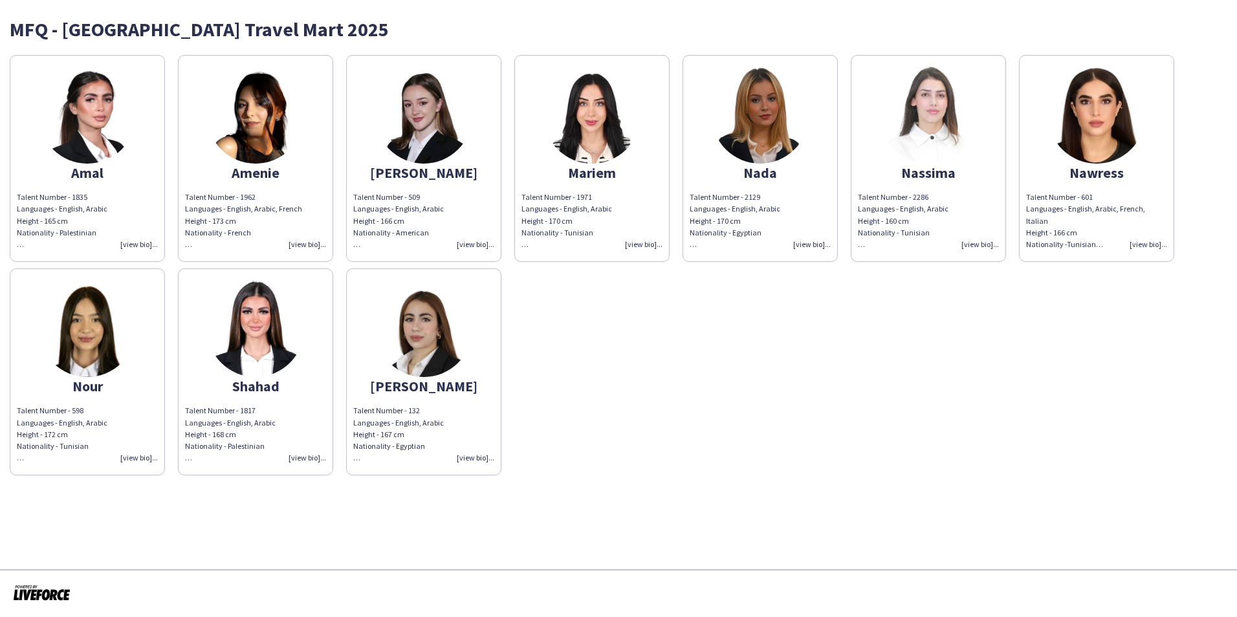
click at [1081, 118] on img at bounding box center [1096, 115] width 97 height 97
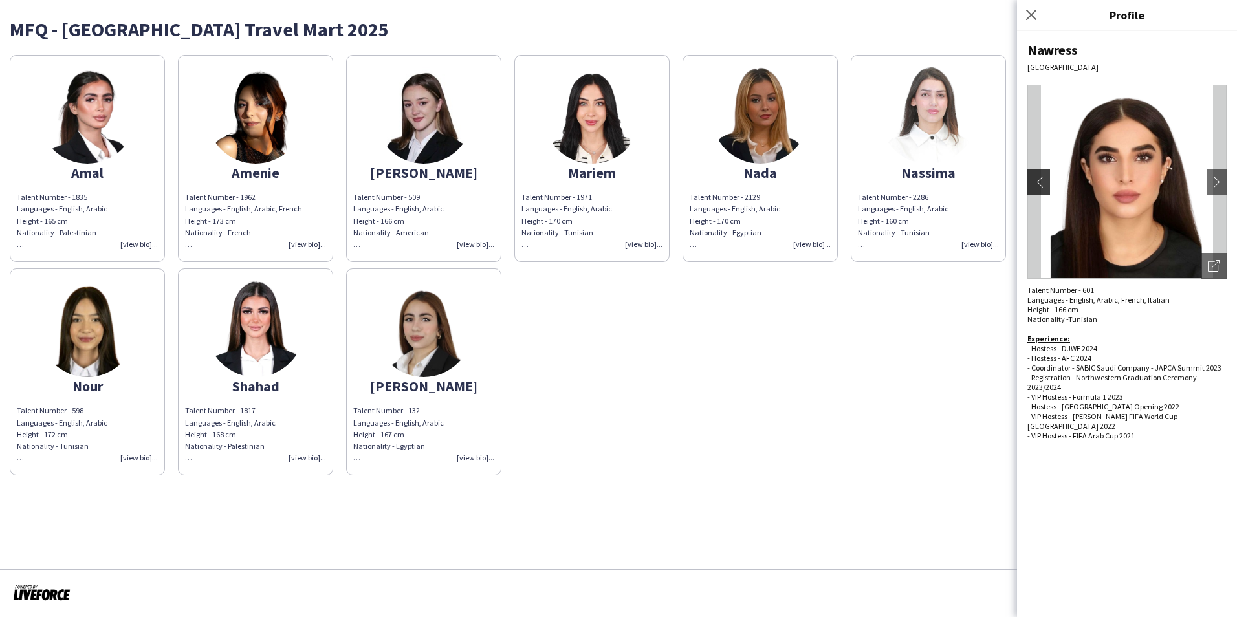
click at [1036, 180] on app-icon "chevron-left" at bounding box center [1037, 182] width 18 height 12
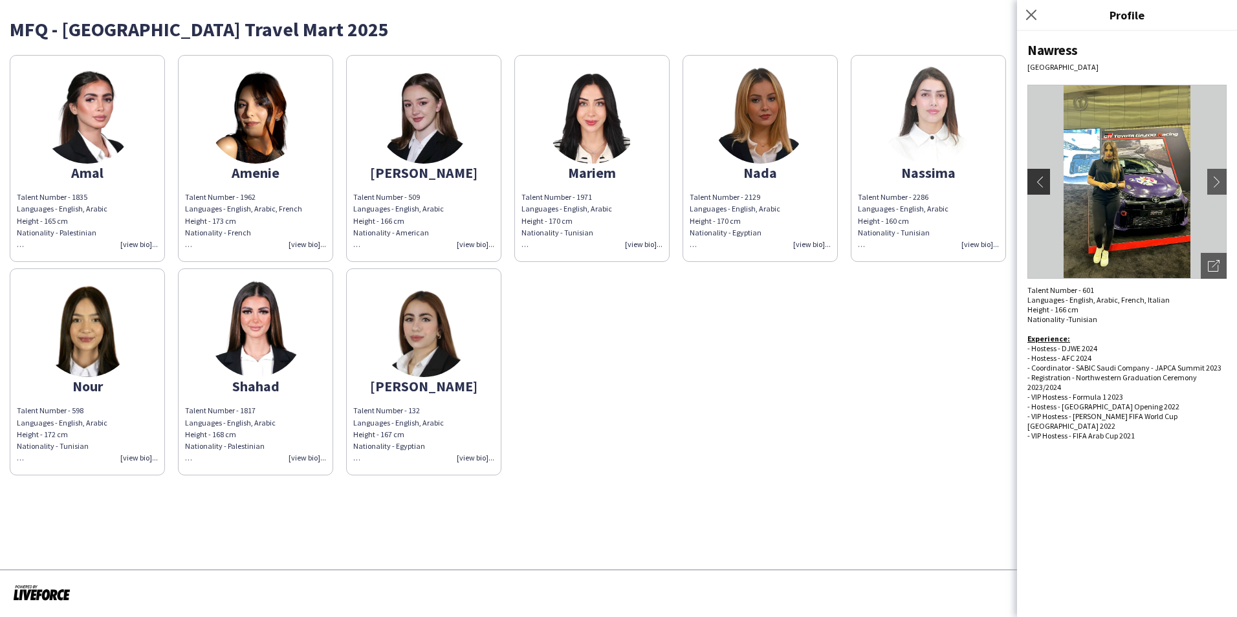
click at [1036, 180] on app-icon "chevron-left" at bounding box center [1037, 182] width 18 height 12
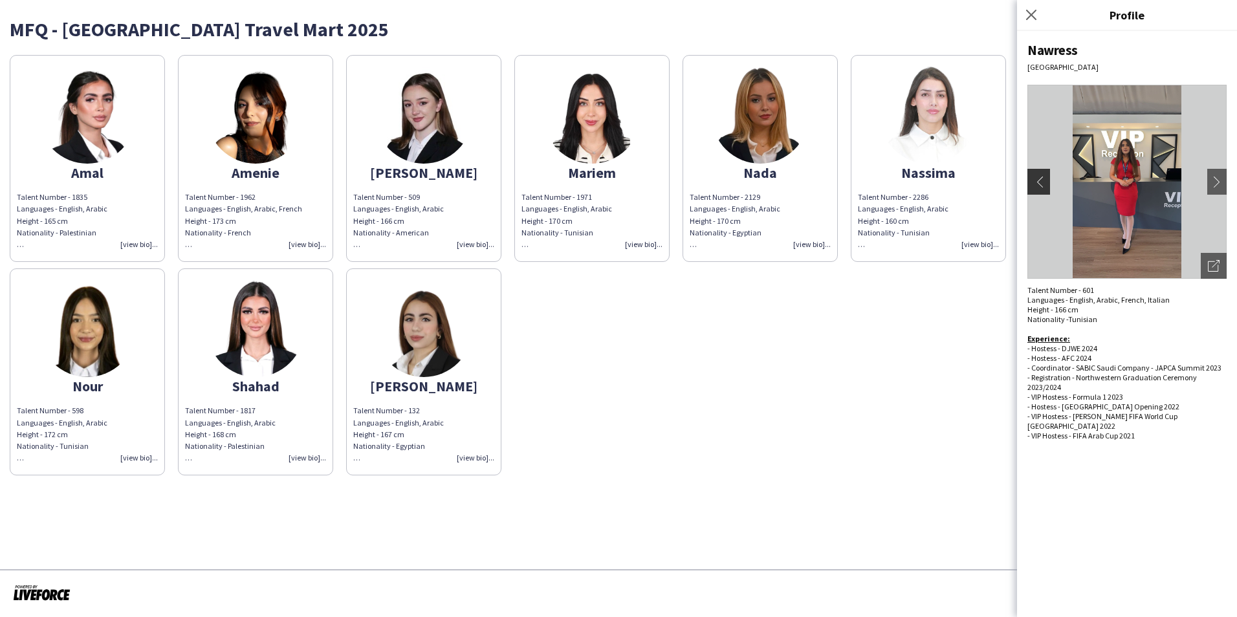
click at [1036, 180] on app-icon "chevron-left" at bounding box center [1037, 182] width 18 height 12
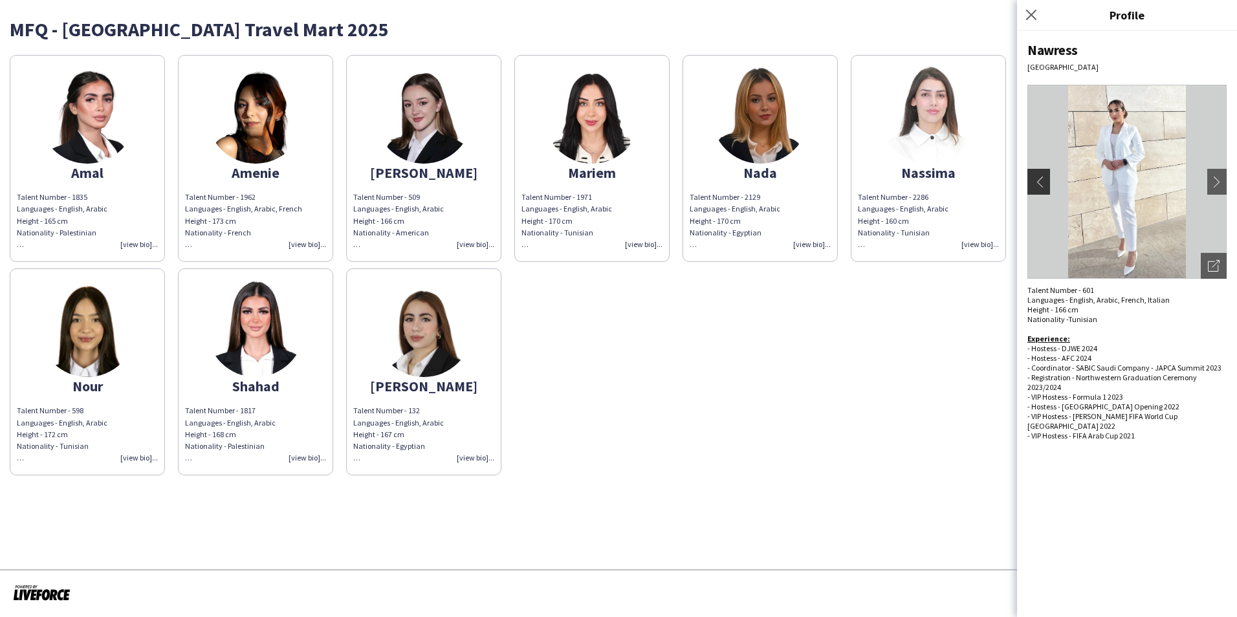
click at [1036, 180] on app-icon "chevron-left" at bounding box center [1037, 182] width 18 height 12
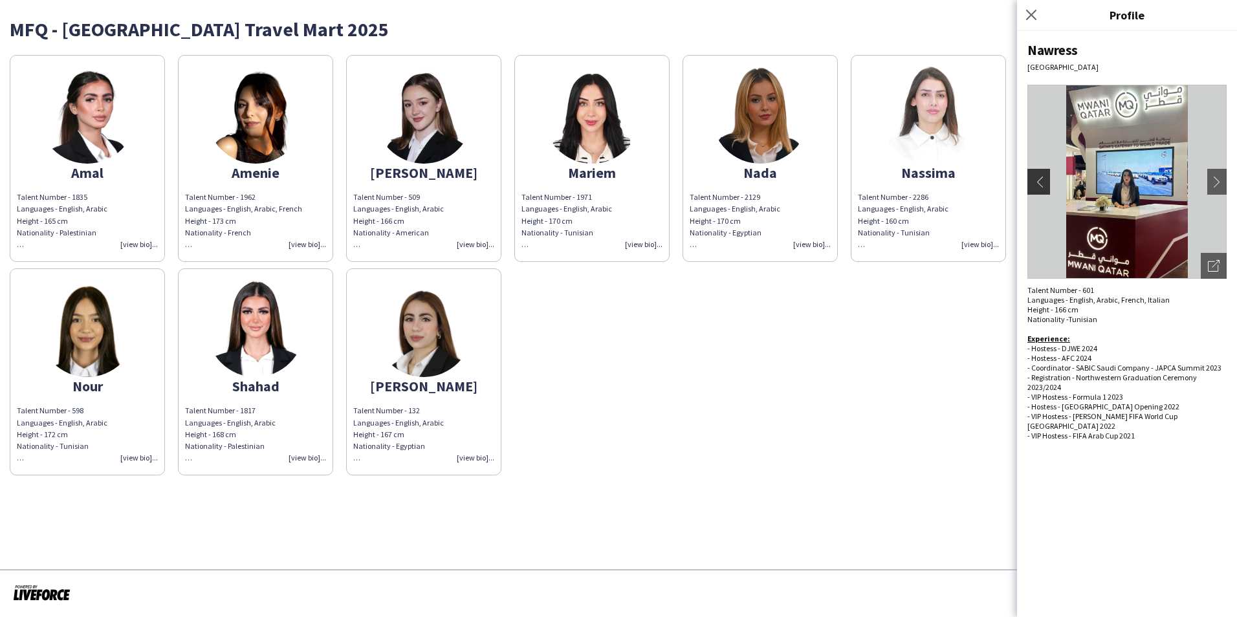
click at [1036, 180] on app-icon "chevron-left" at bounding box center [1037, 182] width 18 height 12
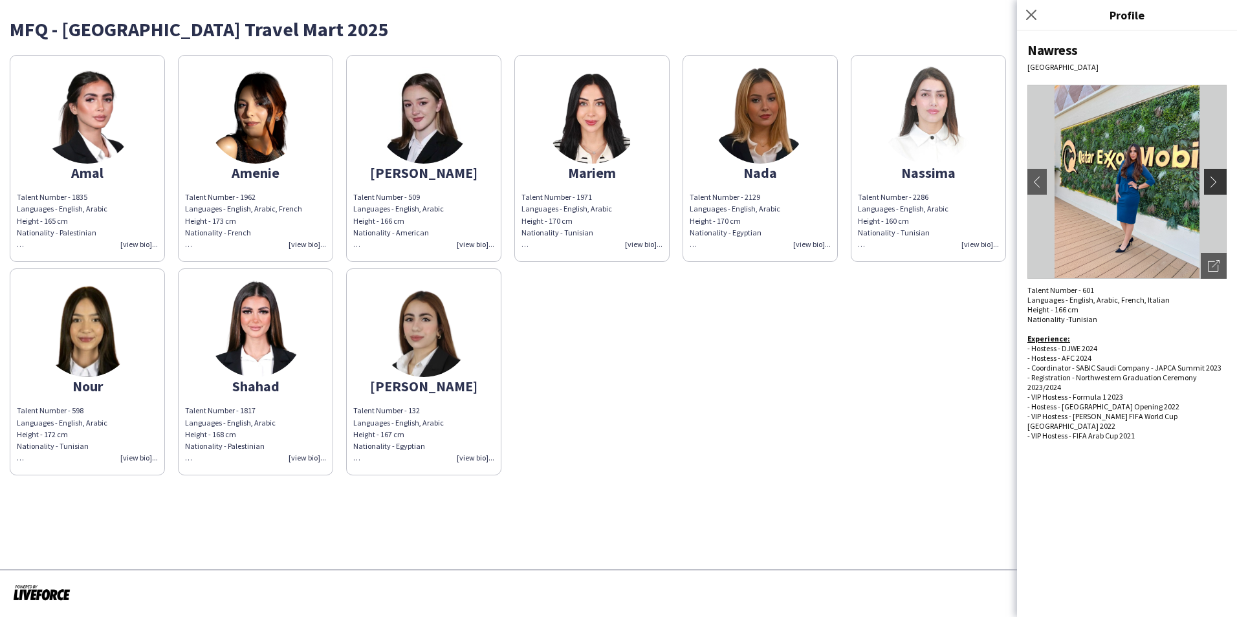
click at [1215, 178] on app-icon "chevron-right" at bounding box center [1217, 182] width 18 height 12
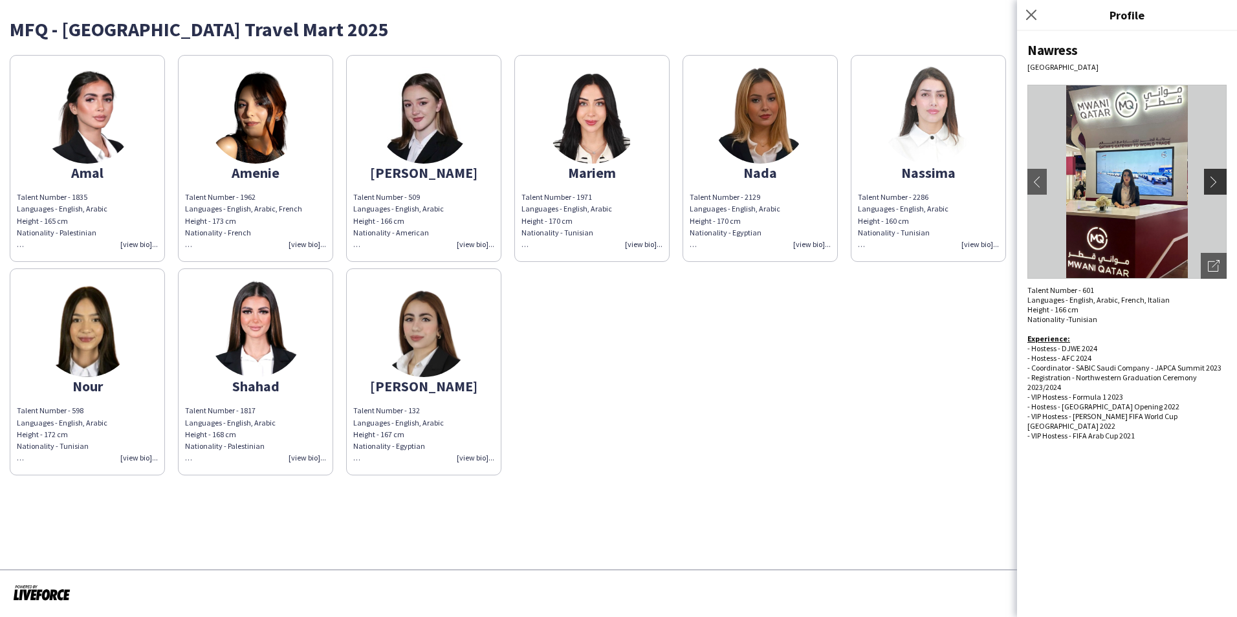
click at [1215, 178] on app-icon "chevron-right" at bounding box center [1217, 182] width 18 height 12
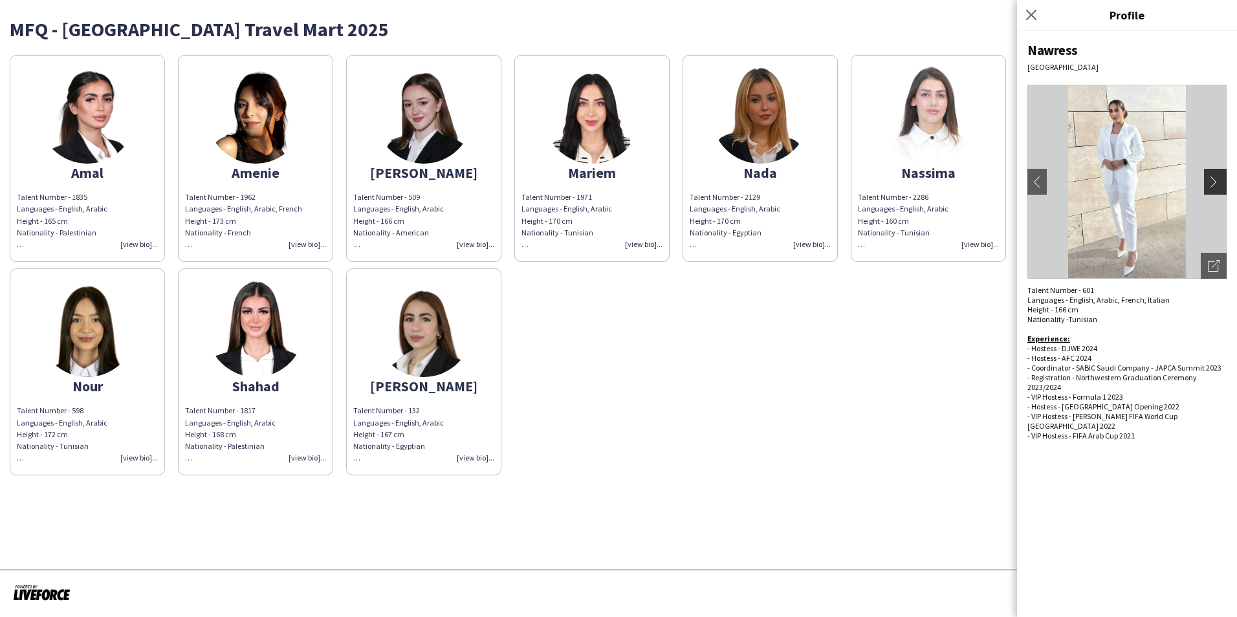
click at [1215, 178] on app-icon "chevron-right" at bounding box center [1217, 182] width 18 height 12
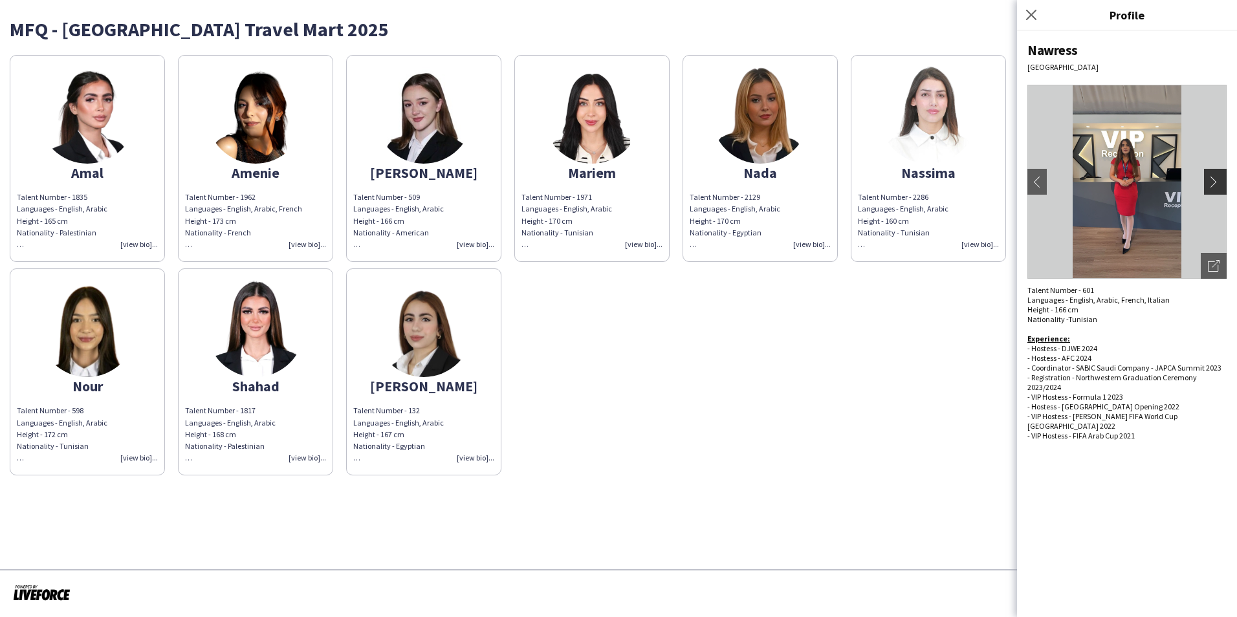
click at [1215, 178] on app-icon "chevron-right" at bounding box center [1217, 182] width 18 height 12
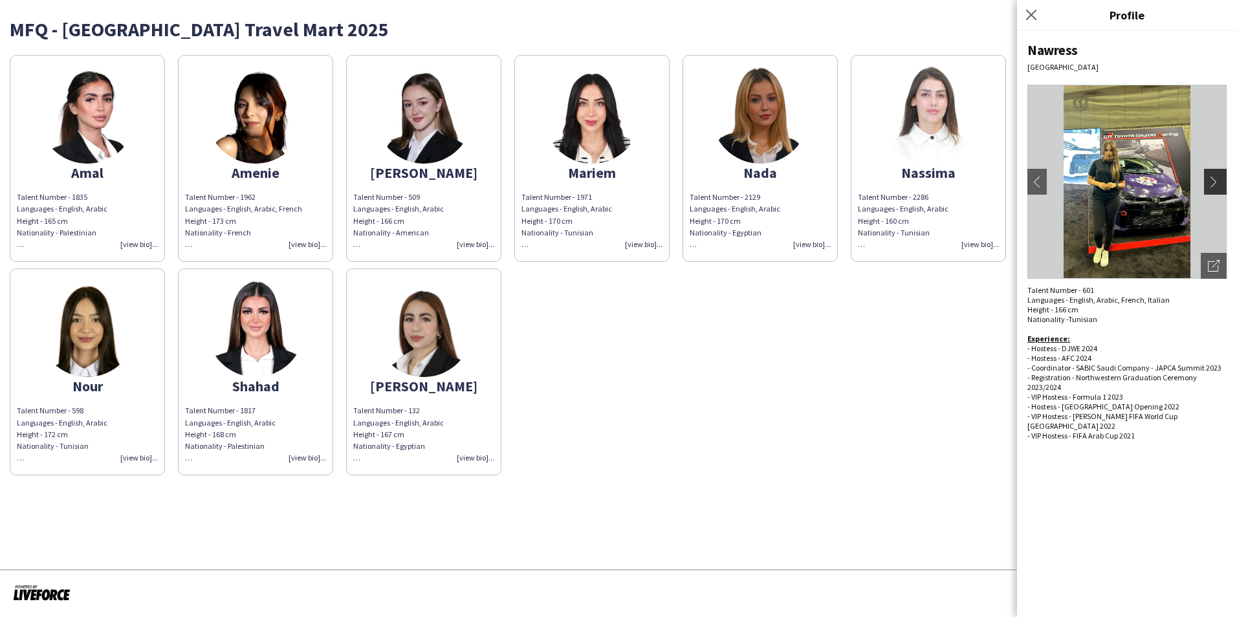
click at [1215, 178] on app-icon "chevron-right" at bounding box center [1217, 182] width 18 height 12
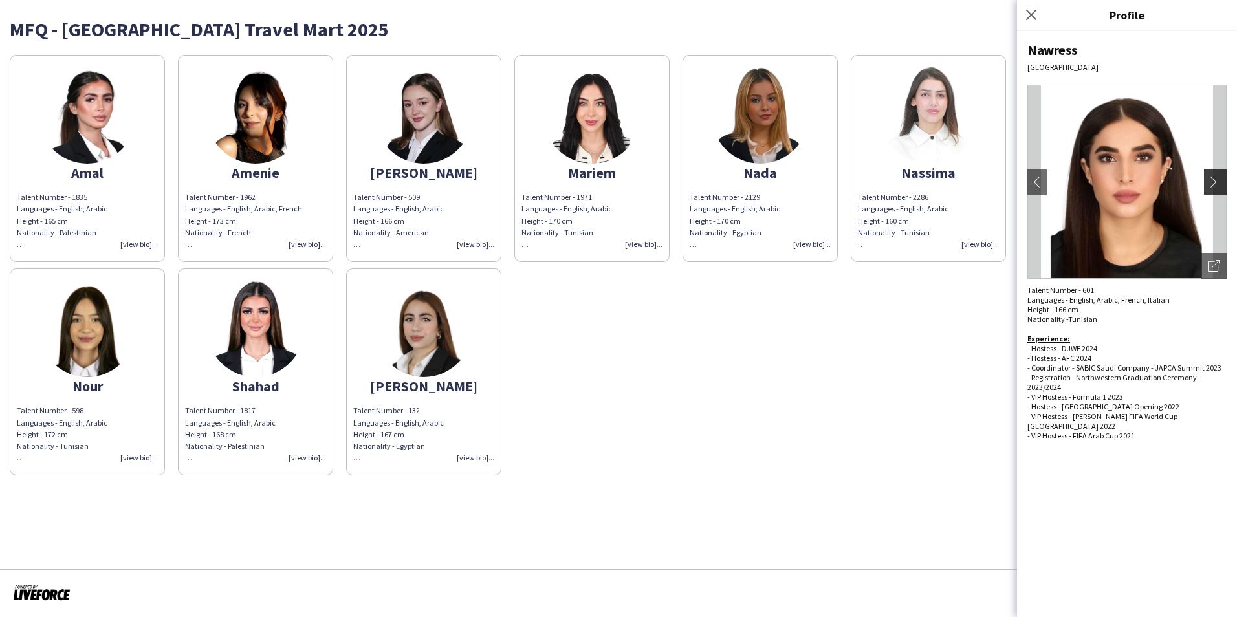
click at [1215, 178] on app-icon "chevron-right" at bounding box center [1217, 182] width 18 height 12
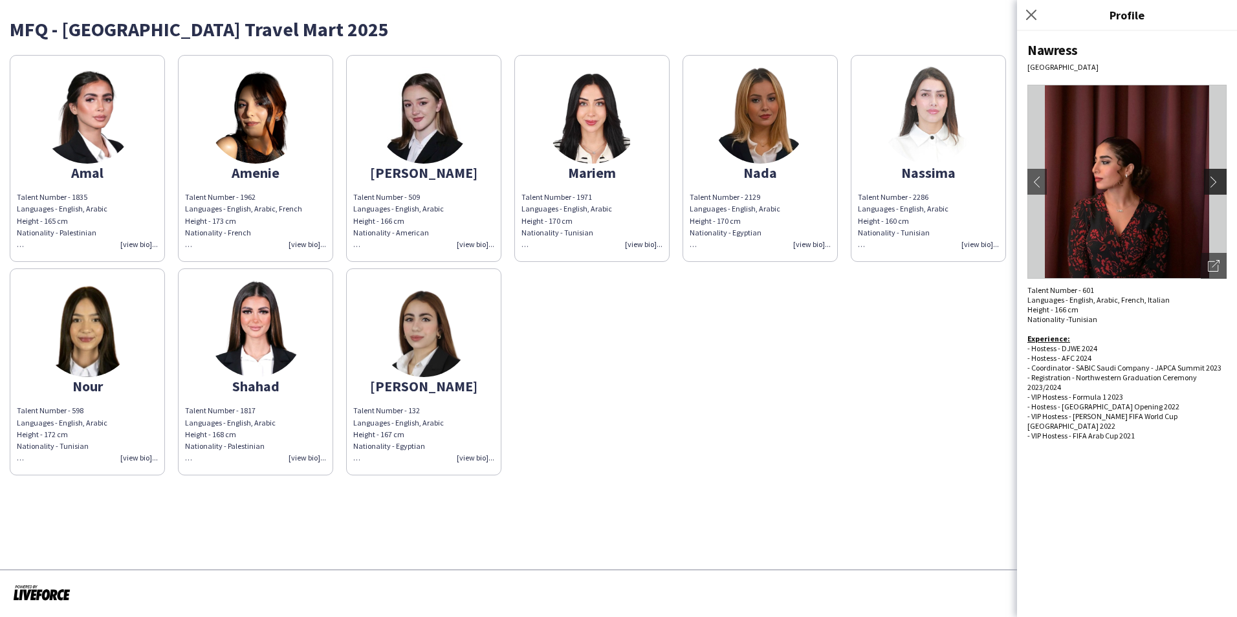
click at [1215, 180] on app-icon "chevron-right" at bounding box center [1217, 182] width 18 height 12
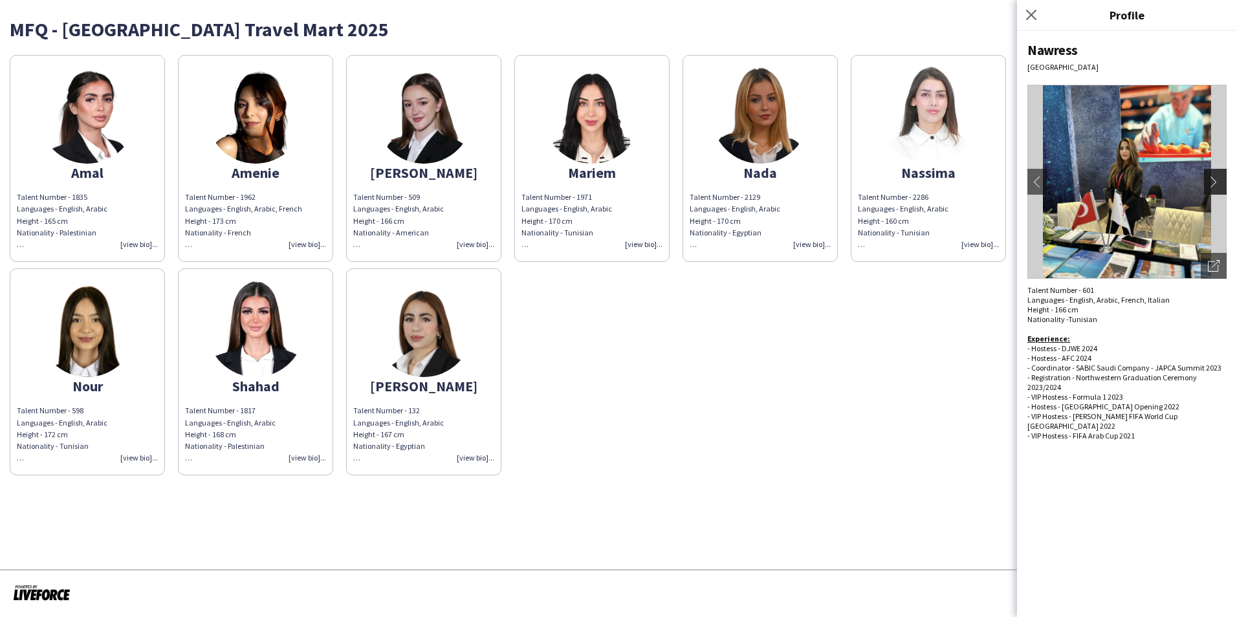
click at [1215, 180] on app-icon "chevron-right" at bounding box center [1217, 182] width 18 height 12
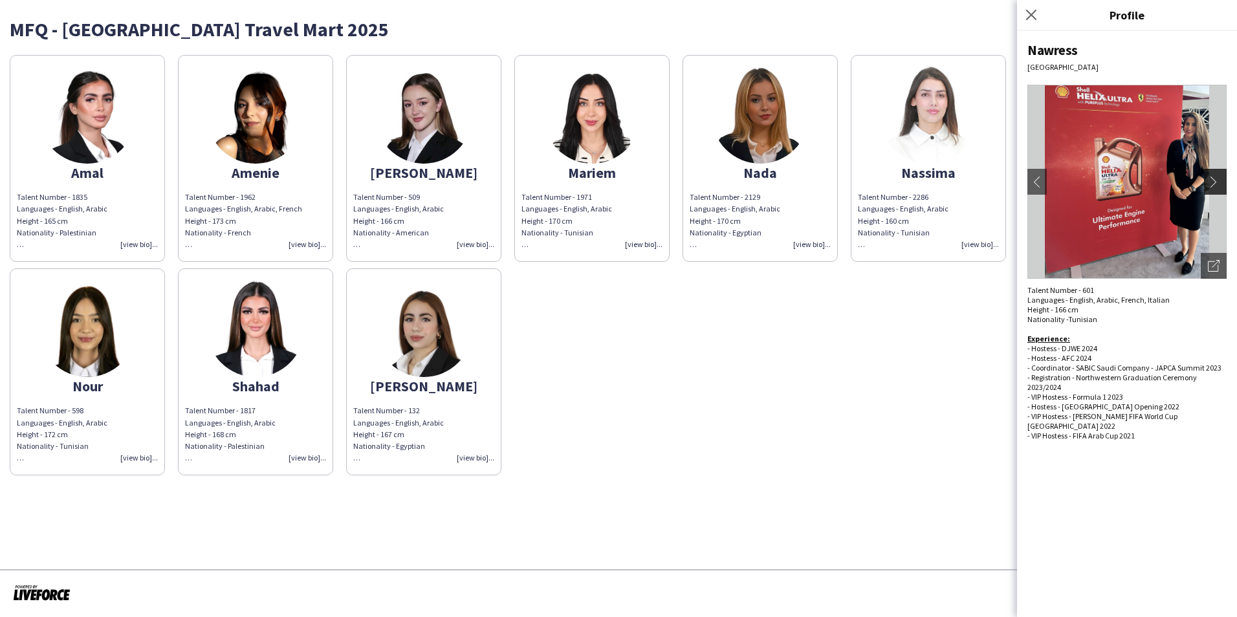
click at [1215, 180] on app-icon "chevron-right" at bounding box center [1217, 182] width 18 height 12
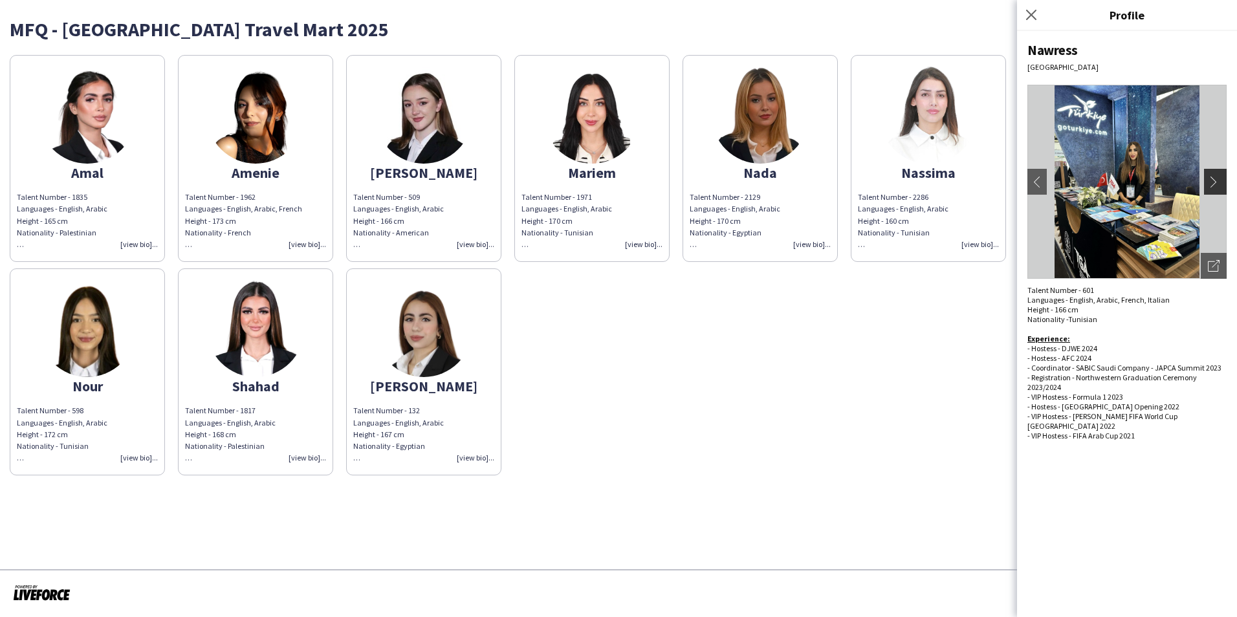
click at [1215, 180] on app-icon "chevron-right" at bounding box center [1217, 182] width 18 height 12
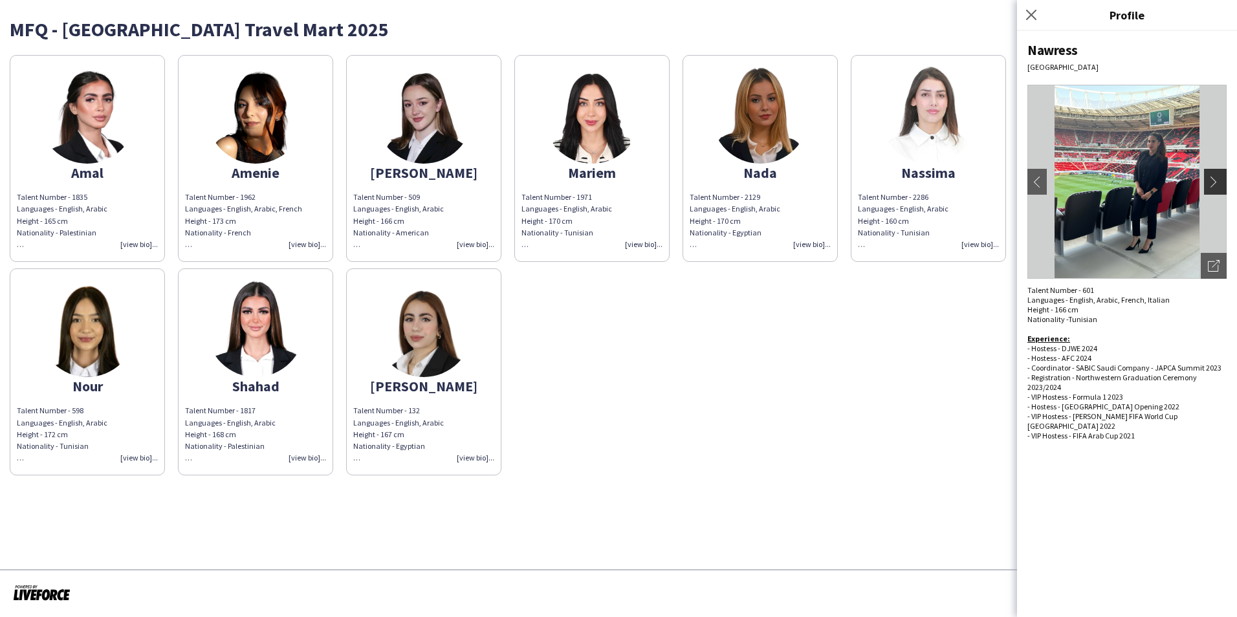
click at [1215, 180] on app-icon "chevron-right" at bounding box center [1217, 182] width 18 height 12
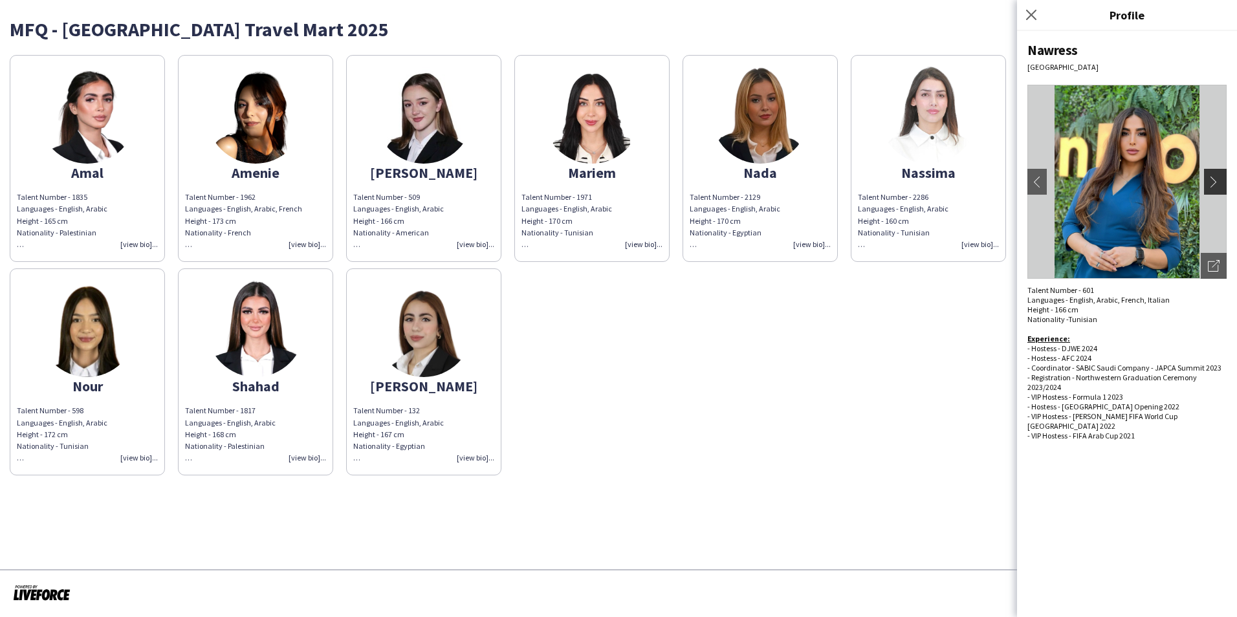
click at [1215, 180] on app-icon "chevron-right" at bounding box center [1217, 182] width 18 height 12
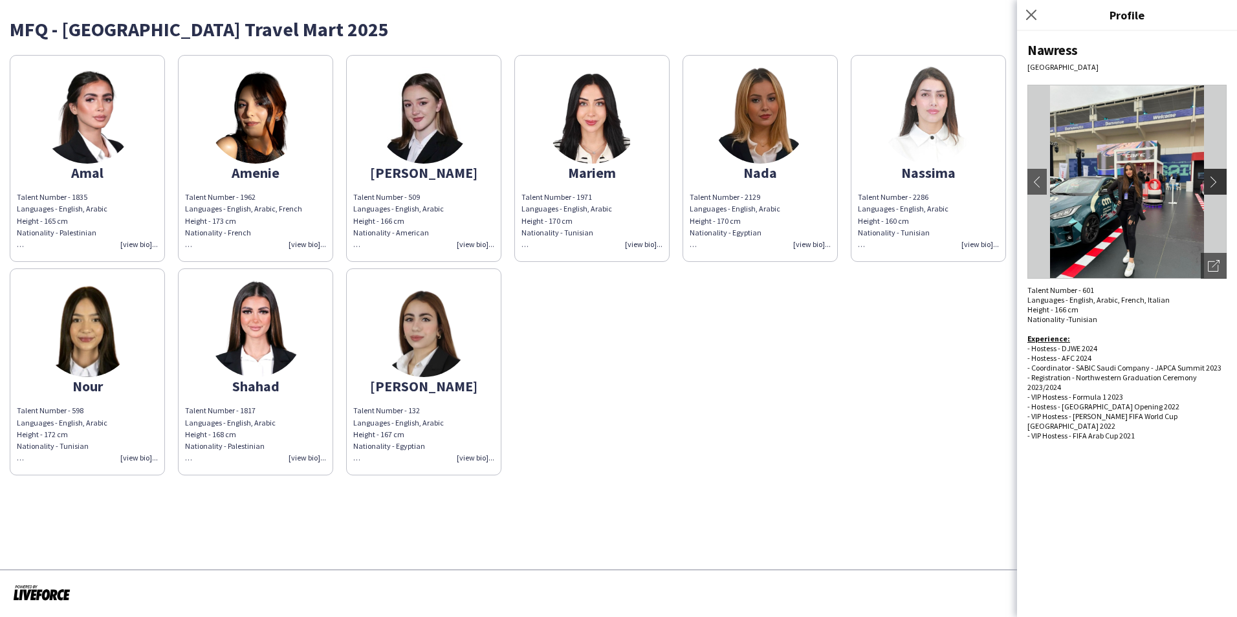
click at [1215, 180] on app-icon "chevron-right" at bounding box center [1217, 182] width 18 height 12
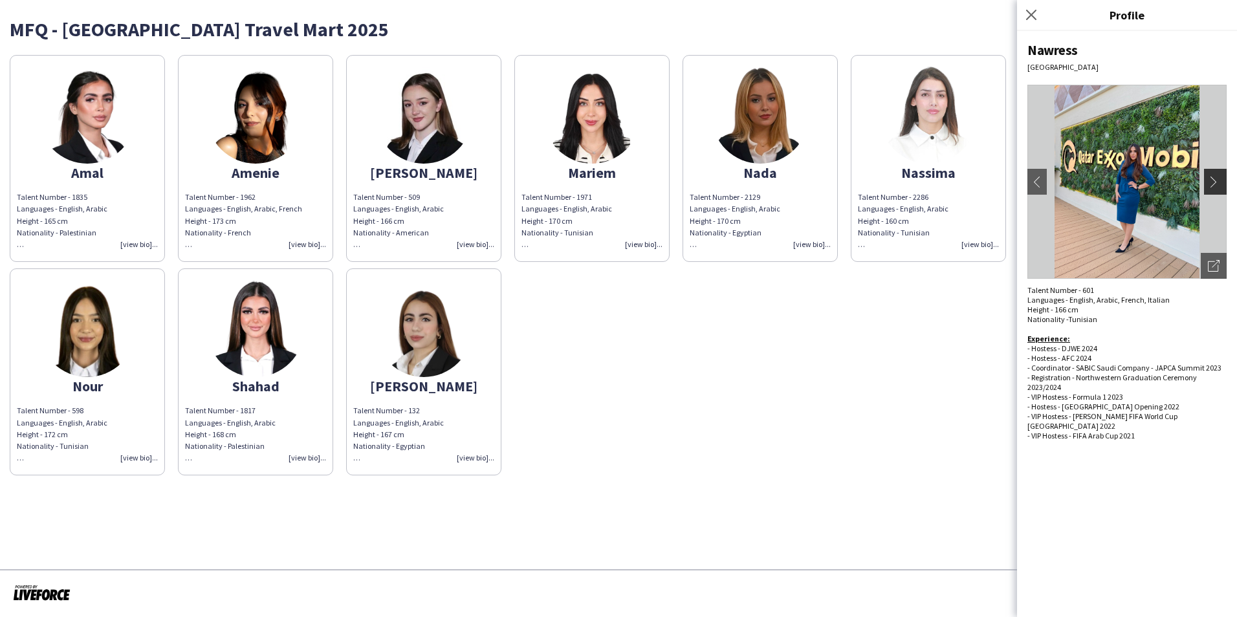
click at [1215, 180] on app-icon "chevron-right" at bounding box center [1217, 182] width 18 height 12
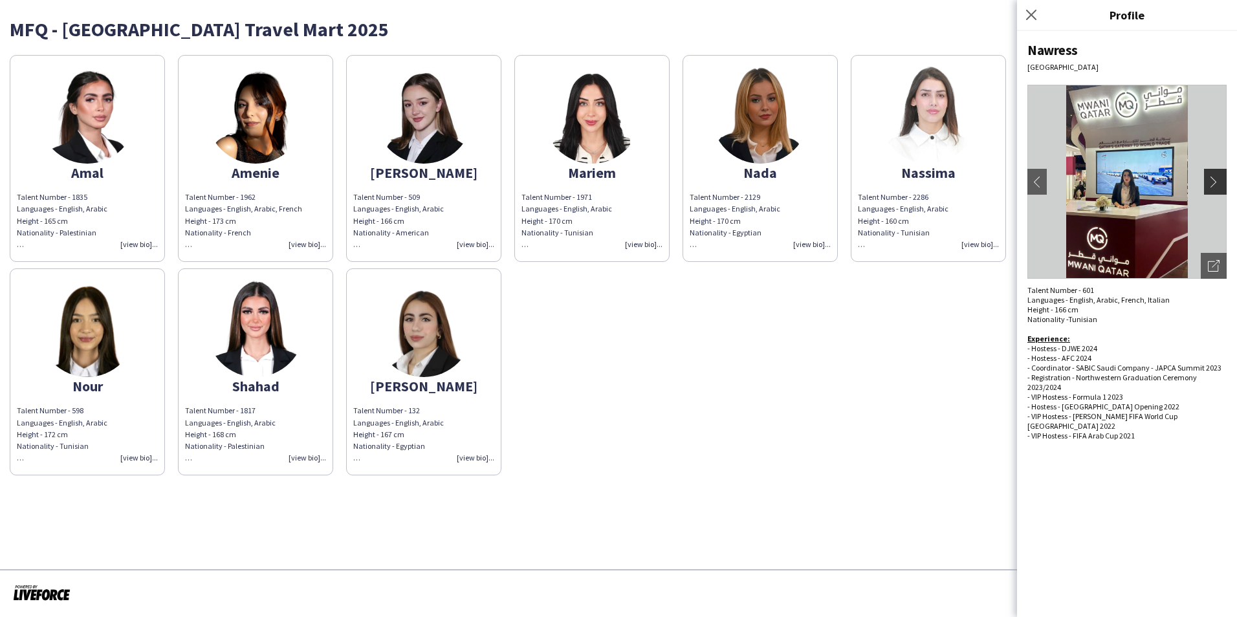
click at [1215, 180] on app-icon "chevron-right" at bounding box center [1217, 182] width 18 height 12
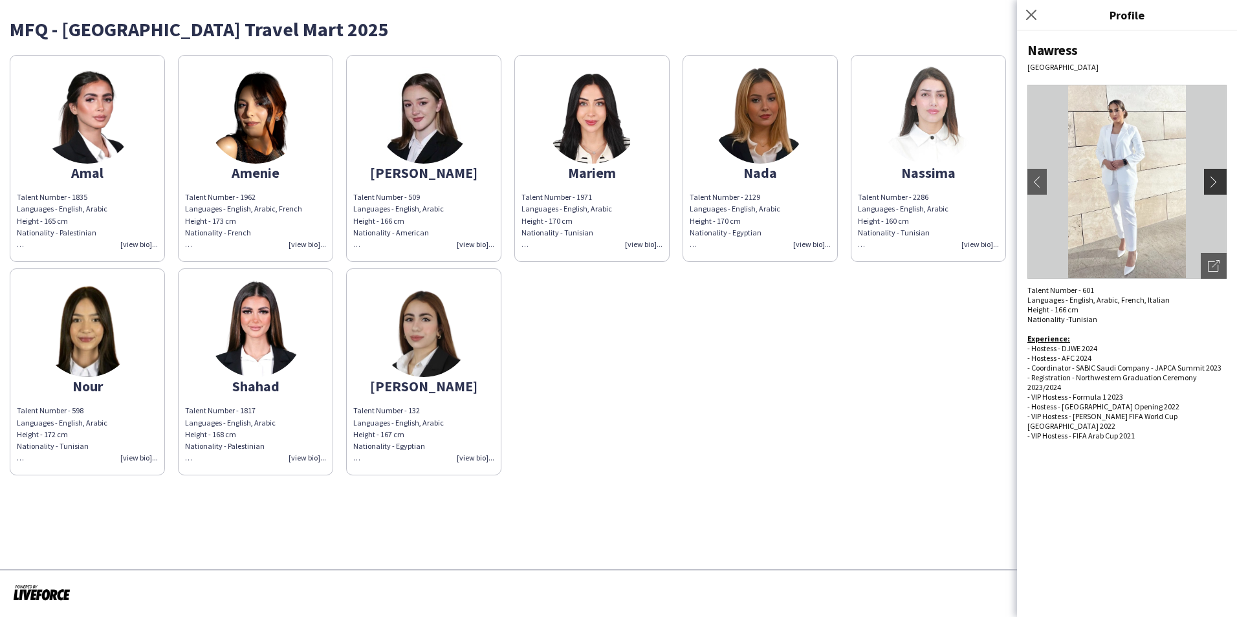
click at [1215, 180] on app-icon "chevron-right" at bounding box center [1217, 182] width 18 height 12
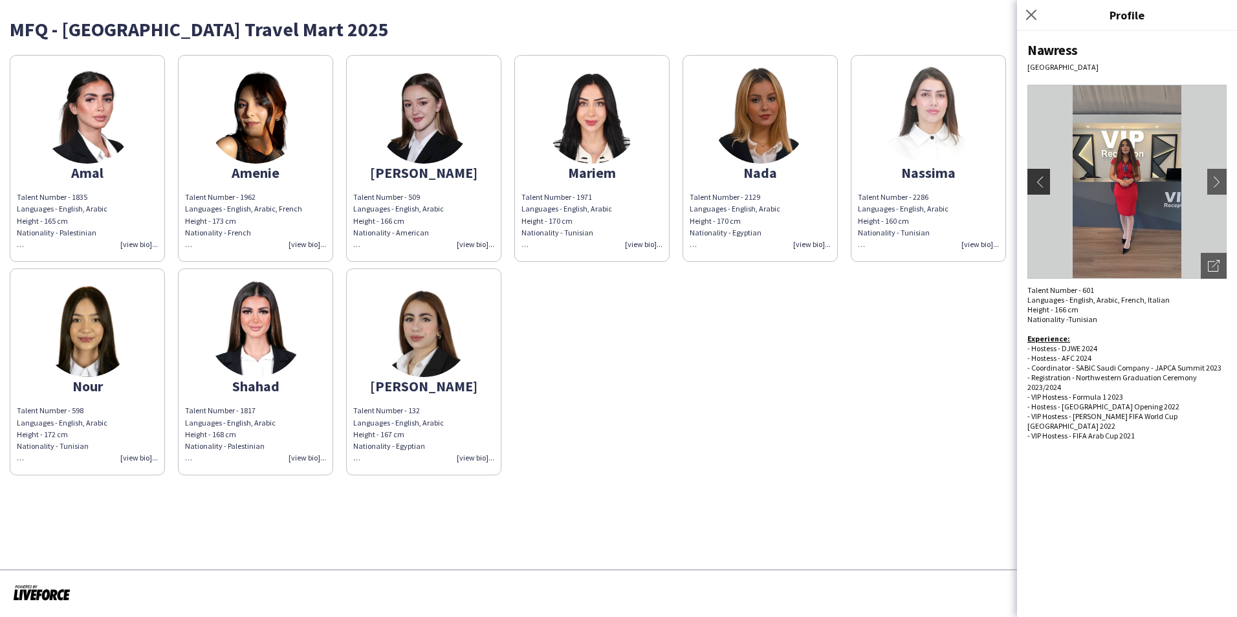
click at [1045, 184] on app-icon "chevron-left" at bounding box center [1037, 182] width 18 height 12
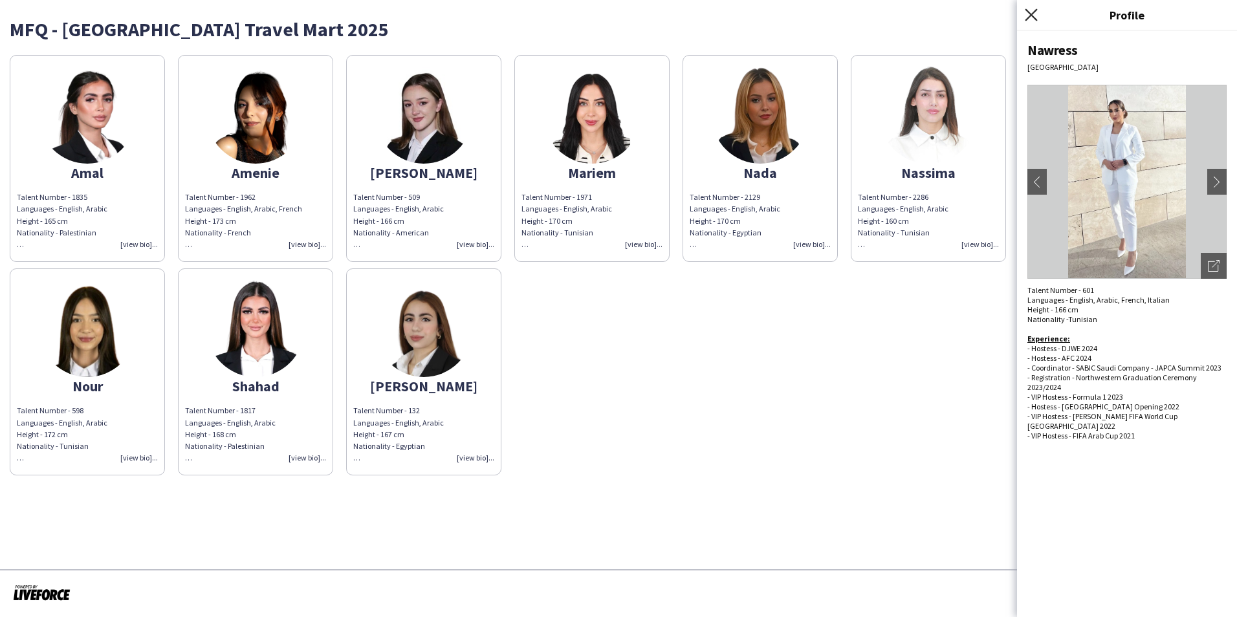
click at [1035, 17] on icon "Close pop-in" at bounding box center [1031, 14] width 12 height 12
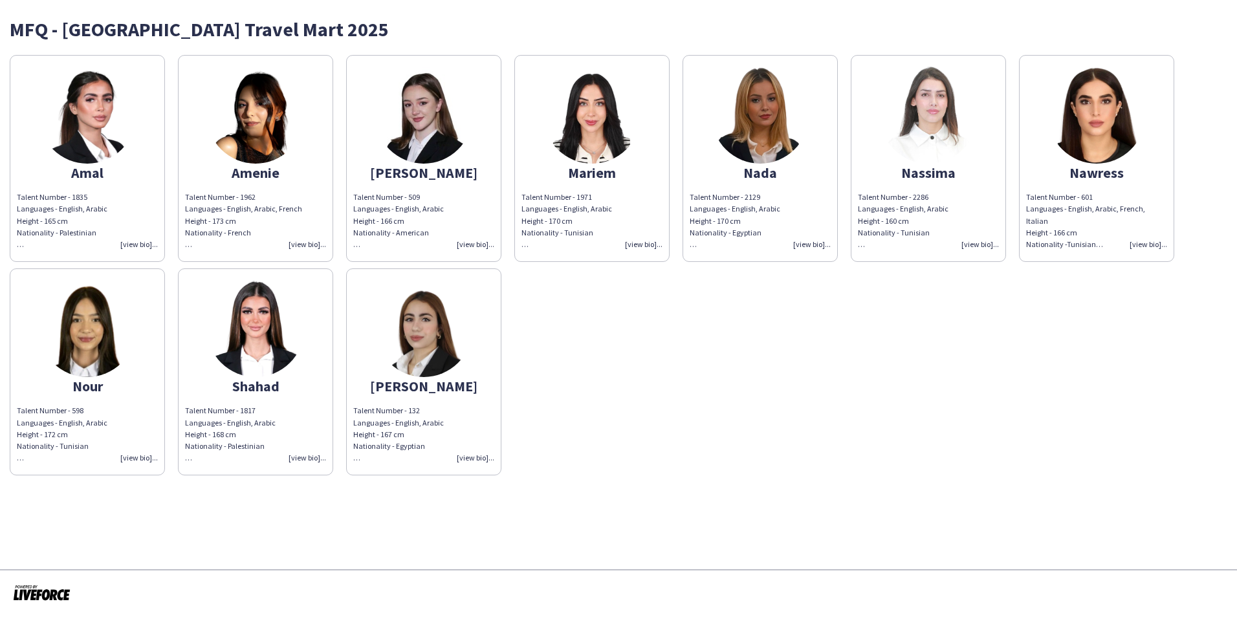
click at [1061, 186] on app-share-pages-crew-card "Nawress Talent Number - 601 Languages - English, Arabic, French, Italian Height…" at bounding box center [1096, 158] width 155 height 207
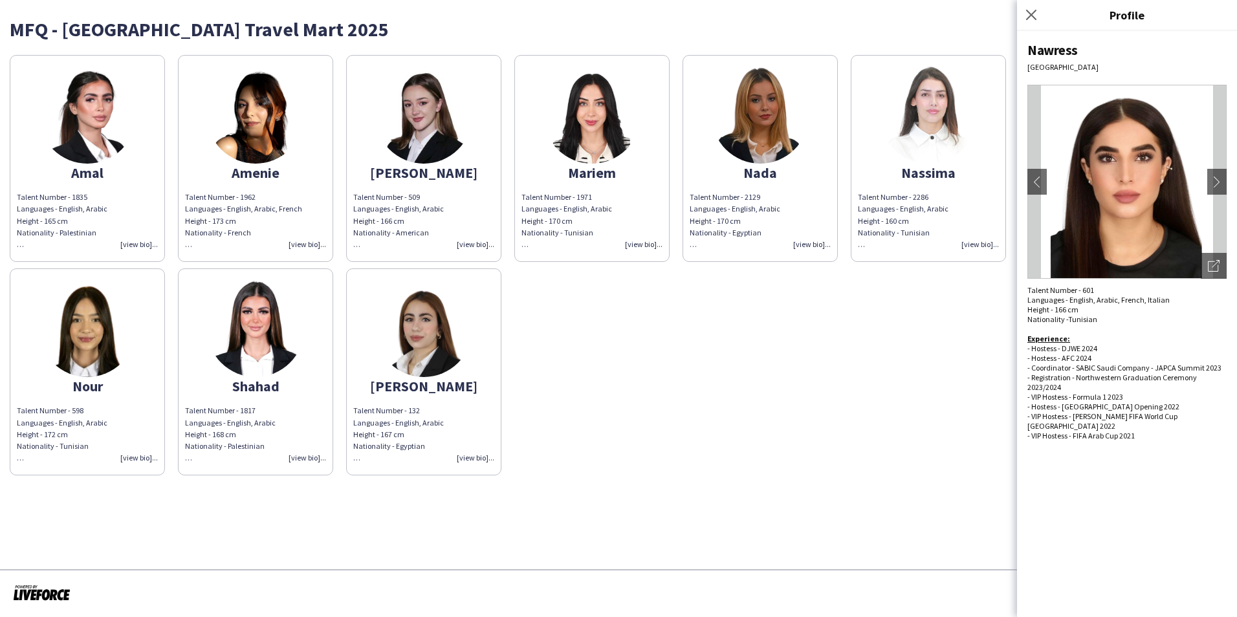
click at [433, 168] on div "[PERSON_NAME]" at bounding box center [423, 173] width 141 height 12
